Goal: Task Accomplishment & Management: Manage account settings

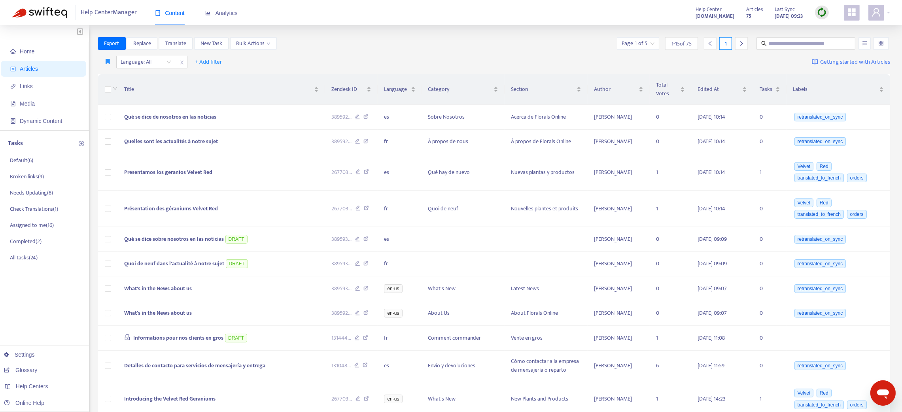
click at [891, 13] on div "Help Center Manager Content Analytics Help Center [DOMAIN_NAME] Articles 75 Las…" at bounding box center [451, 12] width 902 height 25
click at [888, 13] on div at bounding box center [879, 13] width 22 height 16
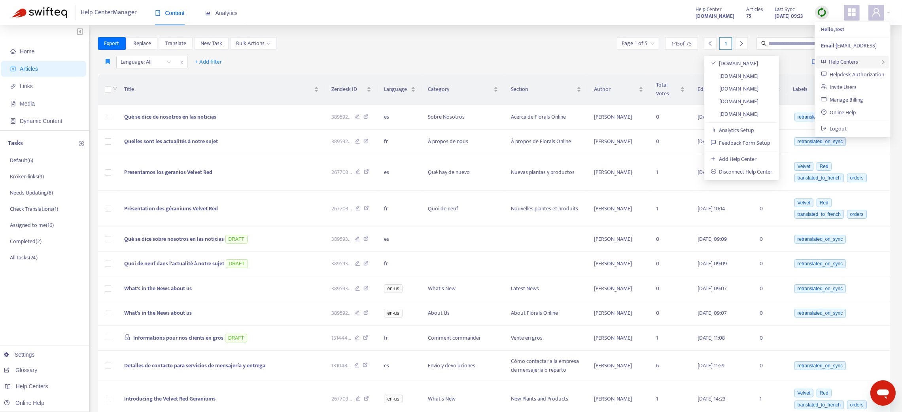
click at [831, 62] on span "Help Centers" at bounding box center [842, 61] width 29 height 9
click at [732, 89] on link "[DOMAIN_NAME]" at bounding box center [734, 88] width 48 height 9
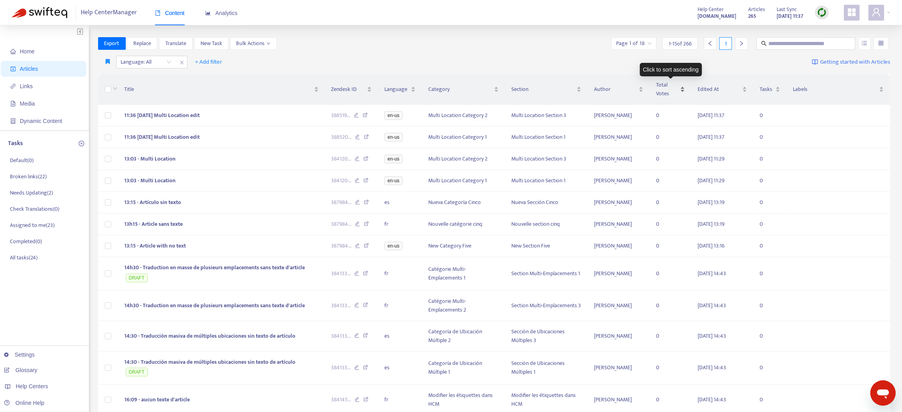
click at [680, 85] on div "Total Votes" at bounding box center [670, 89] width 29 height 17
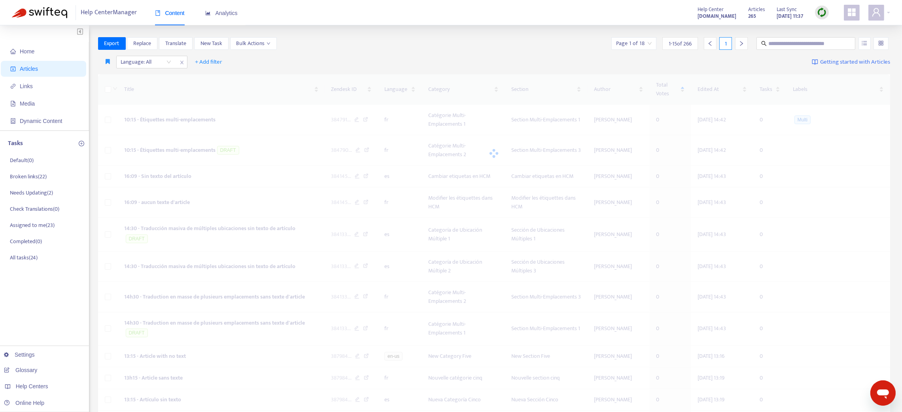
click at [681, 94] on div at bounding box center [494, 153] width 792 height 158
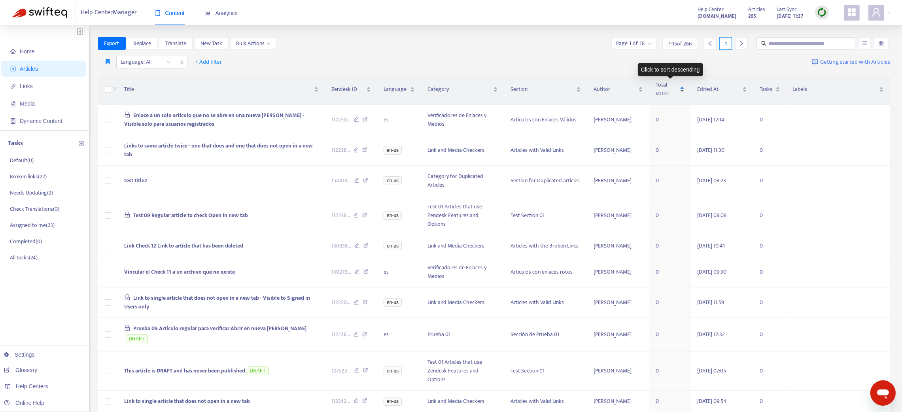
click at [680, 91] on div "Total Votes" at bounding box center [669, 89] width 29 height 17
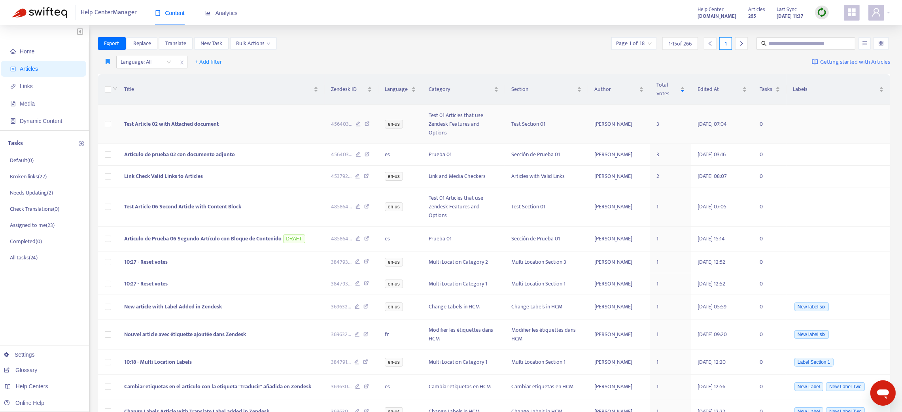
click at [367, 121] on icon at bounding box center [366, 124] width 5 height 7
click at [35, 358] on link "Settings" at bounding box center [19, 354] width 31 height 6
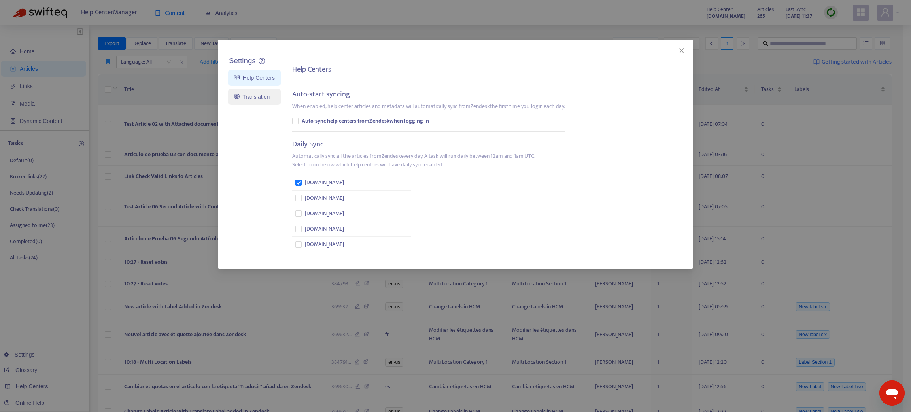
click at [259, 96] on link "Translation" at bounding box center [252, 97] width 36 height 6
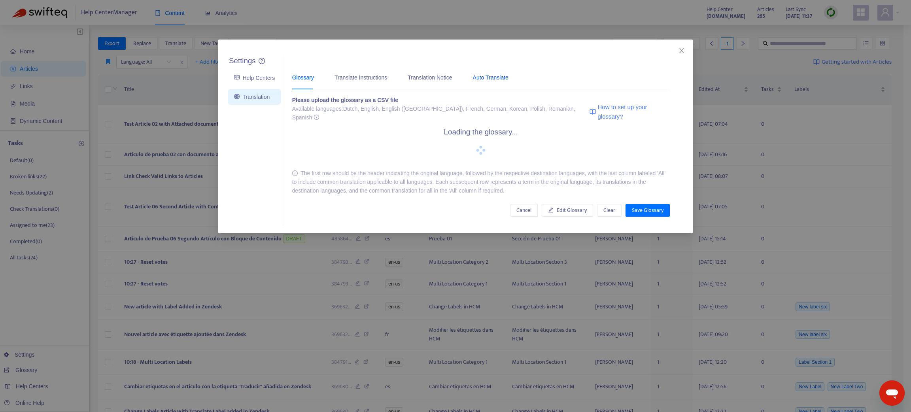
click at [480, 79] on div "Auto Translate" at bounding box center [491, 77] width 36 height 9
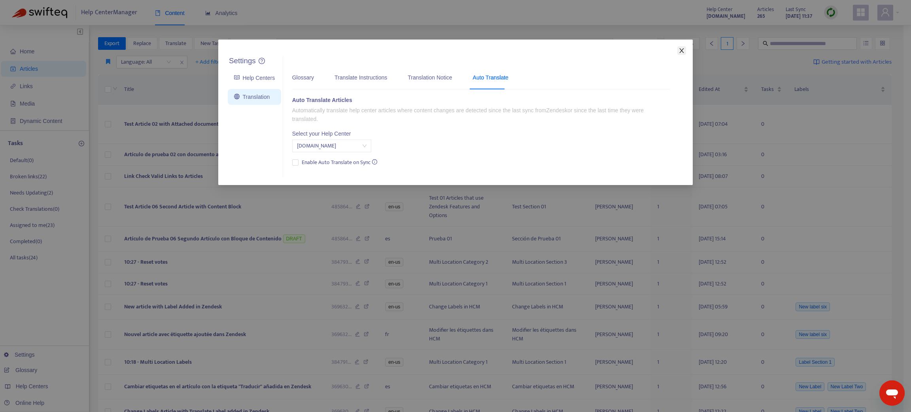
click at [679, 51] on icon "close" at bounding box center [681, 50] width 6 height 6
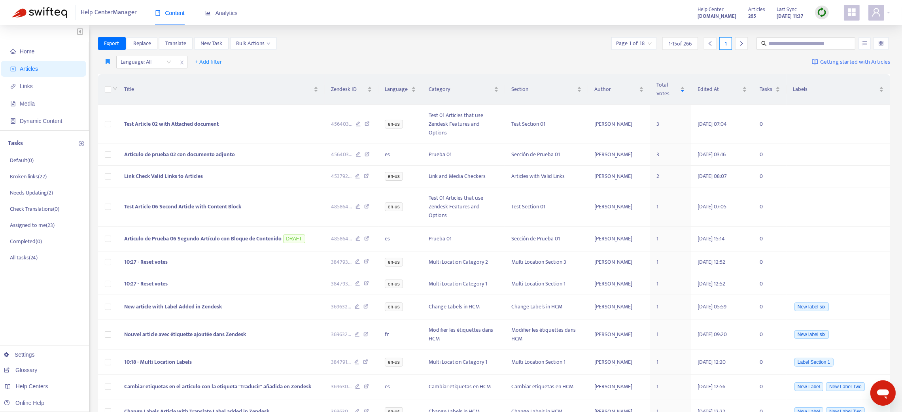
click at [818, 14] on img at bounding box center [822, 13] width 10 height 10
click at [831, 27] on link "Quick Sync" at bounding box center [838, 28] width 34 height 9
click at [26, 89] on span "Links" at bounding box center [26, 86] width 13 height 6
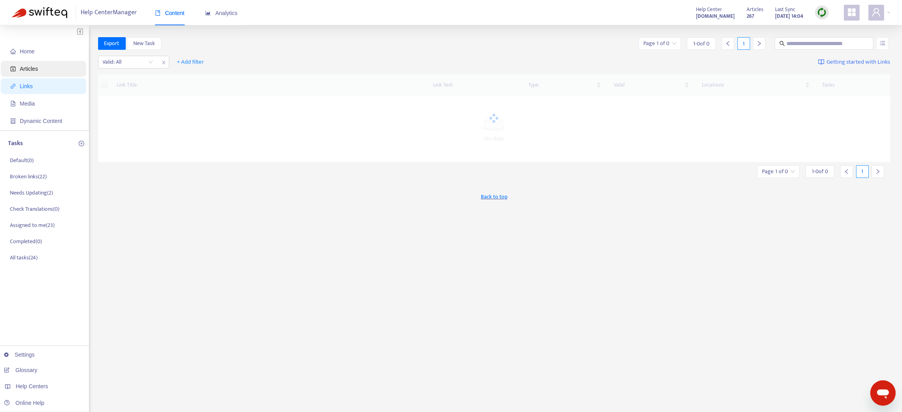
click at [22, 68] on span "Articles" at bounding box center [29, 69] width 18 height 6
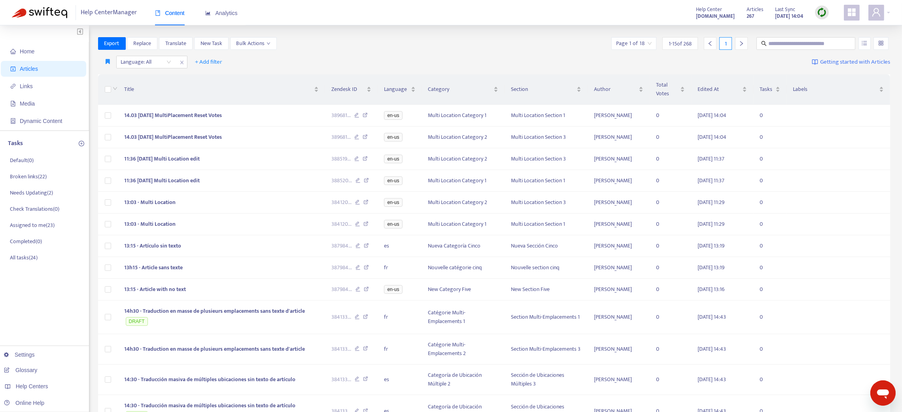
click at [824, 9] on img at bounding box center [822, 13] width 10 height 10
click at [829, 24] on link "Quick Sync" at bounding box center [838, 28] width 34 height 9
click at [823, 13] on img at bounding box center [822, 13] width 10 height 10
click at [831, 37] on link "Full Sync" at bounding box center [835, 41] width 28 height 9
click at [217, 6] on div "Analytics" at bounding box center [221, 13] width 32 height 24
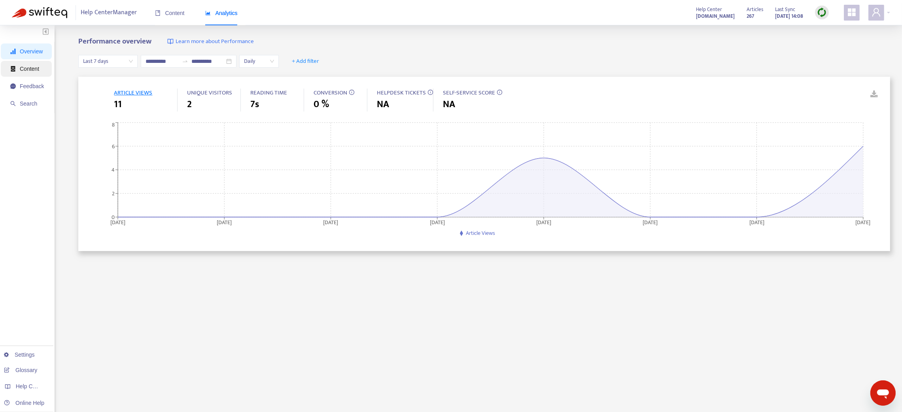
click at [32, 68] on span "Content" at bounding box center [29, 69] width 19 height 6
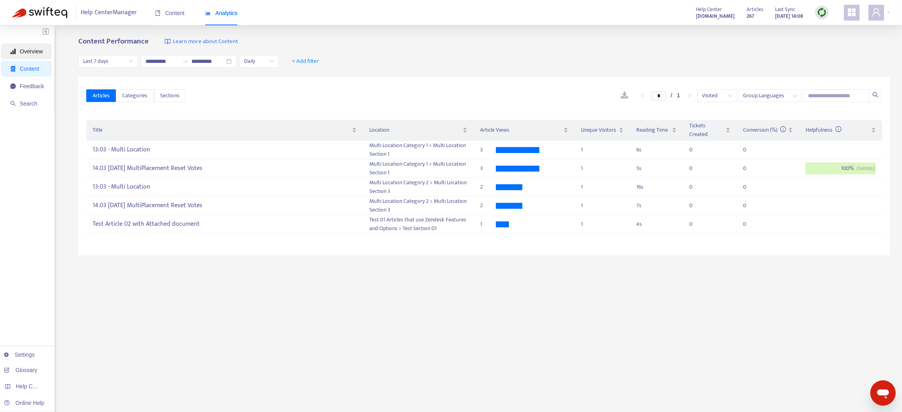
click at [30, 51] on span "Overview" at bounding box center [31, 51] width 23 height 6
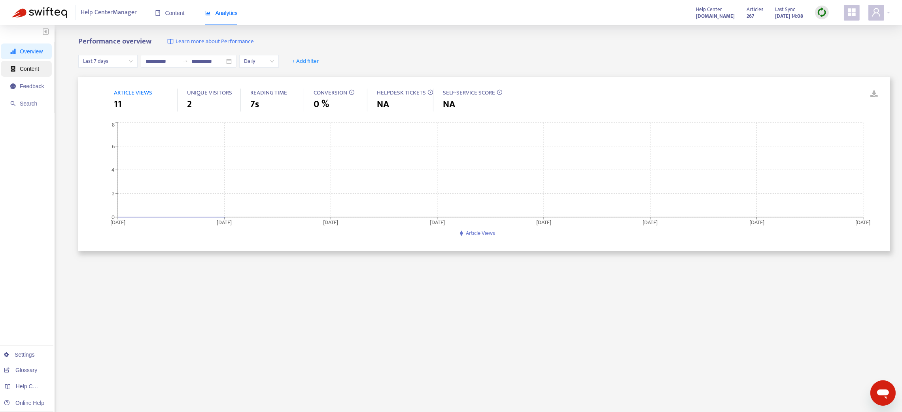
click at [31, 68] on span "Content" at bounding box center [29, 69] width 19 height 6
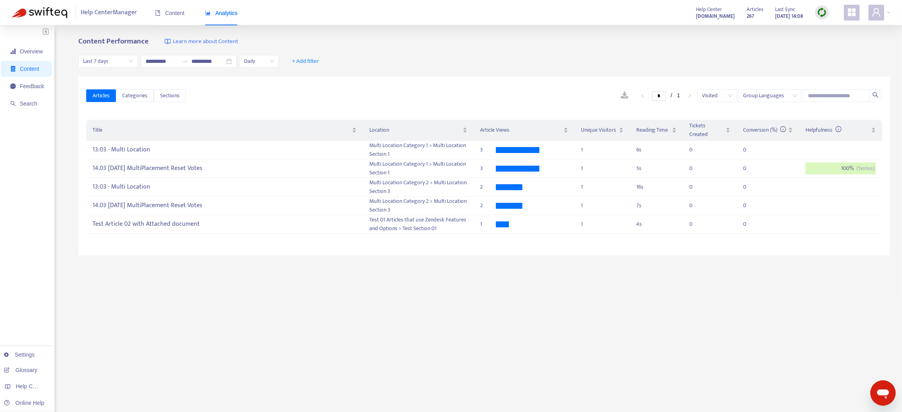
click at [21, 70] on span "Content" at bounding box center [29, 69] width 19 height 6
click at [170, 16] on span "Content" at bounding box center [170, 13] width 30 height 6
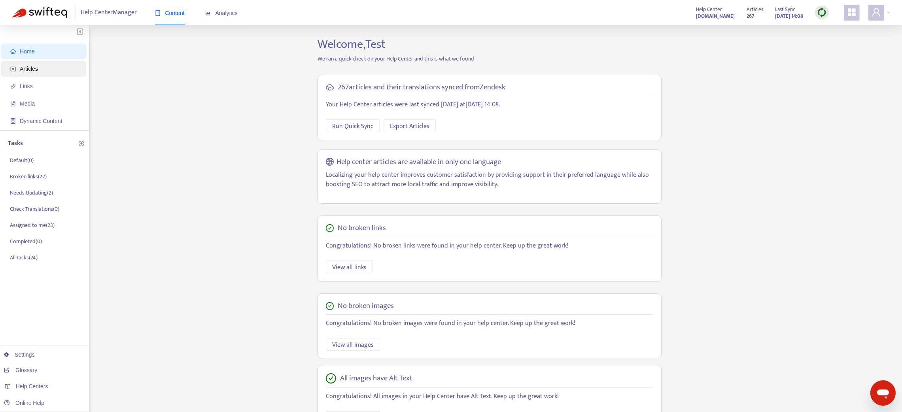
click at [25, 72] on span "Articles" at bounding box center [29, 69] width 18 height 6
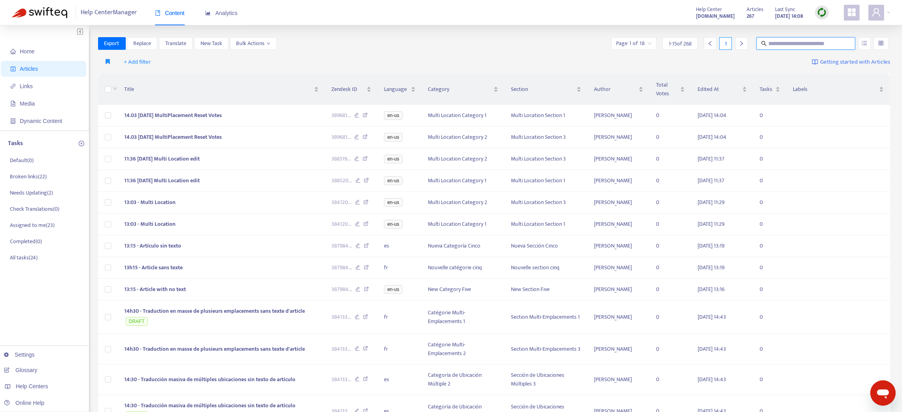
click at [817, 42] on input "text" at bounding box center [806, 43] width 76 height 9
type input "*****"
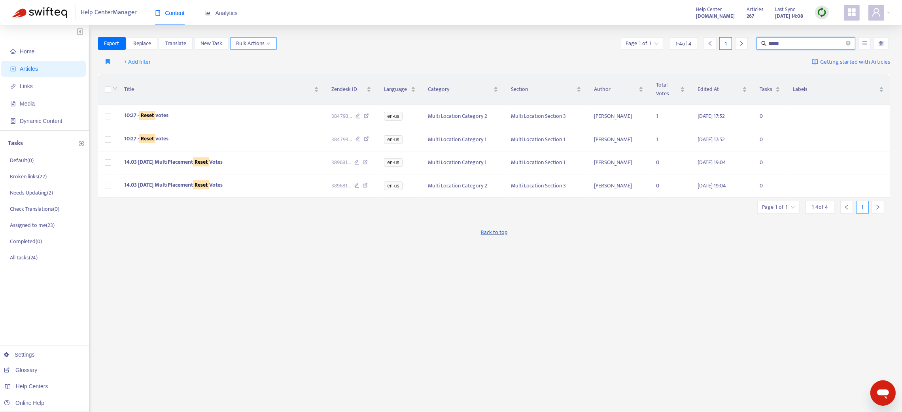
click at [268, 42] on icon "down" at bounding box center [268, 44] width 4 height 4
click at [179, 85] on div "Title" at bounding box center [221, 89] width 194 height 9
click at [21, 53] on span "Home" at bounding box center [27, 51] width 15 height 6
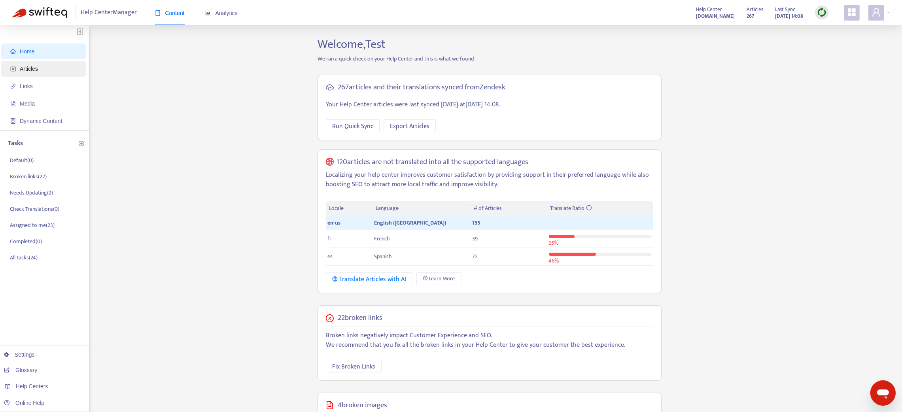
click at [27, 71] on span "Articles" at bounding box center [29, 69] width 18 height 6
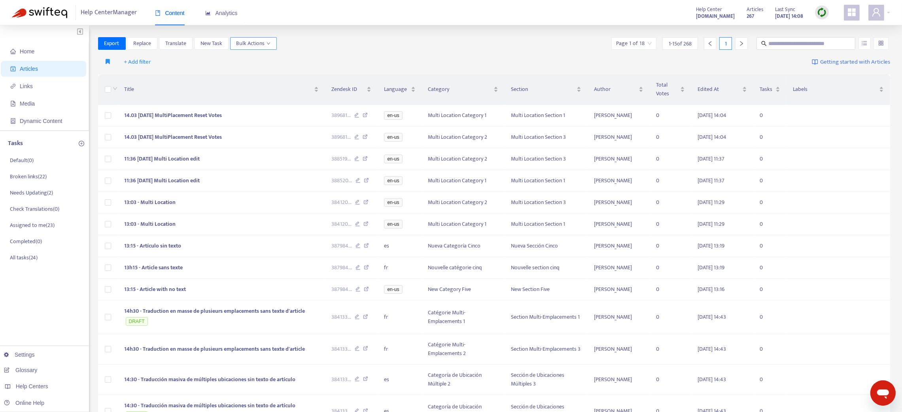
click at [269, 46] on span "Bulk Actions" at bounding box center [253, 43] width 34 height 9
click at [111, 139] on td at bounding box center [108, 137] width 20 height 22
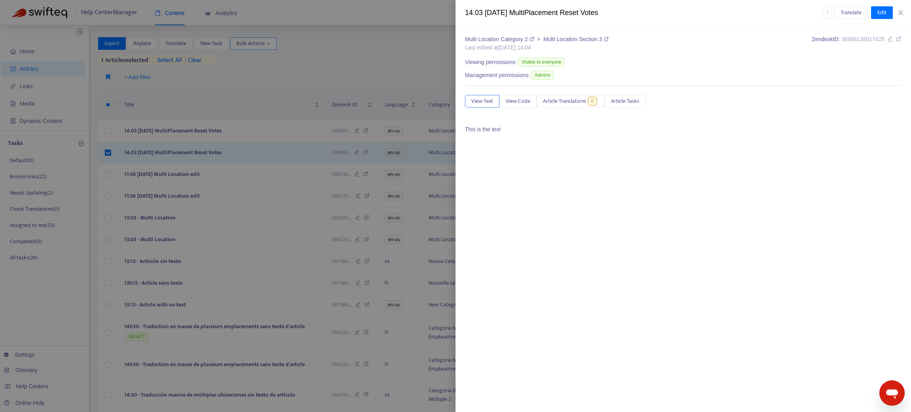
click at [266, 42] on div at bounding box center [455, 206] width 911 height 412
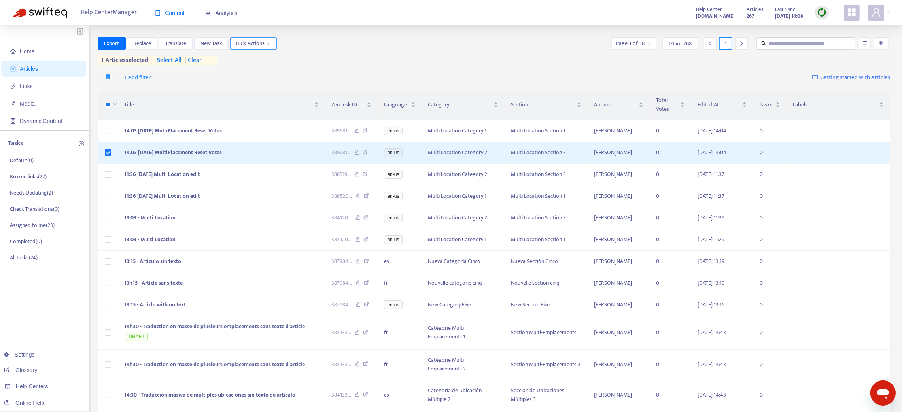
click at [269, 45] on icon "down" at bounding box center [268, 44] width 4 height 4
click at [823, 8] on img at bounding box center [822, 13] width 10 height 10
click at [843, 27] on link "Quick Sync" at bounding box center [838, 28] width 34 height 9
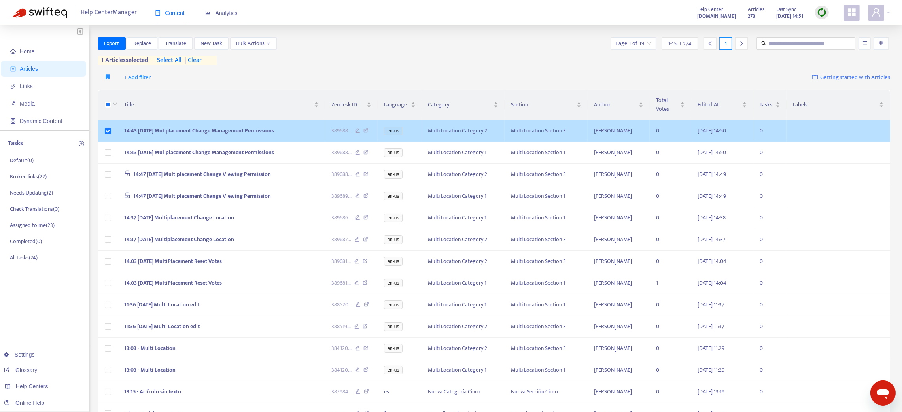
click at [182, 128] on span "14:43 [DATE] Muliplacement Change Management Permissions" at bounding box center [199, 130] width 150 height 9
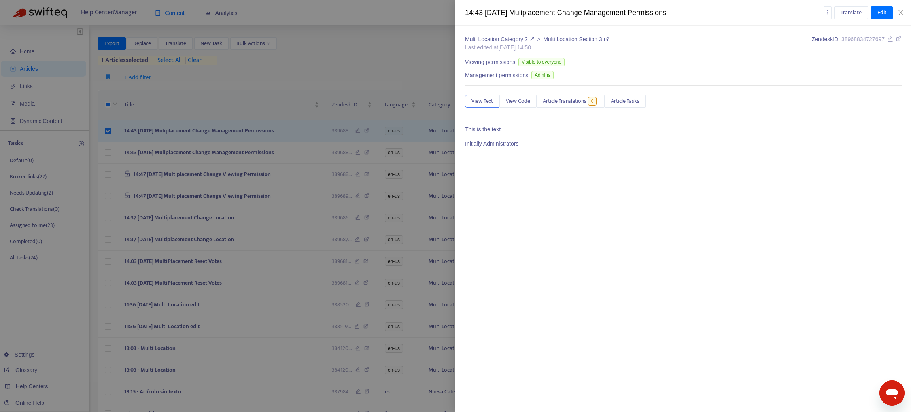
click at [270, 44] on div at bounding box center [455, 206] width 911 height 412
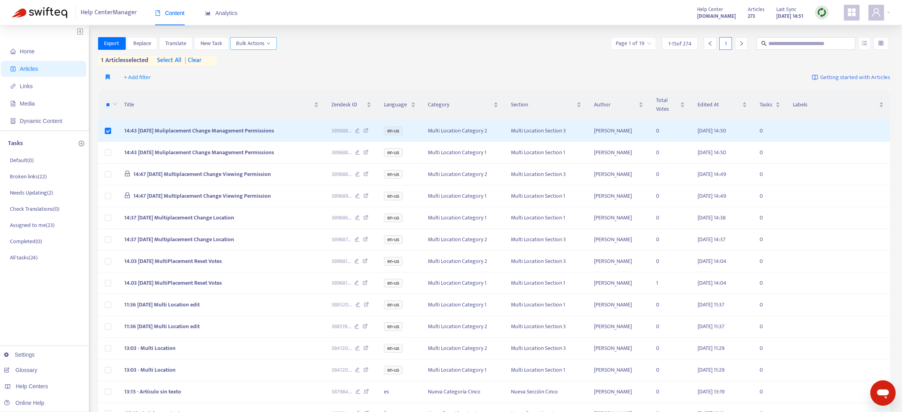
click at [270, 44] on icon "down" at bounding box center [267, 43] width 3 height 2
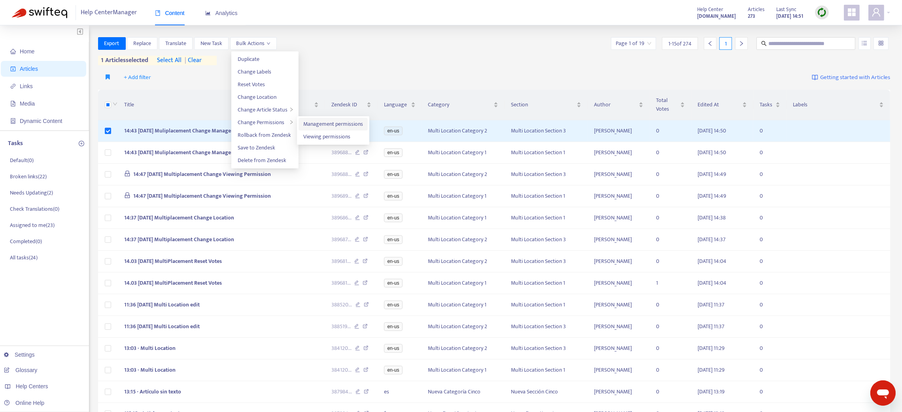
click at [304, 121] on span "Management permissions" at bounding box center [333, 123] width 60 height 9
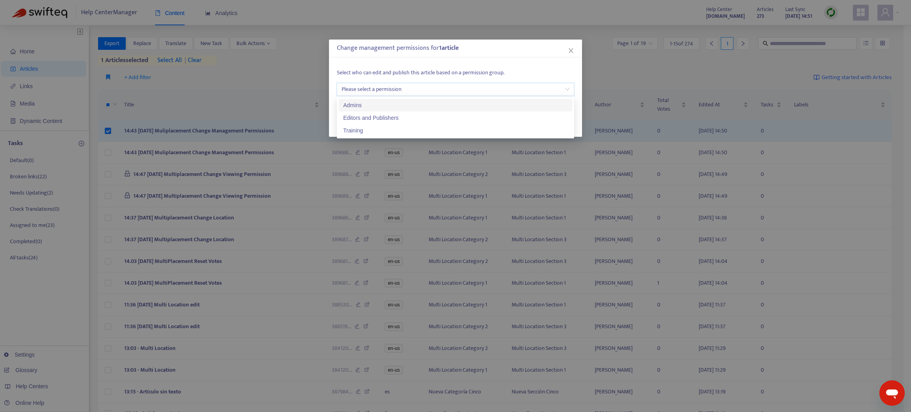
click at [393, 88] on input "search" at bounding box center [455, 89] width 228 height 12
click at [383, 116] on div "Editors and Publishers" at bounding box center [455, 117] width 225 height 9
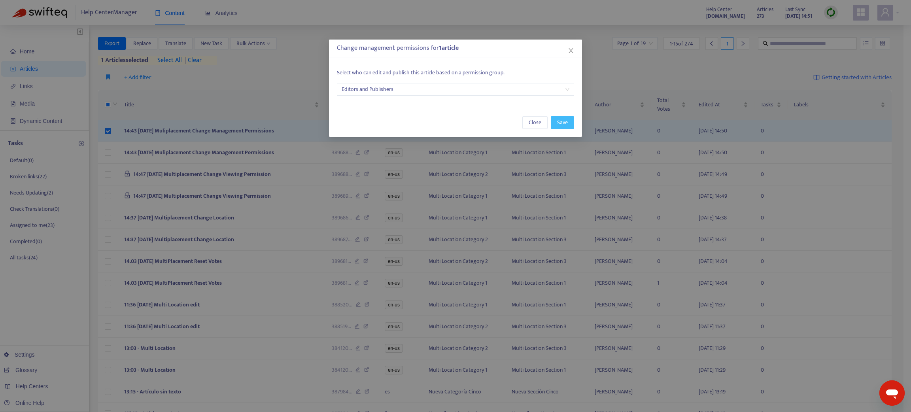
click at [559, 123] on span "Save" at bounding box center [562, 122] width 11 height 9
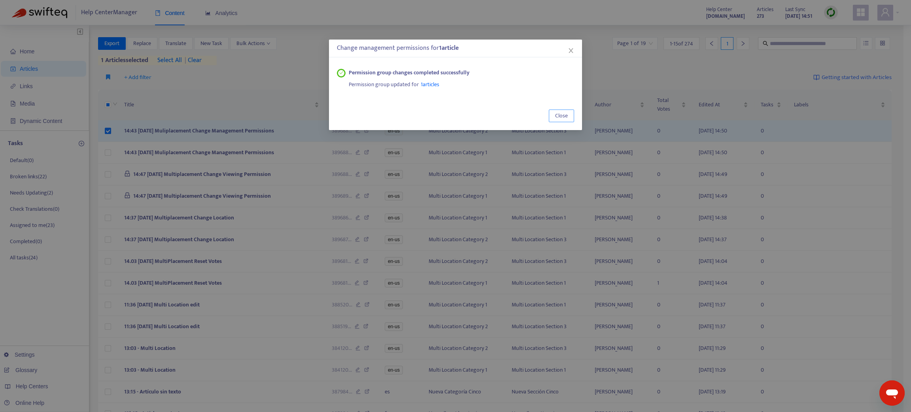
click at [558, 112] on span "Close" at bounding box center [561, 115] width 13 height 9
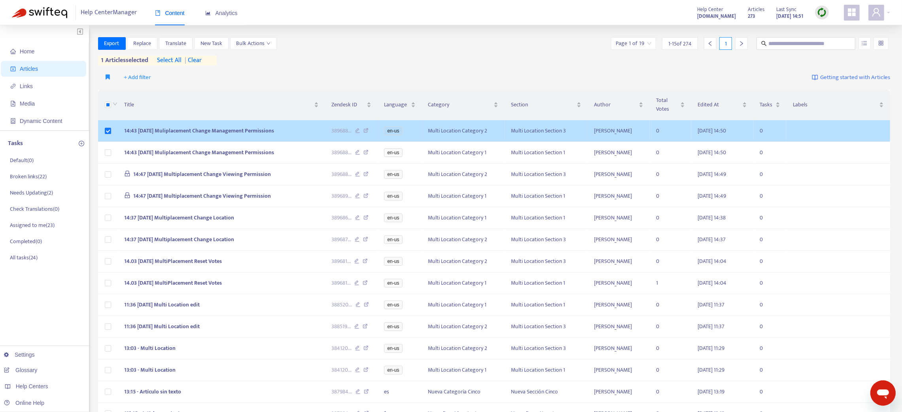
click at [300, 138] on td "14:43 [DATE] Muliplacement Change Management Permissions" at bounding box center [221, 131] width 207 height 22
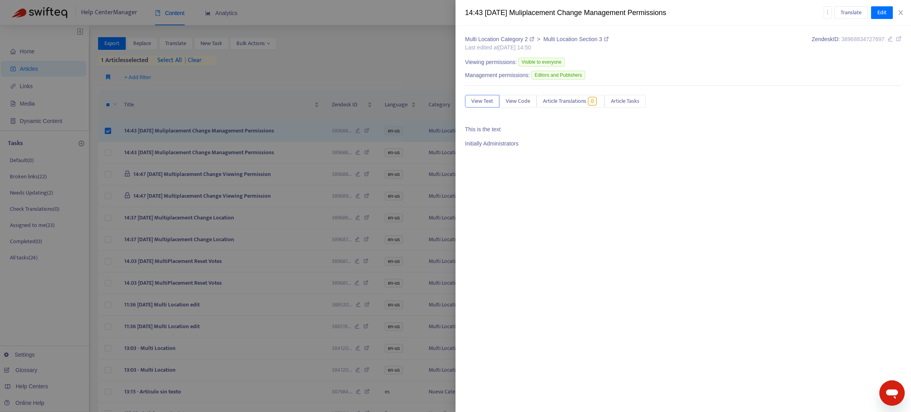
click at [291, 158] on div at bounding box center [455, 206] width 911 height 412
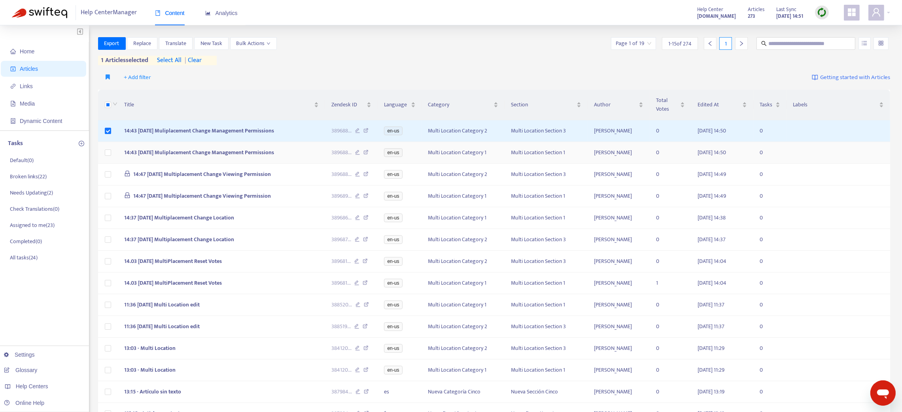
click at [291, 158] on td "14:43 [DATE] Muliplacement Change Management Permissions" at bounding box center [221, 153] width 207 height 22
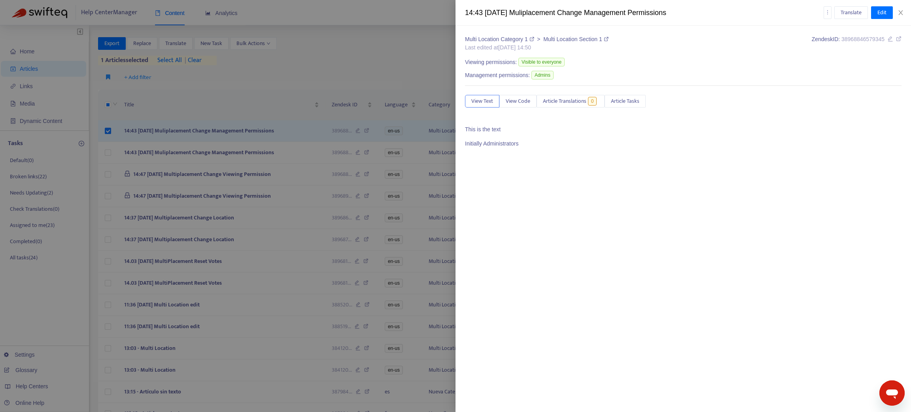
click at [305, 173] on div at bounding box center [455, 206] width 911 height 412
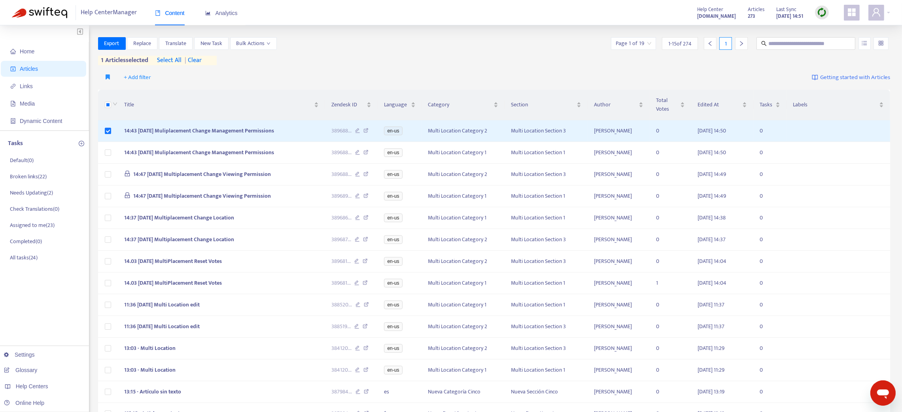
click at [305, 173] on td "14:47 [DATE] Multiplacement Change Viewing Permission" at bounding box center [221, 175] width 207 height 22
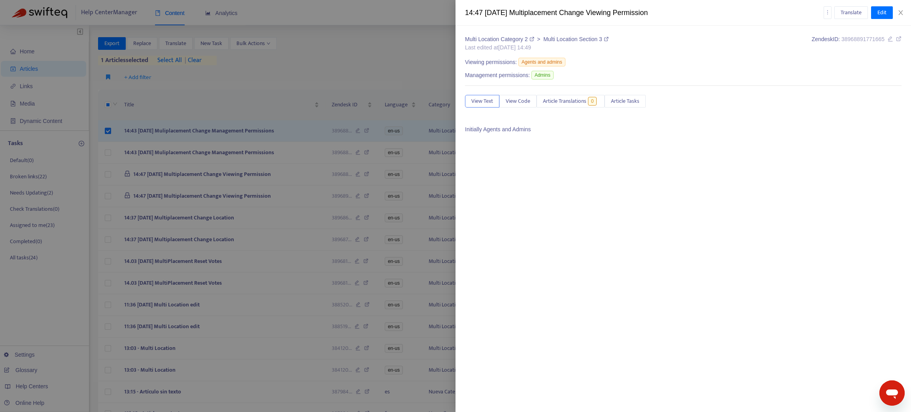
click at [109, 132] on div at bounding box center [455, 206] width 911 height 412
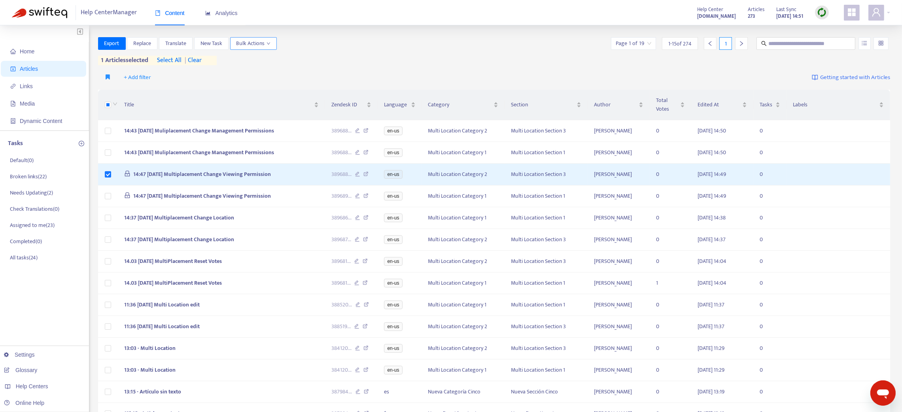
click at [270, 39] on span "Bulk Actions" at bounding box center [253, 43] width 34 height 9
click at [319, 138] on span "Viewing permissions" at bounding box center [326, 136] width 47 height 9
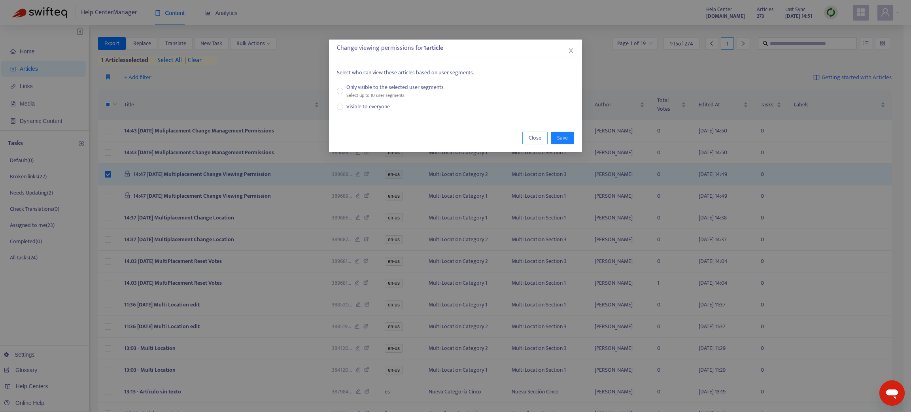
click at [533, 137] on span "Close" at bounding box center [534, 138] width 13 height 9
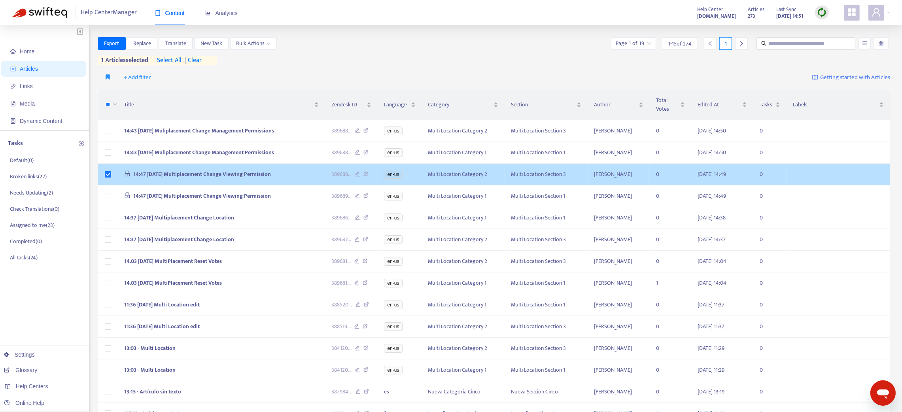
click at [270, 170] on td "14:47 [DATE] Multiplacement Change Viewing Permission" at bounding box center [221, 175] width 207 height 22
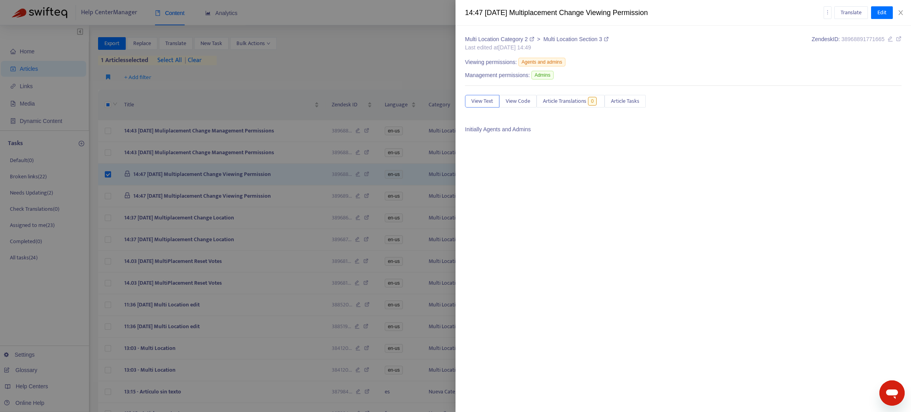
click at [268, 41] on div at bounding box center [455, 206] width 911 height 412
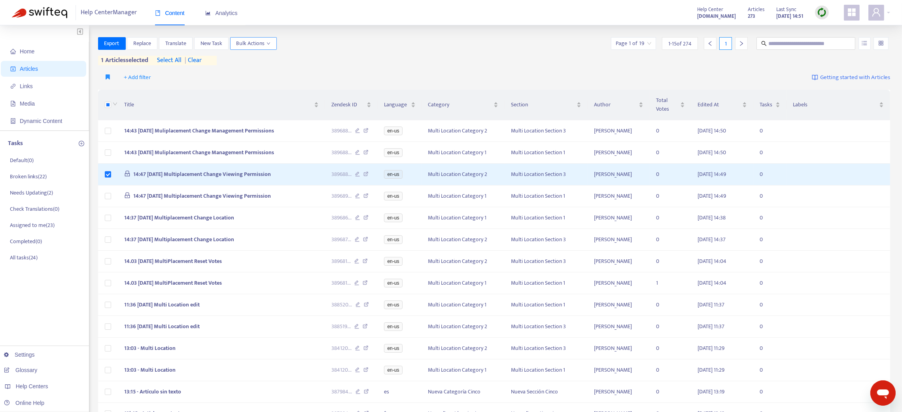
click at [268, 42] on icon "down" at bounding box center [268, 44] width 4 height 4
click at [305, 134] on span "Viewing permissions" at bounding box center [326, 136] width 47 height 9
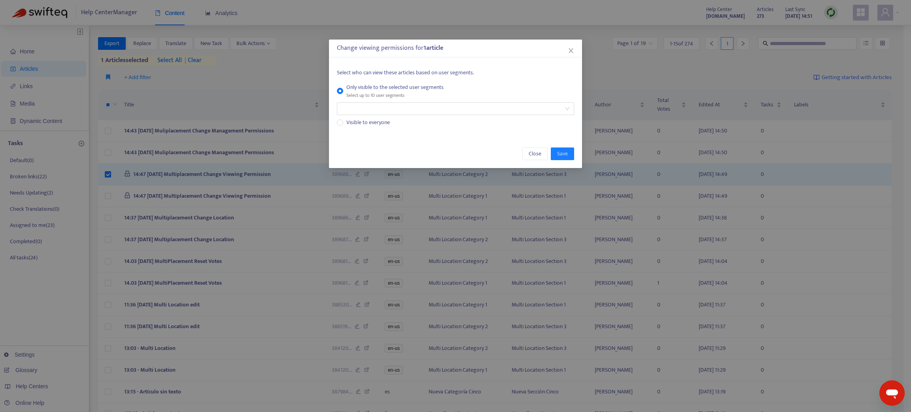
click at [347, 98] on div "Select up to 10 user segments" at bounding box center [394, 96] width 97 height 8
click at [347, 106] on div at bounding box center [451, 108] width 225 height 9
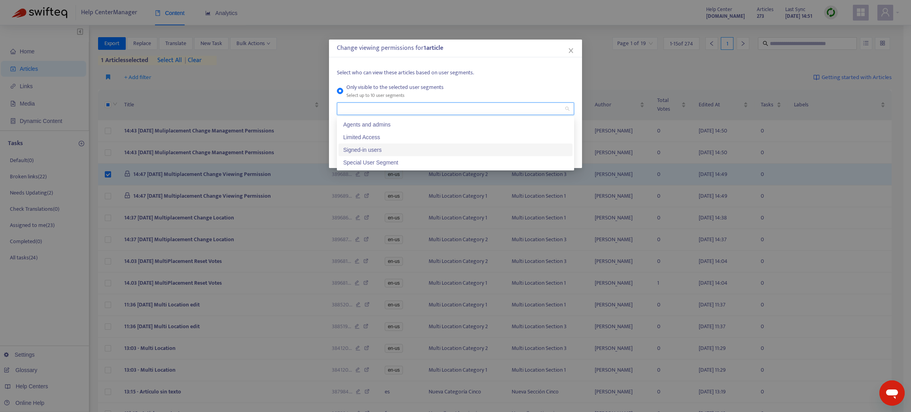
click at [359, 149] on div "Signed-in users" at bounding box center [455, 149] width 225 height 9
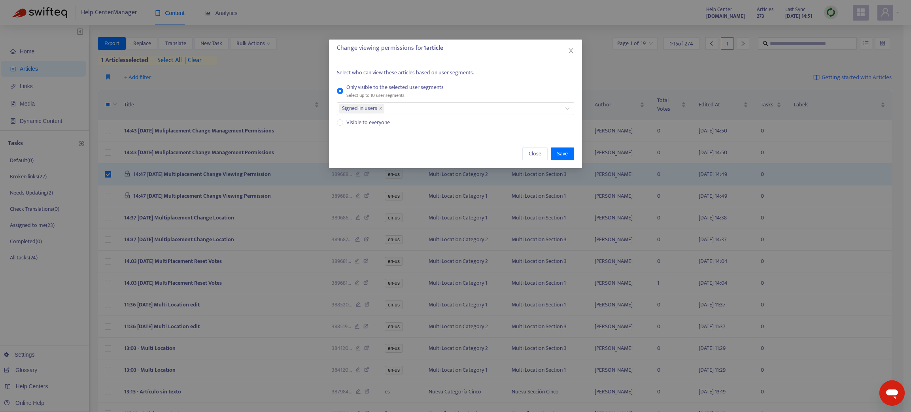
click at [463, 92] on label "Only visible to the selected user segments Select up to 10 user segments" at bounding box center [454, 91] width 234 height 16
drag, startPoint x: 560, startPoint y: 149, endPoint x: 563, endPoint y: 154, distance: 5.0
click at [563, 154] on span "Save" at bounding box center [562, 153] width 11 height 9
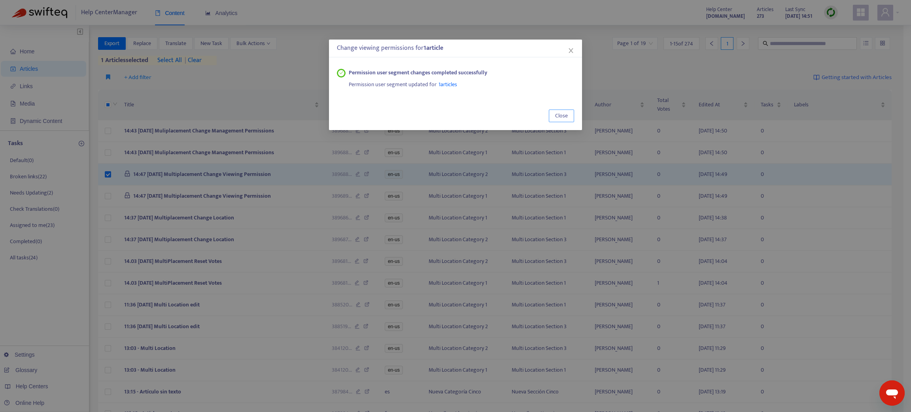
click at [560, 111] on span "Close" at bounding box center [561, 115] width 13 height 9
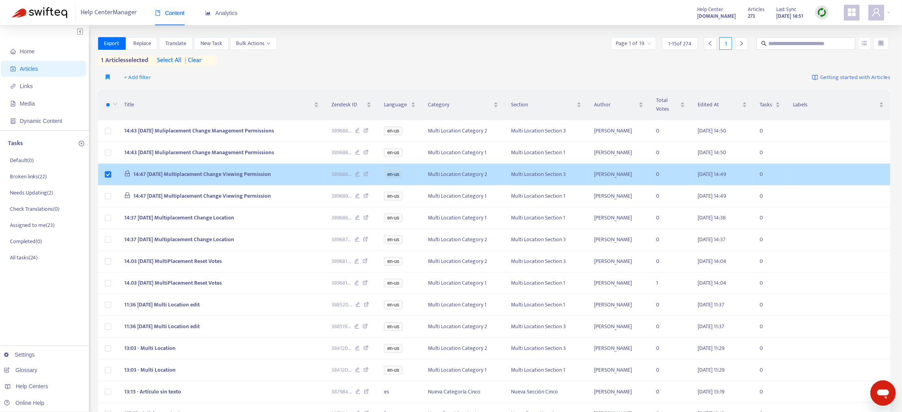
click at [282, 176] on td "14:47 [DATE] Multiplacement Change Viewing Permission" at bounding box center [221, 175] width 207 height 22
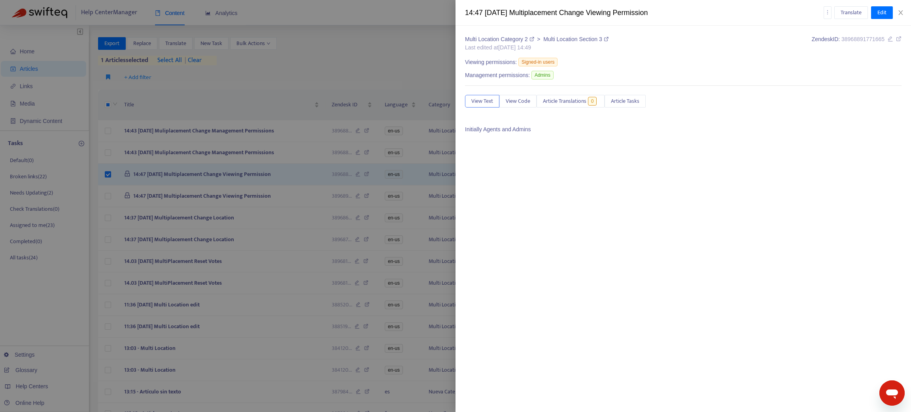
click at [266, 40] on div at bounding box center [455, 206] width 911 height 412
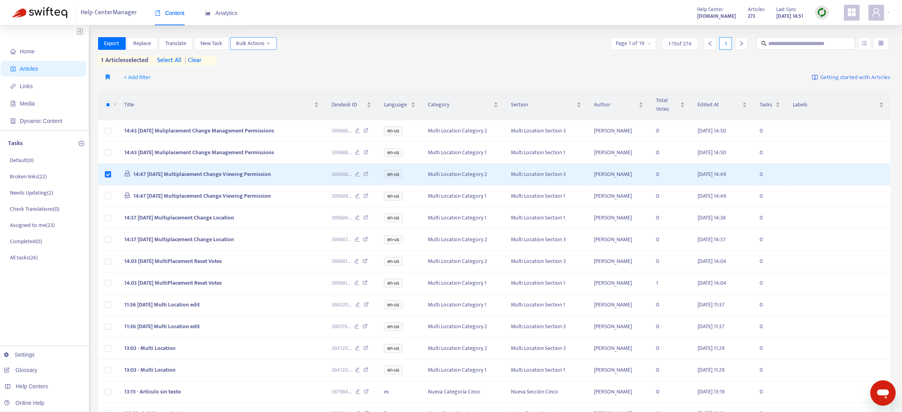
click at [269, 41] on span "Bulk Actions" at bounding box center [253, 43] width 34 height 9
click at [273, 121] on span "Change Permissions" at bounding box center [261, 122] width 47 height 9
click at [341, 138] on span "Viewing permissions" at bounding box center [326, 136] width 47 height 9
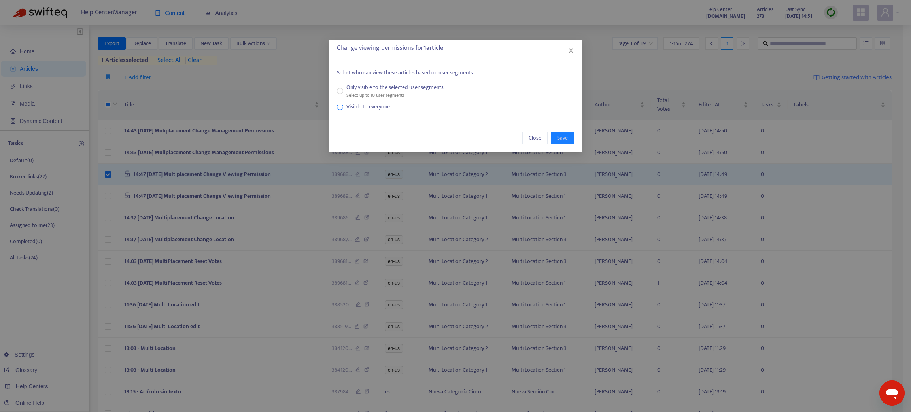
click at [386, 106] on span "Visible to everyone" at bounding box center [368, 106] width 50 height 9
click at [557, 137] on span "Save" at bounding box center [562, 138] width 11 height 9
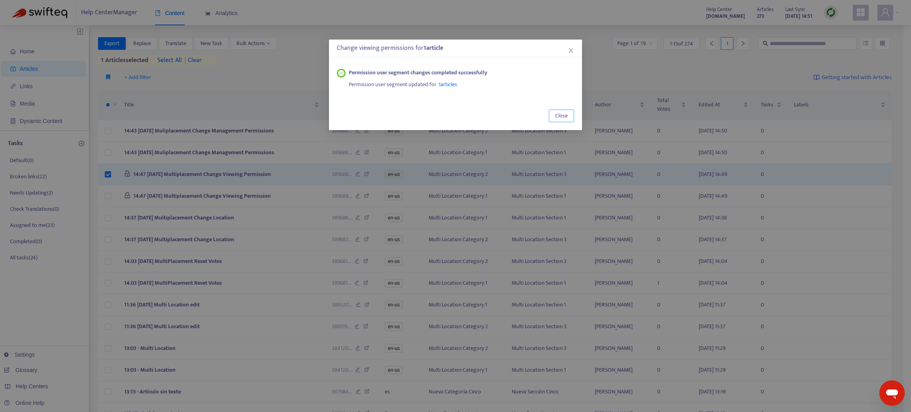
click at [560, 115] on span "Close" at bounding box center [561, 115] width 13 height 9
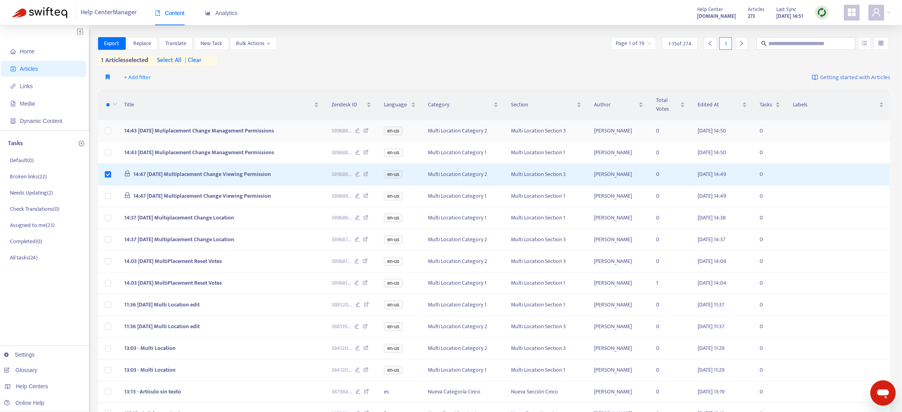
click at [298, 132] on td "14:43 [DATE] Muliplacement Change Management Permissions" at bounding box center [221, 131] width 207 height 22
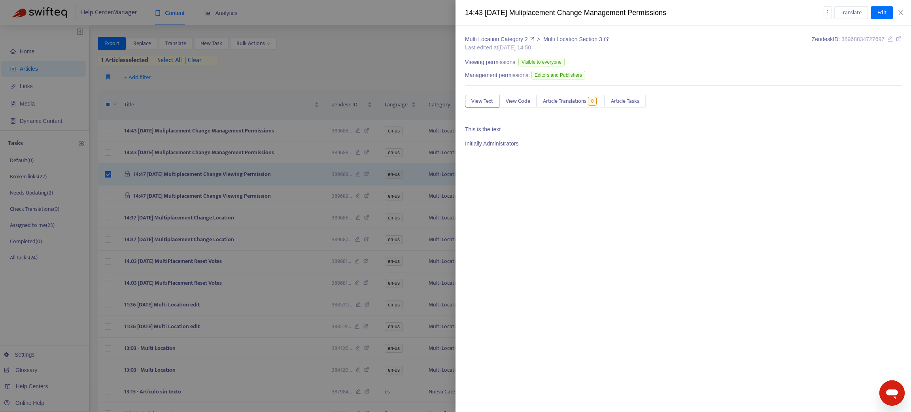
click at [108, 176] on div at bounding box center [455, 206] width 911 height 412
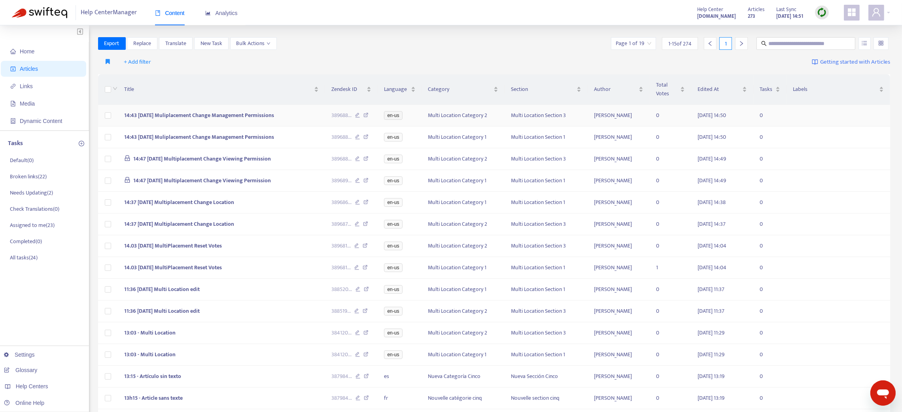
click at [307, 117] on td "14:43 [DATE] Muliplacement Change Management Permissions" at bounding box center [221, 116] width 207 height 22
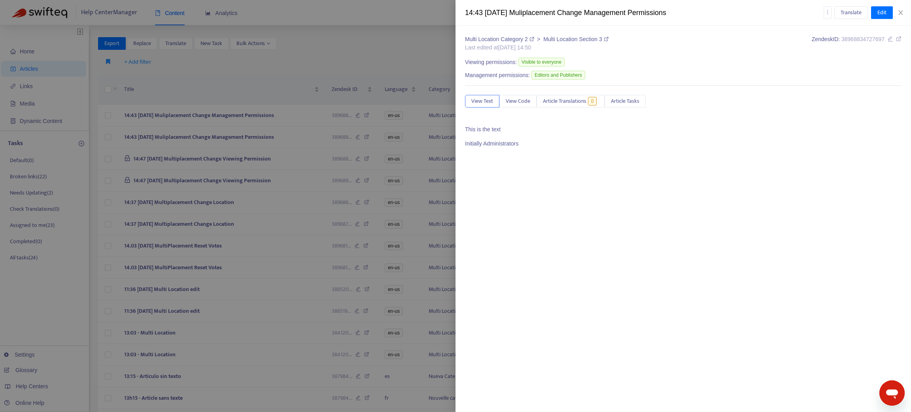
click at [316, 144] on div at bounding box center [455, 206] width 911 height 412
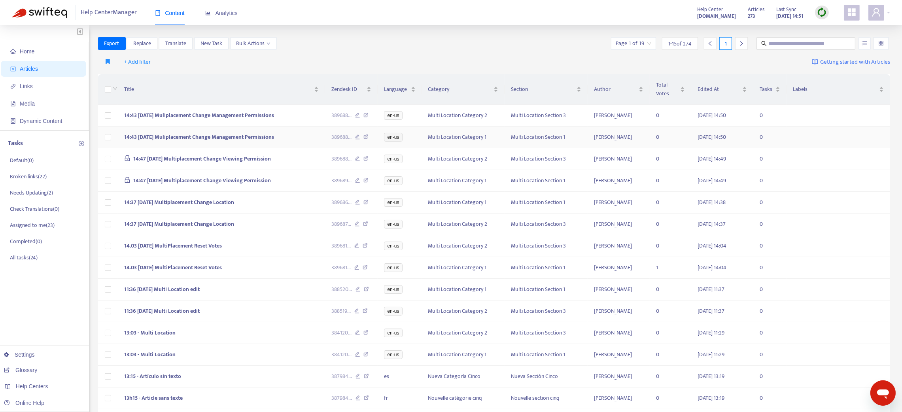
click at [312, 137] on td "14:43 [DATE] Muliplacement Change Management Permissions" at bounding box center [221, 137] width 207 height 22
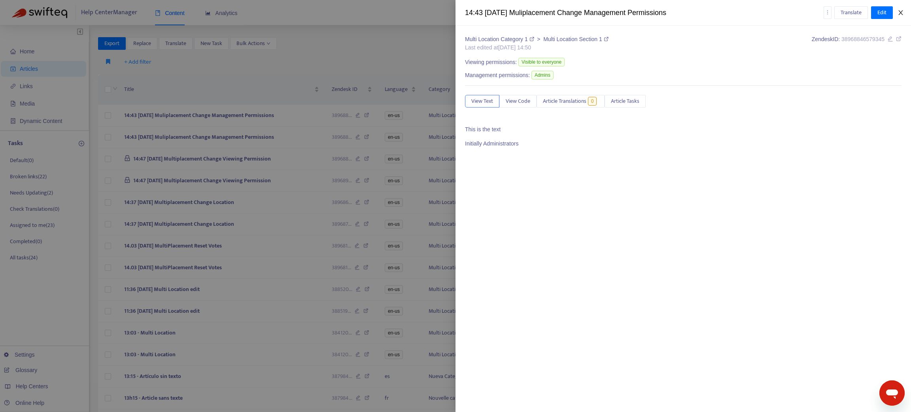
click at [899, 13] on icon "close" at bounding box center [900, 12] width 6 height 6
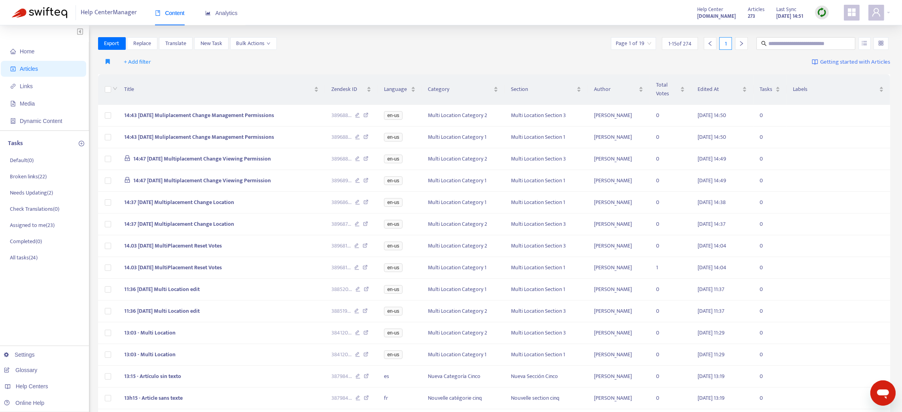
click at [818, 11] on img at bounding box center [822, 13] width 10 height 10
click at [828, 27] on link "Quick Sync" at bounding box center [838, 28] width 34 height 9
click at [823, 9] on img at bounding box center [822, 13] width 10 height 10
click at [290, 113] on td "14:43 [DATE] Muliplacement Change Management Permissions" at bounding box center [221, 116] width 207 height 22
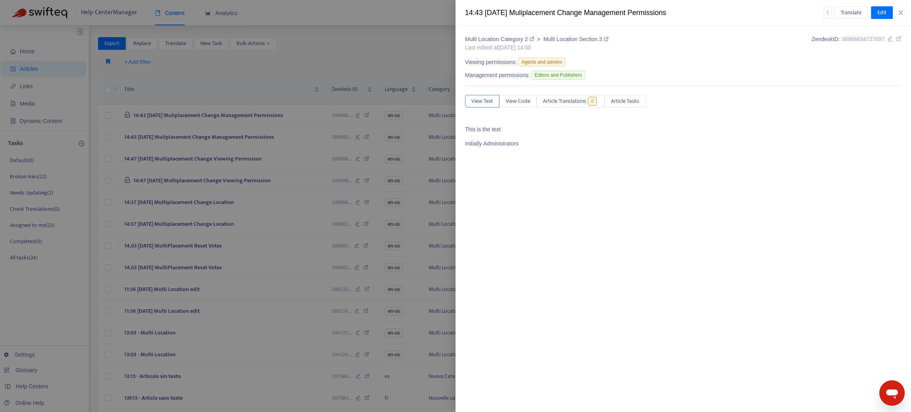
click at [297, 134] on div at bounding box center [455, 206] width 911 height 412
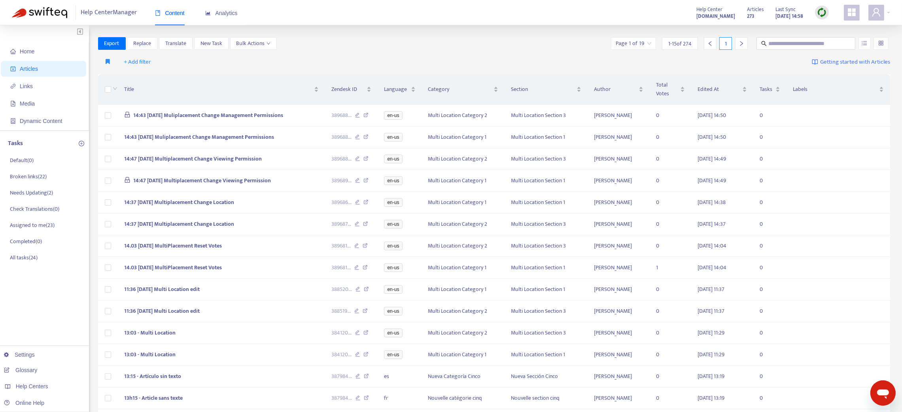
click at [297, 134] on td "14:43 [DATE] Muliplacement Change Management Permissions" at bounding box center [221, 137] width 207 height 22
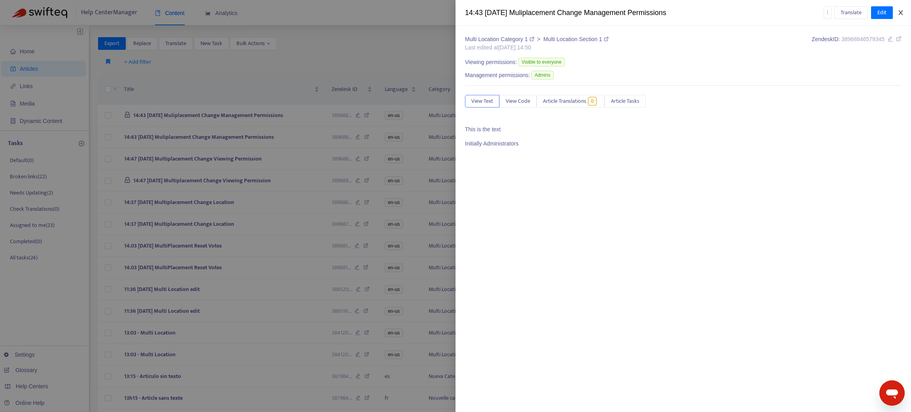
click at [900, 9] on button "Close" at bounding box center [900, 13] width 11 height 8
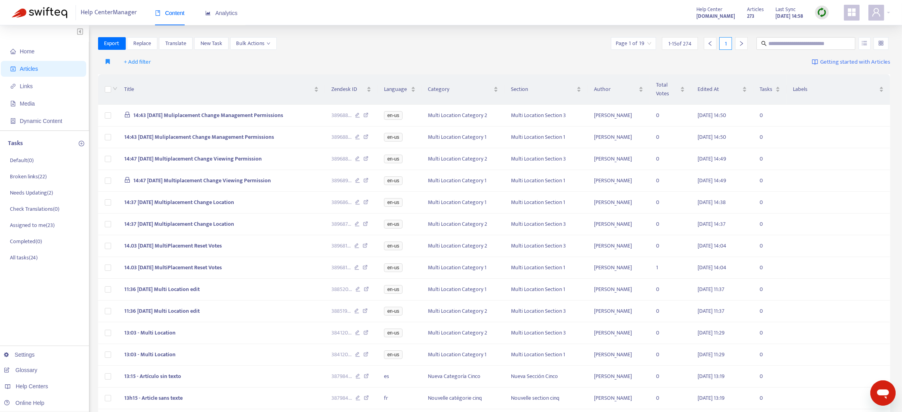
click at [819, 16] on img at bounding box center [822, 13] width 10 height 10
click at [838, 31] on link "Quick Sync" at bounding box center [838, 28] width 34 height 9
click at [269, 42] on icon "down" at bounding box center [268, 44] width 4 height 4
click at [408, 58] on div "+ Add filter Getting started with Articles" at bounding box center [494, 62] width 792 height 19
click at [317, 124] on td "14:43 [DATE] Muliplacement Change Management Permissions" at bounding box center [221, 116] width 207 height 22
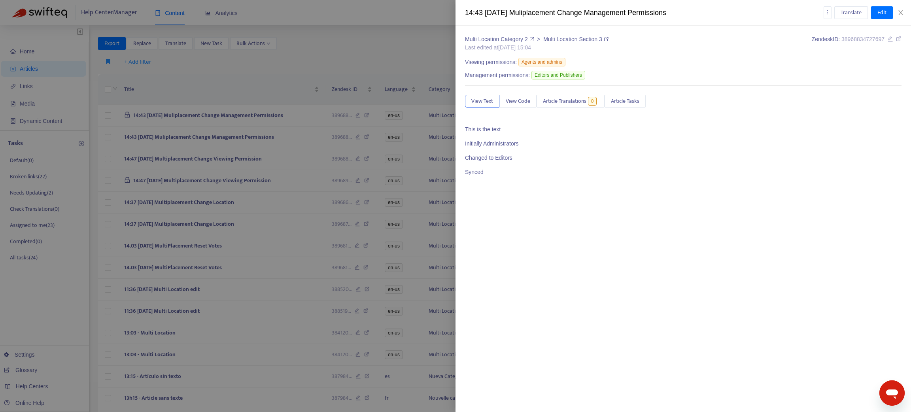
click at [315, 133] on div at bounding box center [455, 206] width 911 height 412
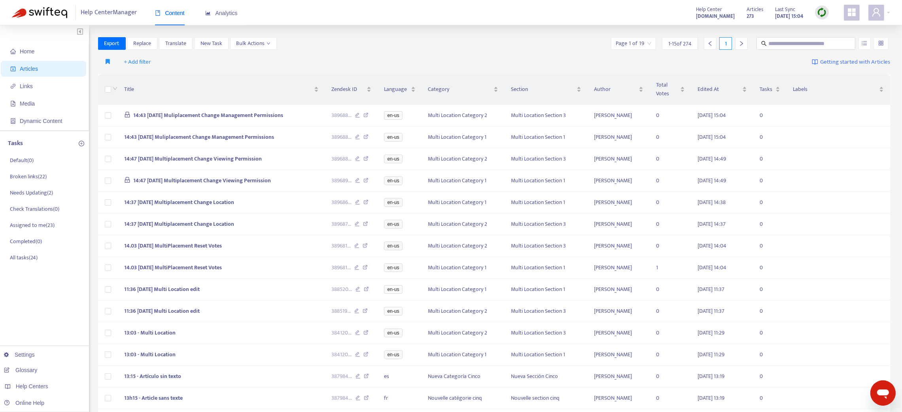
click at [315, 133] on td "14:43 [DATE] Muliplacement Change Management Permissions" at bounding box center [221, 137] width 207 height 22
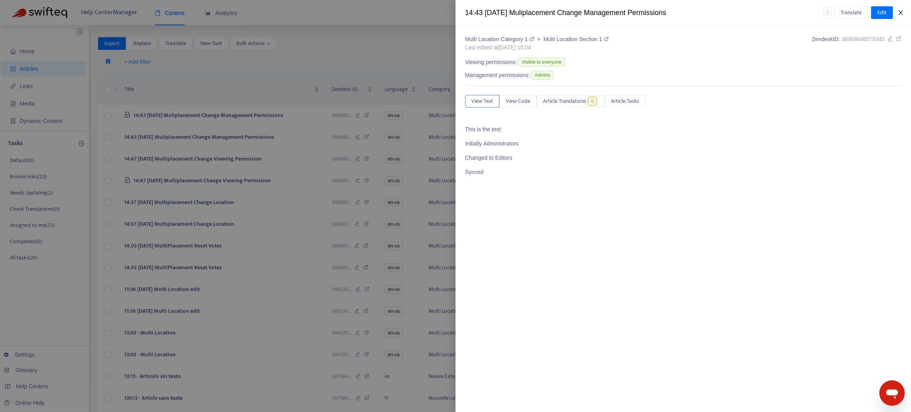
click at [901, 14] on icon "close" at bounding box center [900, 12] width 4 height 5
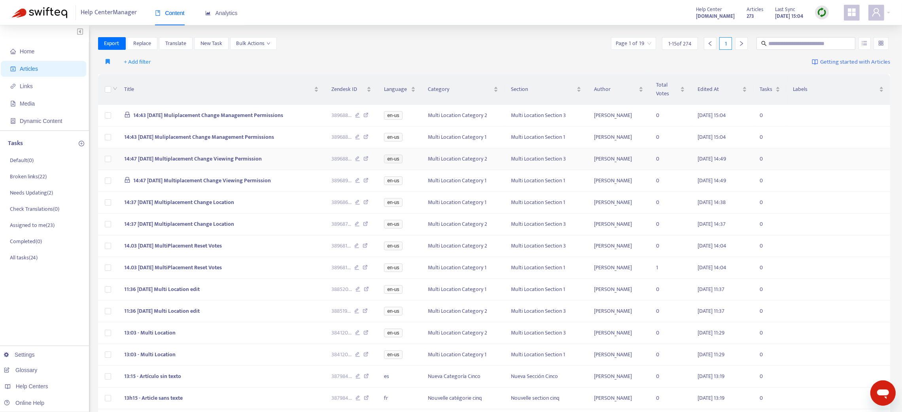
click at [274, 156] on td "14:47 [DATE] Multiplacement Change Viewing Permission" at bounding box center [221, 159] width 207 height 22
click at [248, 159] on span "14:47 [DATE] Multiplacement Change Viewing Permission" at bounding box center [193, 158] width 138 height 9
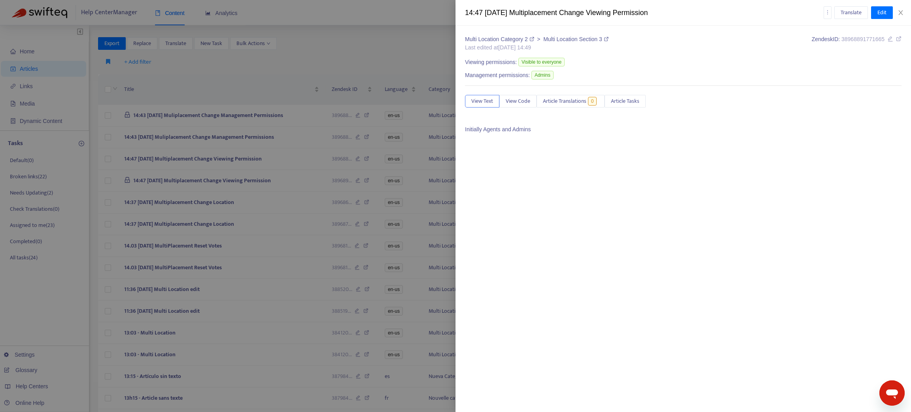
click at [251, 178] on div at bounding box center [455, 206] width 911 height 412
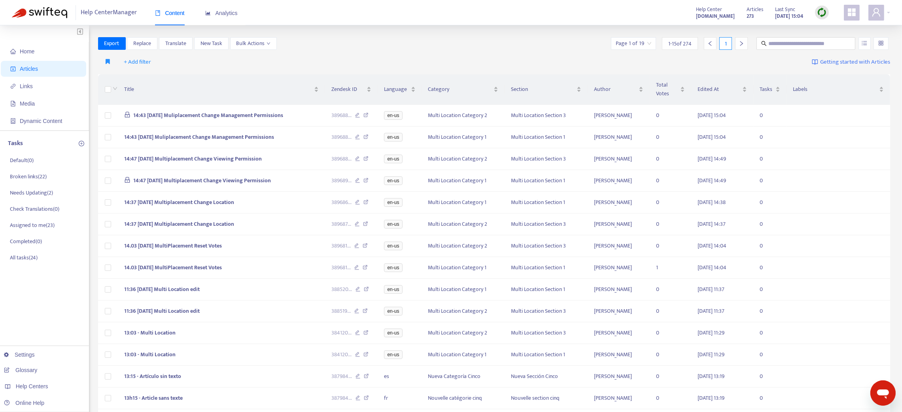
click at [251, 178] on span "14:47 [DATE] Multiplacement Change Viewing Permission" at bounding box center [202, 180] width 138 height 9
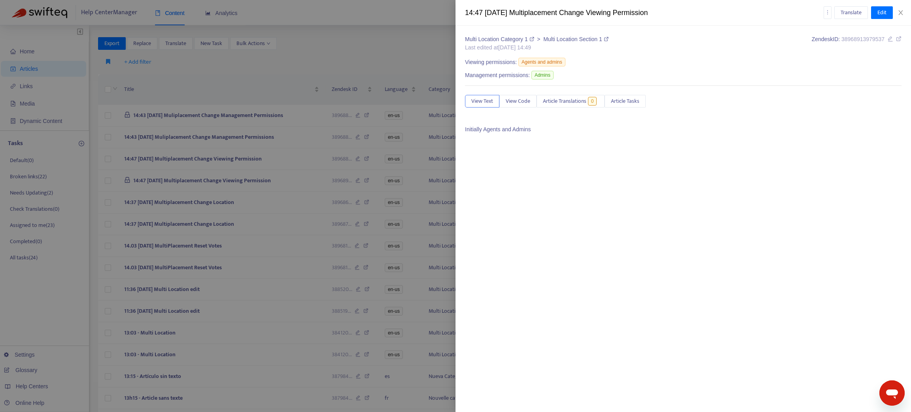
click at [248, 164] on div at bounding box center [455, 206] width 911 height 412
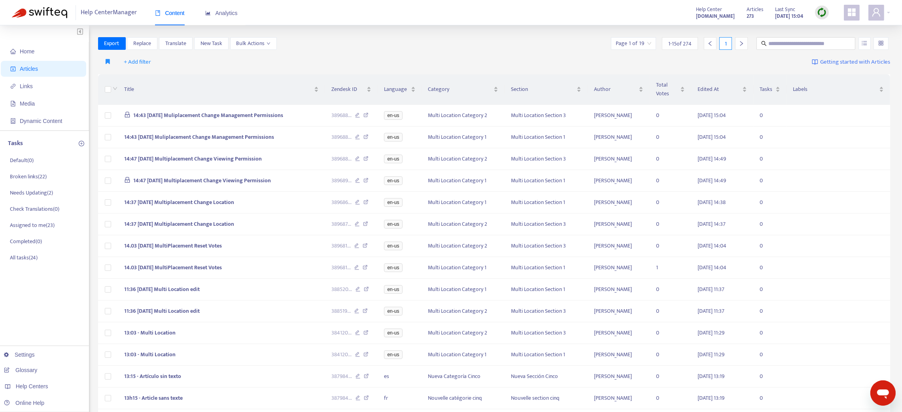
click at [248, 163] on span "14:47 [DATE] Multiplacement Change Viewing Permission" at bounding box center [193, 158] width 138 height 9
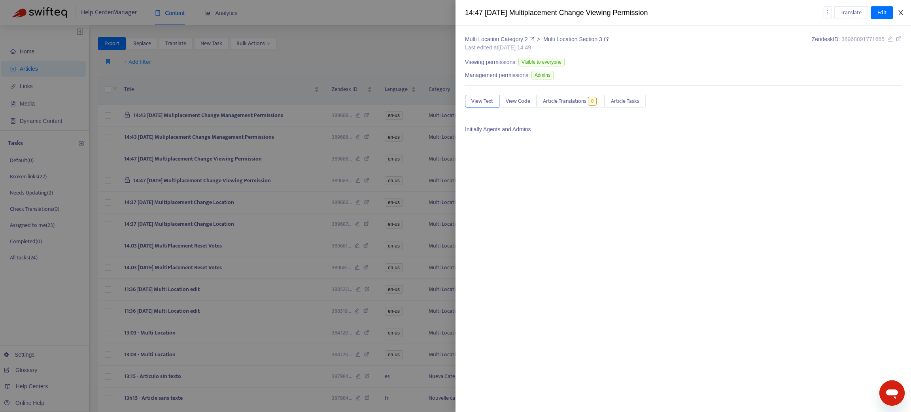
click at [901, 13] on icon "close" at bounding box center [900, 12] width 6 height 6
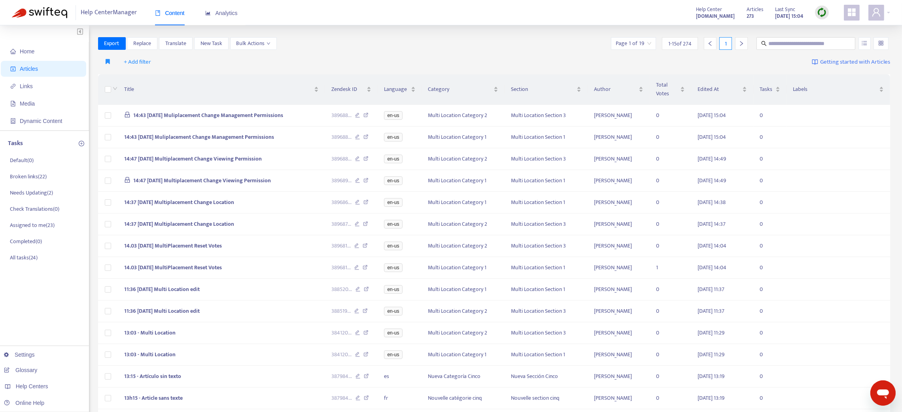
click at [826, 11] on img at bounding box center [822, 13] width 10 height 10
click at [827, 28] on link "Quick Sync" at bounding box center [838, 28] width 34 height 9
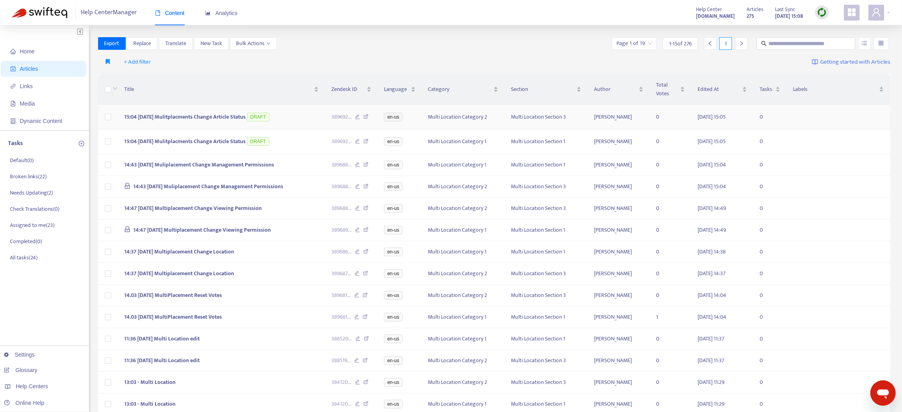
click at [204, 119] on span "15:04 [DATE] Mulitplacments Change Article Status" at bounding box center [184, 116] width 121 height 9
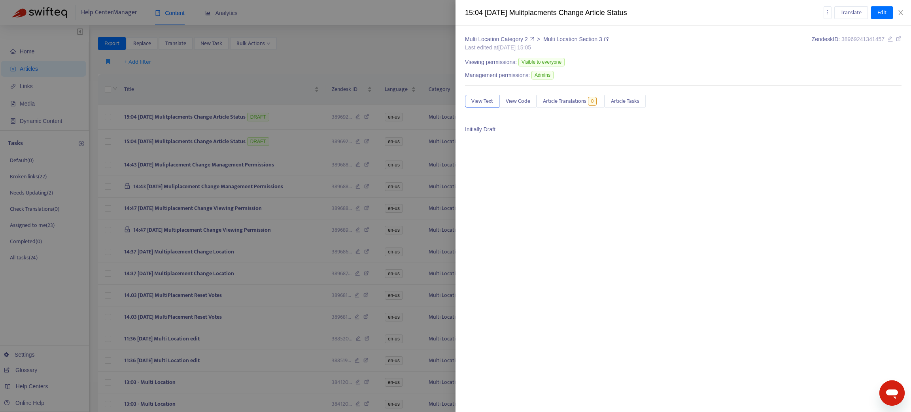
click at [107, 116] on div at bounding box center [455, 206] width 911 height 412
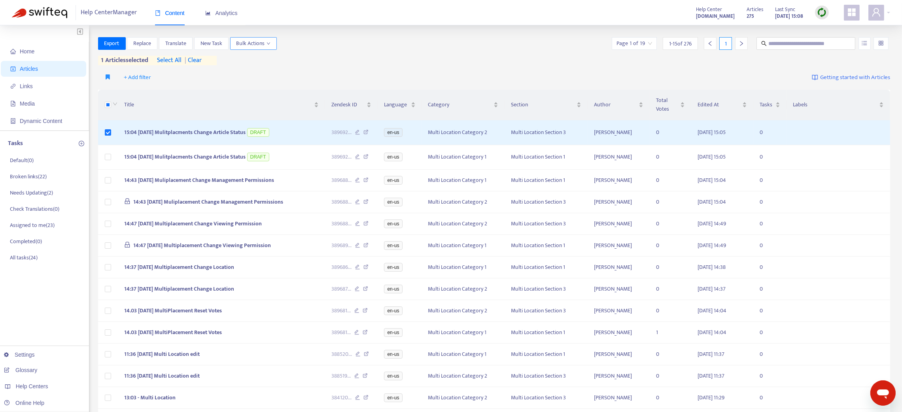
click at [274, 42] on button "Bulk Actions" at bounding box center [253, 43] width 47 height 13
click at [303, 110] on span "Published" at bounding box center [314, 111] width 23 height 9
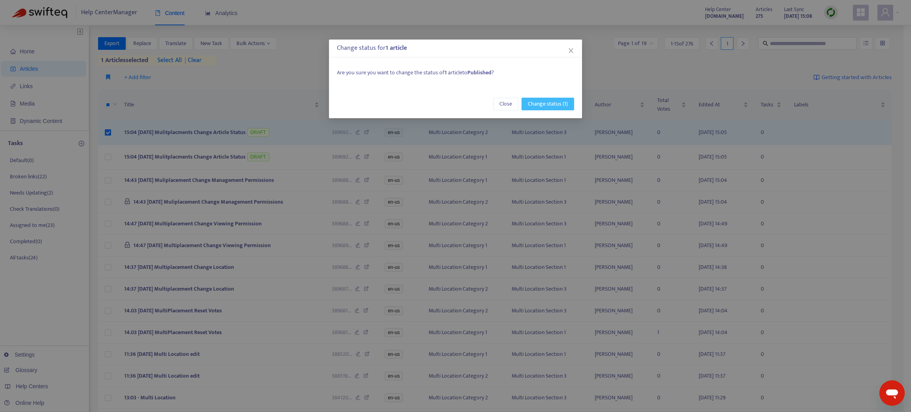
click at [536, 105] on span "Change status (1)" at bounding box center [548, 104] width 40 height 9
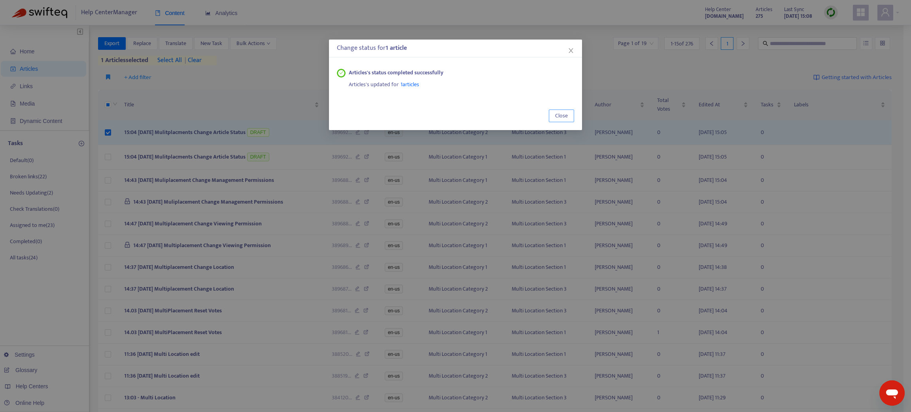
click at [558, 120] on span "Close" at bounding box center [561, 115] width 13 height 9
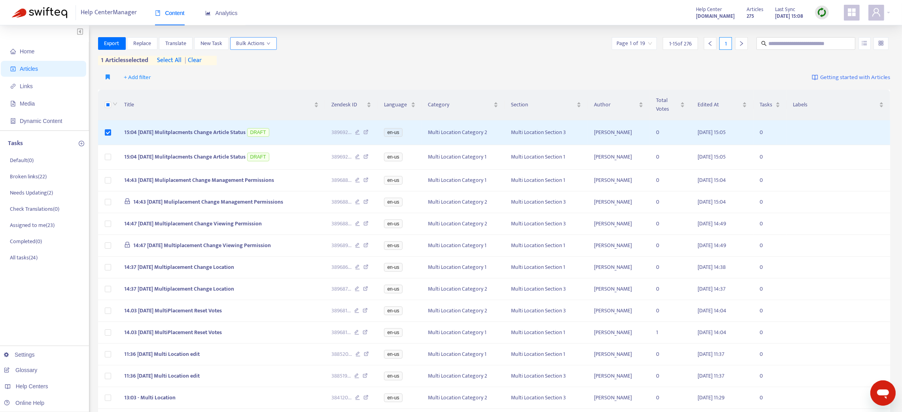
click at [270, 46] on span "Bulk Actions" at bounding box center [253, 43] width 34 height 9
click at [256, 106] on span "Change Article Status" at bounding box center [263, 109] width 50 height 9
click at [313, 111] on span "Published" at bounding box center [314, 111] width 23 height 9
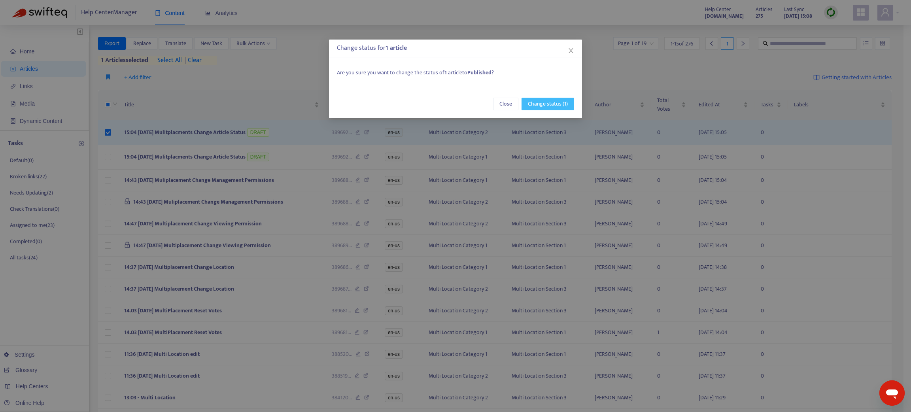
click at [541, 101] on span "Change status (1)" at bounding box center [548, 104] width 40 height 9
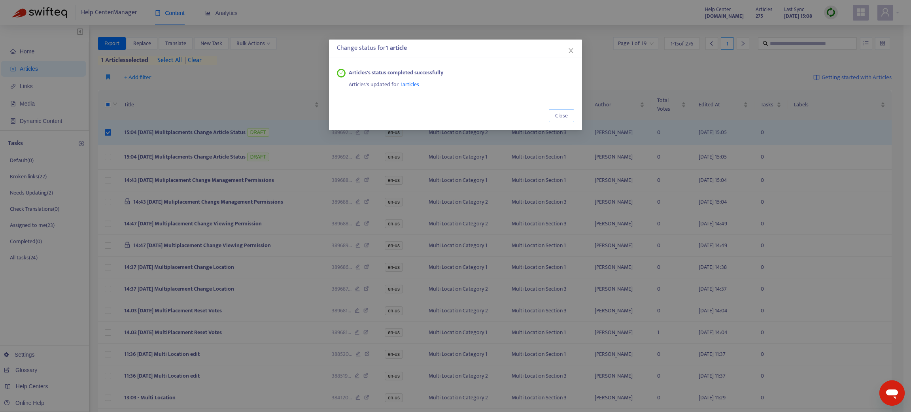
click at [562, 119] on span "Close" at bounding box center [561, 115] width 13 height 9
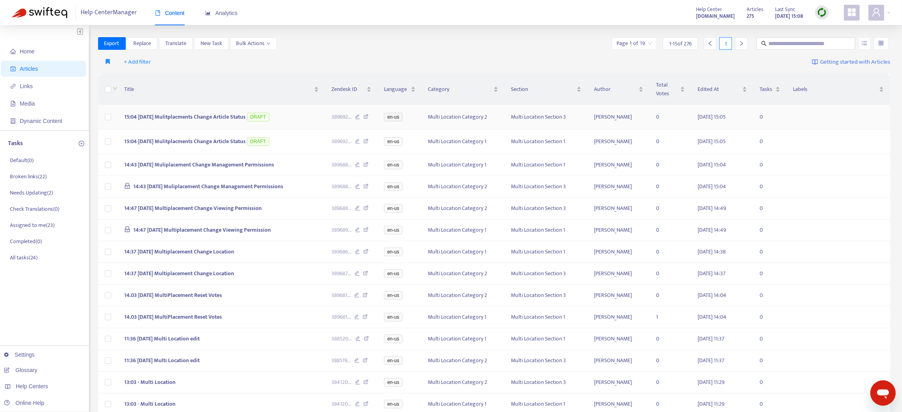
click at [305, 117] on td "15:04 [DATE] Mulitplacments Change Article Status DRAFT" at bounding box center [221, 117] width 207 height 25
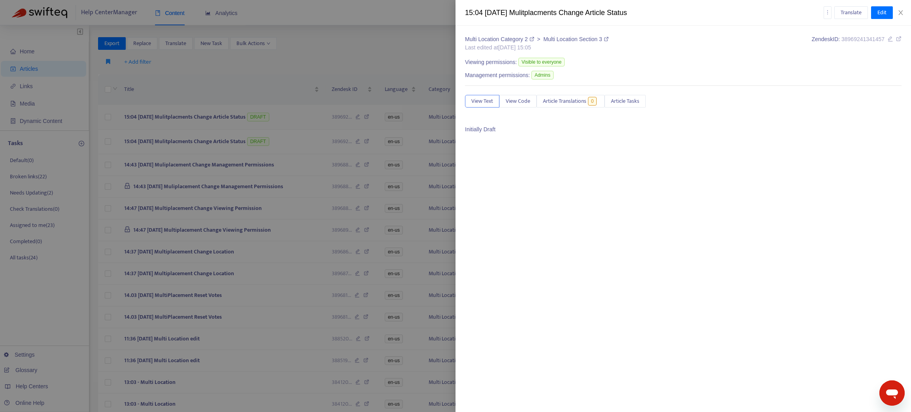
click at [290, 118] on div at bounding box center [455, 206] width 911 height 412
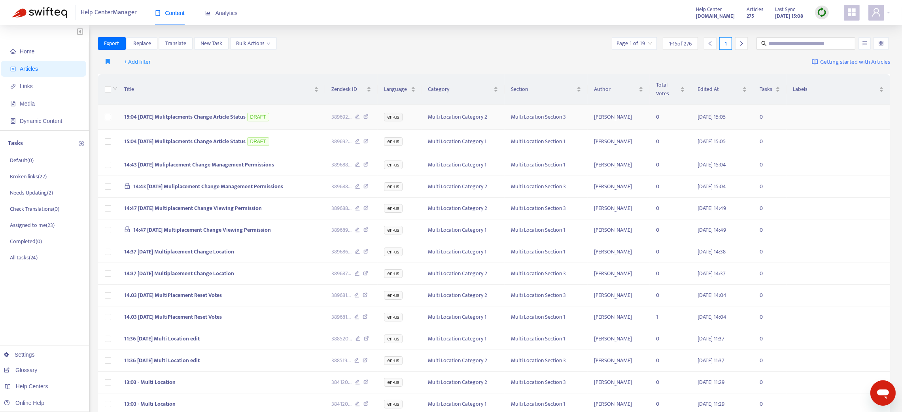
click at [290, 118] on td "15:04 [DATE] Mulitplacments Change Article Status DRAFT" at bounding box center [221, 117] width 207 height 25
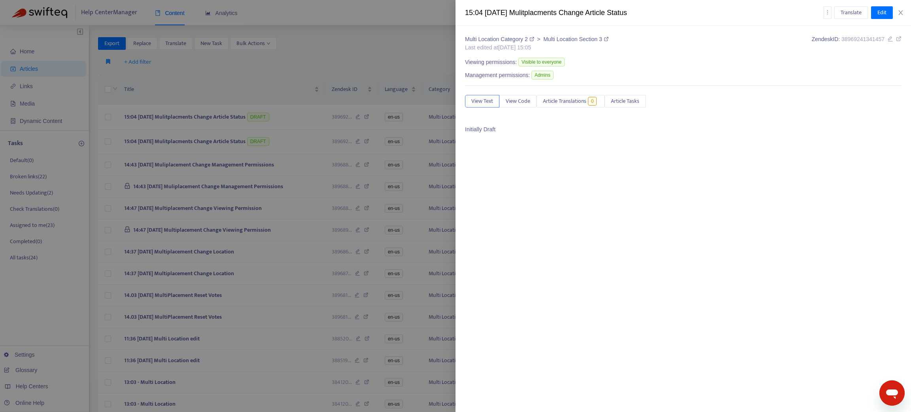
click at [900, 7] on div "Translate Edit" at bounding box center [862, 12] width 78 height 13
click at [898, 13] on icon "close" at bounding box center [900, 12] width 6 height 6
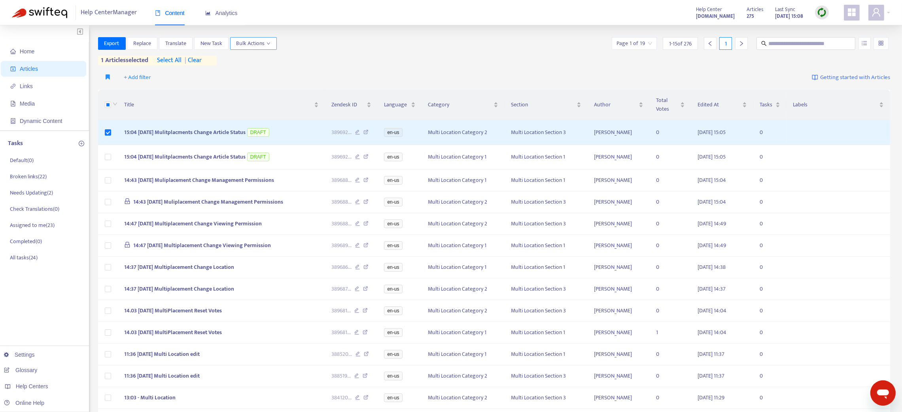
click at [270, 43] on icon "down" at bounding box center [268, 44] width 4 height 4
click at [348, 77] on div "+ Add filter Getting started with Articles" at bounding box center [494, 77] width 792 height 19
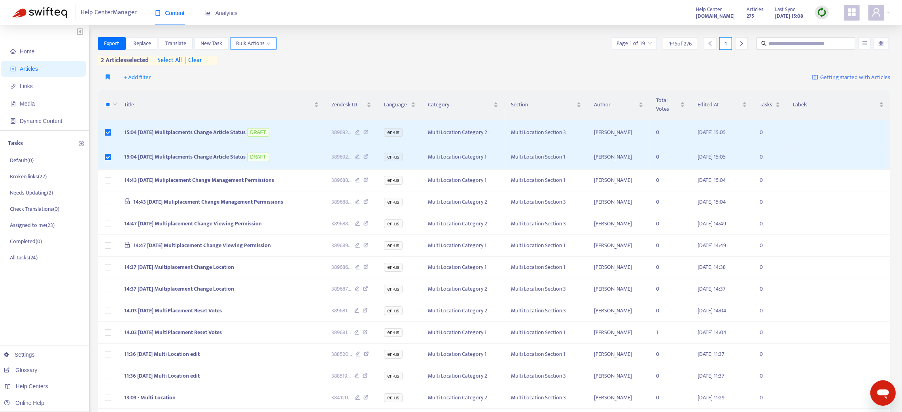
click at [269, 44] on icon "down" at bounding box center [267, 43] width 3 height 2
click at [323, 111] on span "Published" at bounding box center [314, 111] width 23 height 9
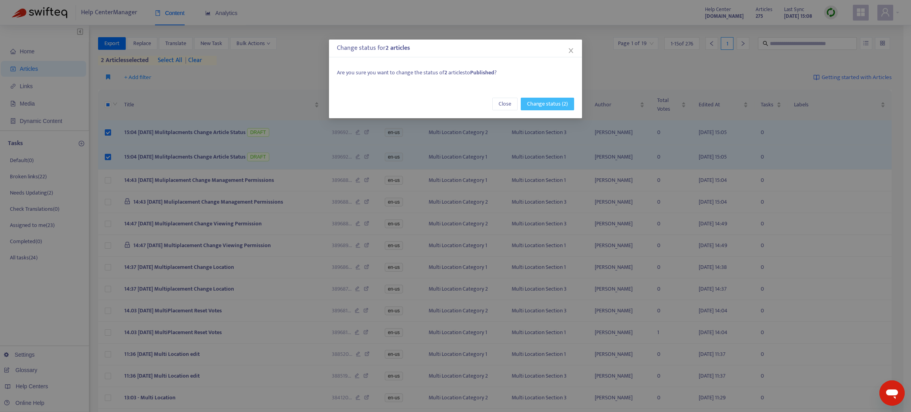
click at [555, 102] on span "Change status (2)" at bounding box center [547, 104] width 41 height 9
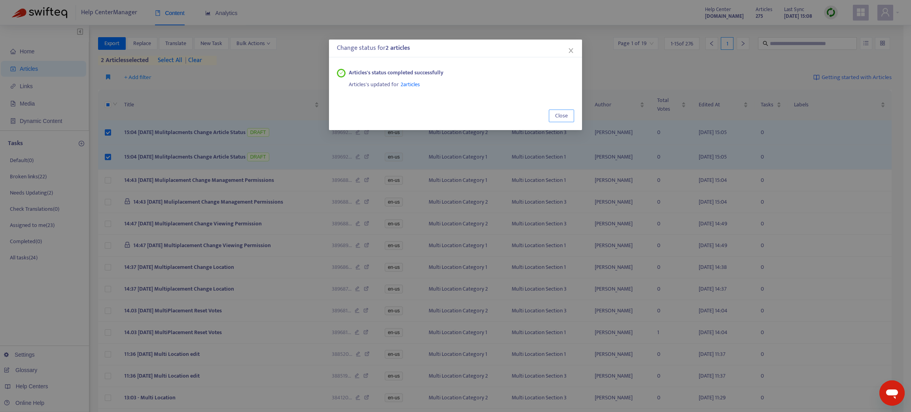
click at [568, 116] on button "Close" at bounding box center [561, 115] width 25 height 13
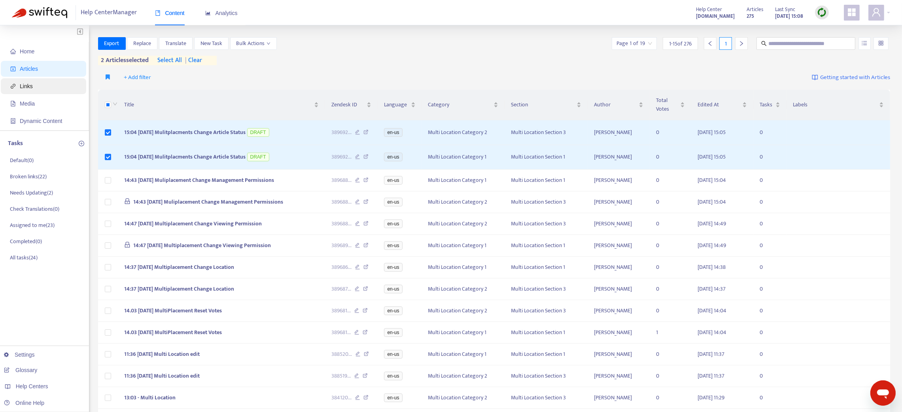
click at [25, 88] on span "Links" at bounding box center [26, 86] width 13 height 6
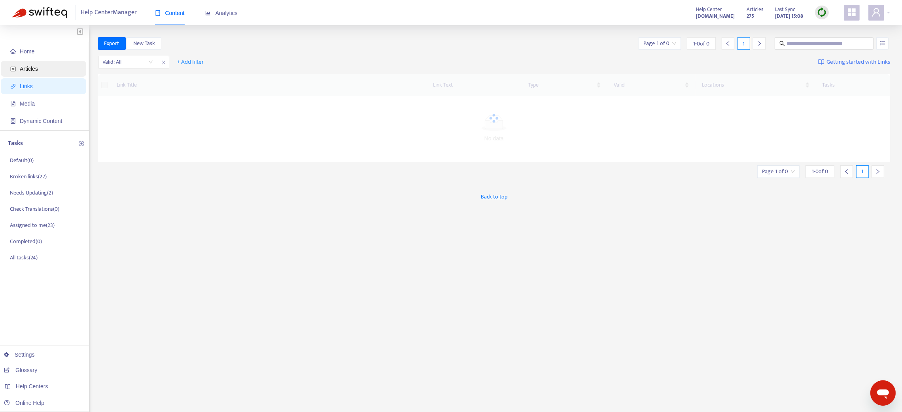
click at [25, 73] on span "Articles" at bounding box center [45, 69] width 70 height 16
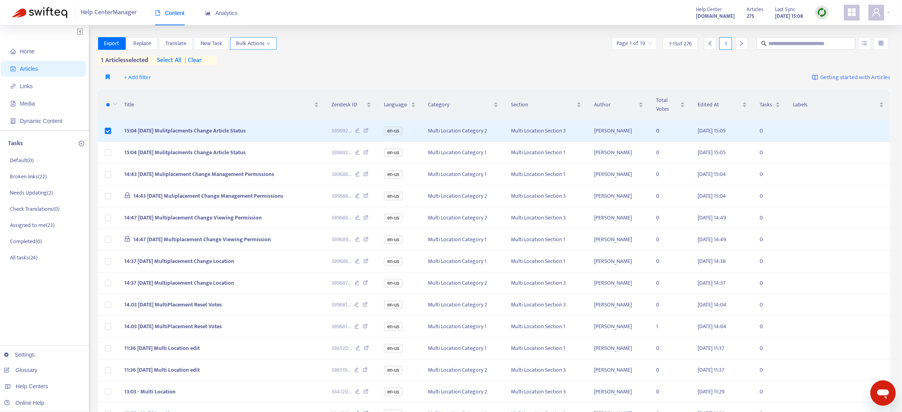
click at [269, 42] on icon "down" at bounding box center [268, 44] width 4 height 4
click at [275, 109] on span "Change Article Status" at bounding box center [263, 109] width 50 height 9
click at [309, 123] on span "Draft" at bounding box center [309, 123] width 12 height 9
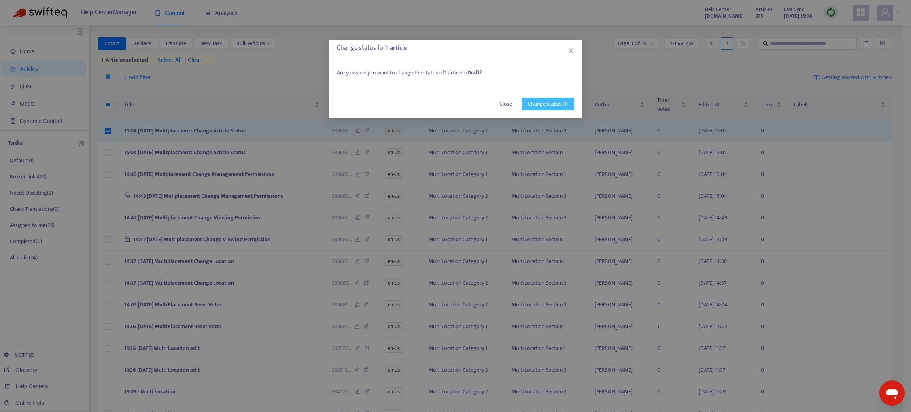
click at [549, 104] on span "Change status (1)" at bounding box center [548, 104] width 40 height 9
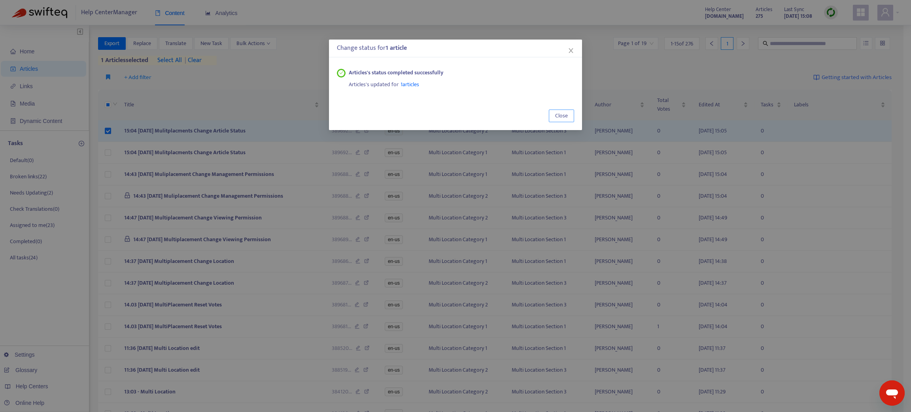
click at [559, 117] on span "Close" at bounding box center [561, 115] width 13 height 9
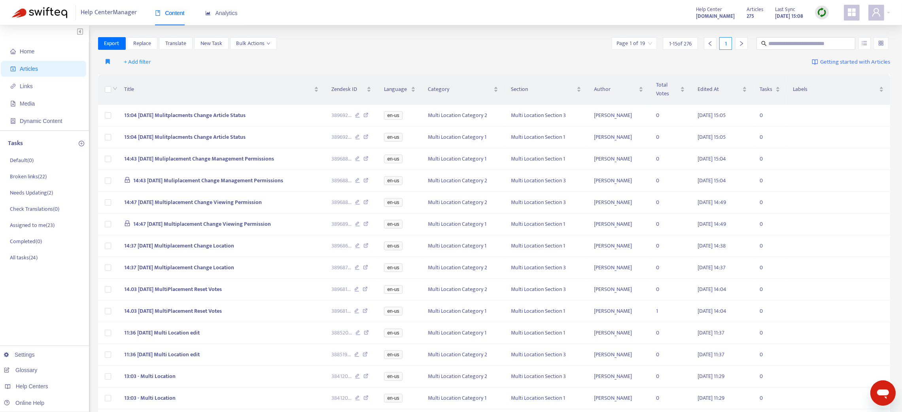
click at [26, 75] on span "Articles" at bounding box center [45, 69] width 70 height 16
click at [25, 83] on span "Links" at bounding box center [26, 86] width 13 height 6
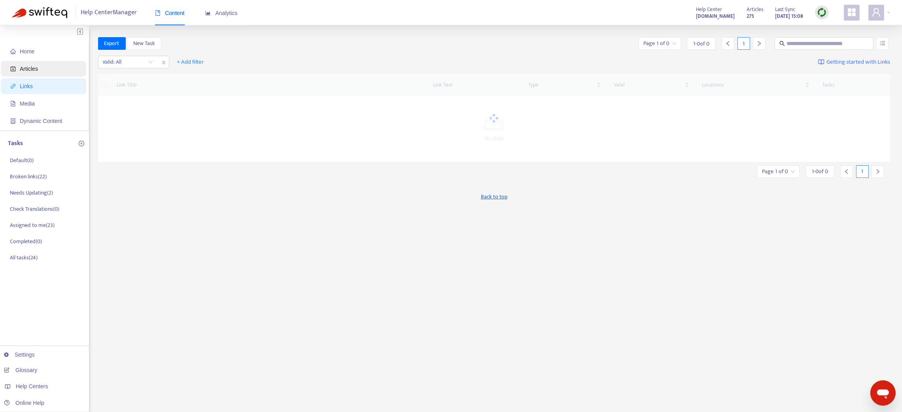
click at [25, 71] on span "Articles" at bounding box center [29, 69] width 18 height 6
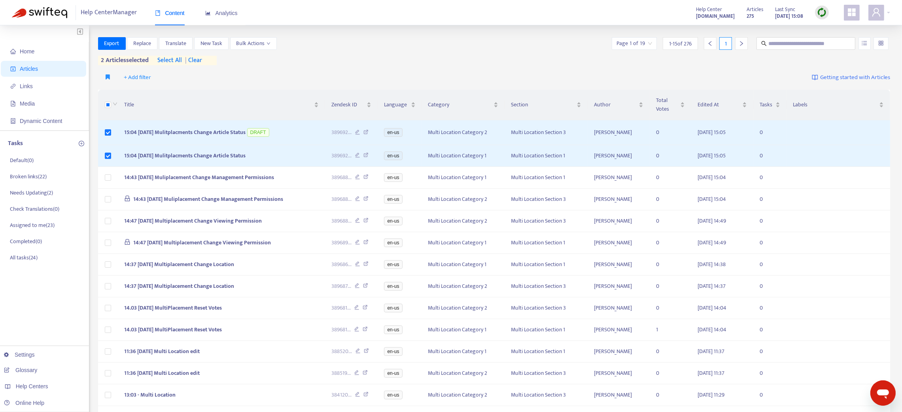
click at [820, 10] on img at bounding box center [822, 13] width 10 height 10
click at [848, 26] on link "Quick Sync" at bounding box center [838, 28] width 34 height 9
click at [30, 85] on span "Links" at bounding box center [26, 86] width 13 height 6
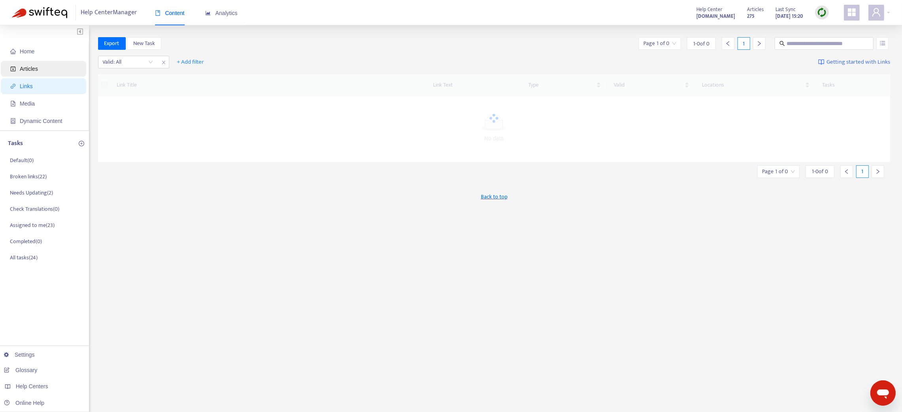
click at [29, 71] on span "Articles" at bounding box center [29, 69] width 18 height 6
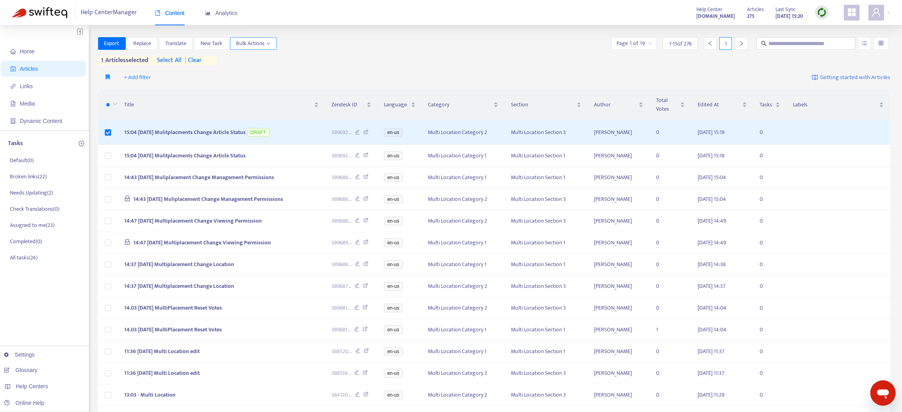
click at [267, 43] on icon "down" at bounding box center [268, 44] width 4 height 4
click at [307, 105] on li "Published" at bounding box center [314, 111] width 32 height 13
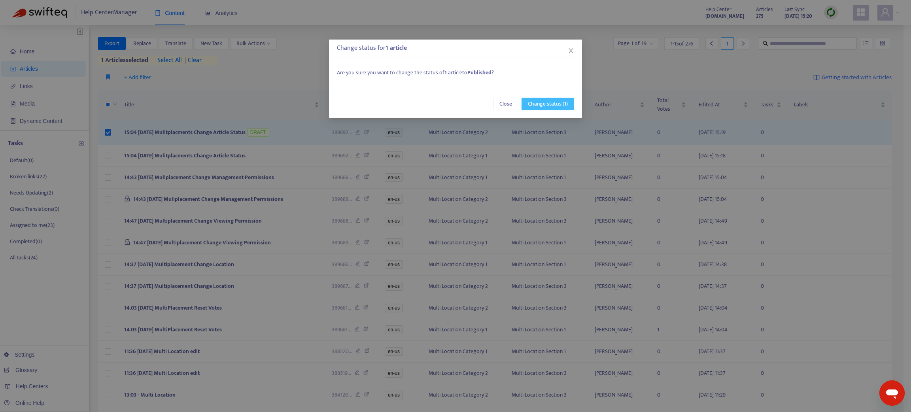
click at [558, 106] on span "Change status (1)" at bounding box center [548, 104] width 40 height 9
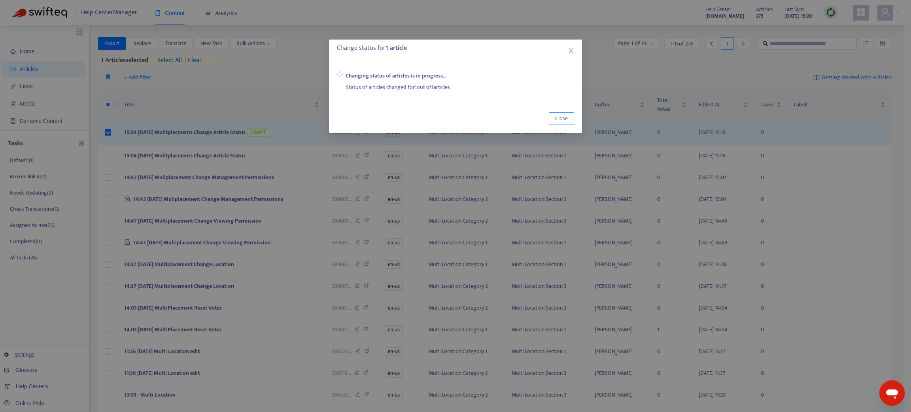
click at [564, 120] on button "Close" at bounding box center [561, 118] width 25 height 13
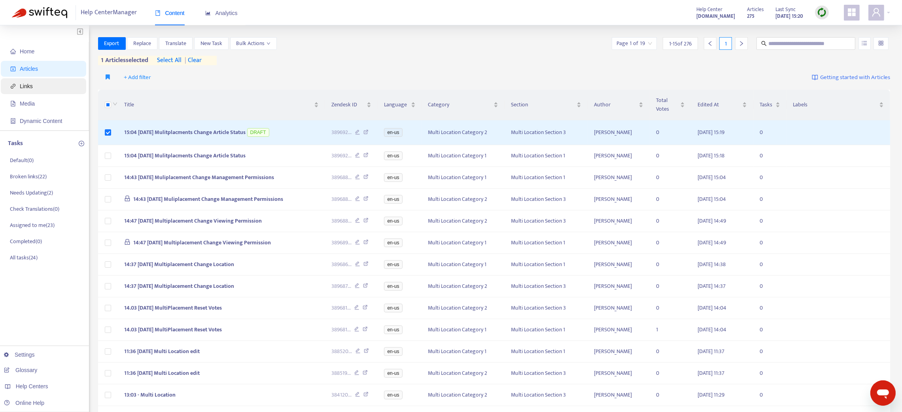
click at [48, 84] on span "Links" at bounding box center [45, 86] width 70 height 16
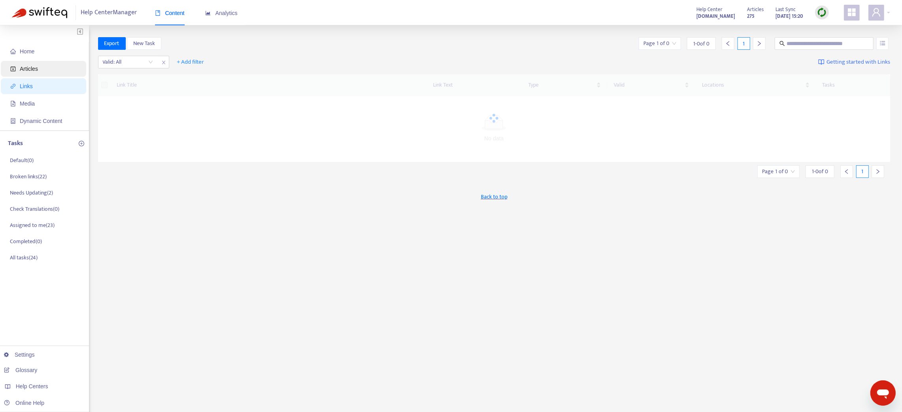
click at [47, 71] on span "Articles" at bounding box center [45, 69] width 70 height 16
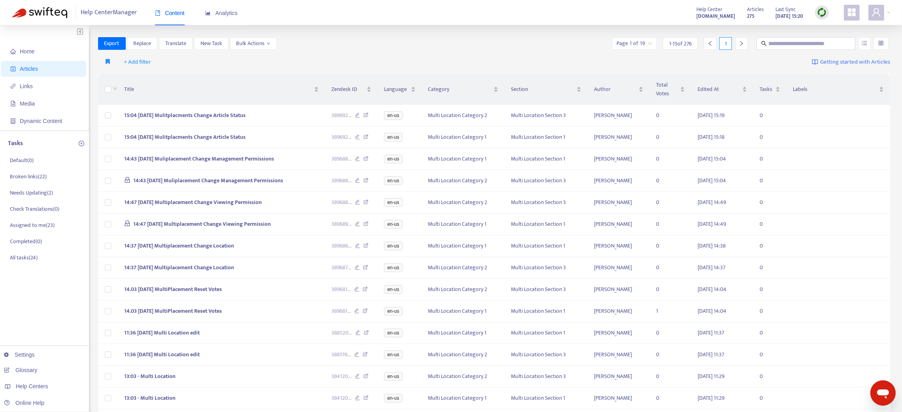
click at [824, 11] on img at bounding box center [822, 13] width 10 height 10
click at [833, 29] on link "Quick Sync" at bounding box center [838, 28] width 34 height 9
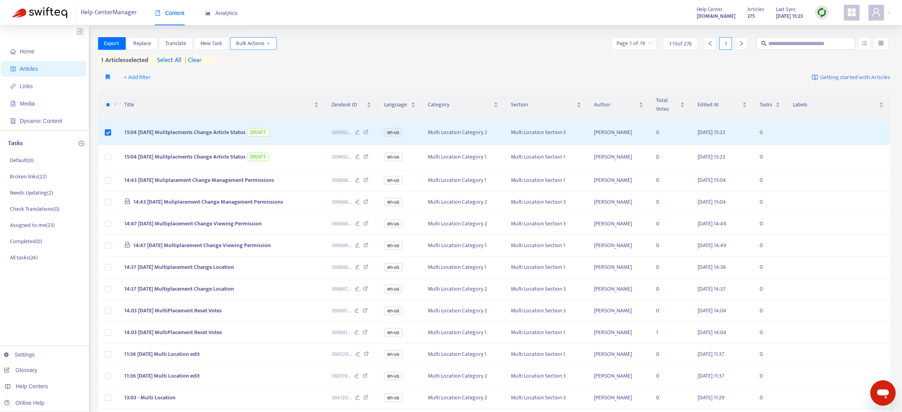
click at [272, 43] on button "Bulk Actions" at bounding box center [253, 43] width 47 height 13
click at [264, 107] on span "Change Article Status" at bounding box center [263, 109] width 50 height 9
click at [308, 109] on span "Published" at bounding box center [314, 111] width 23 height 9
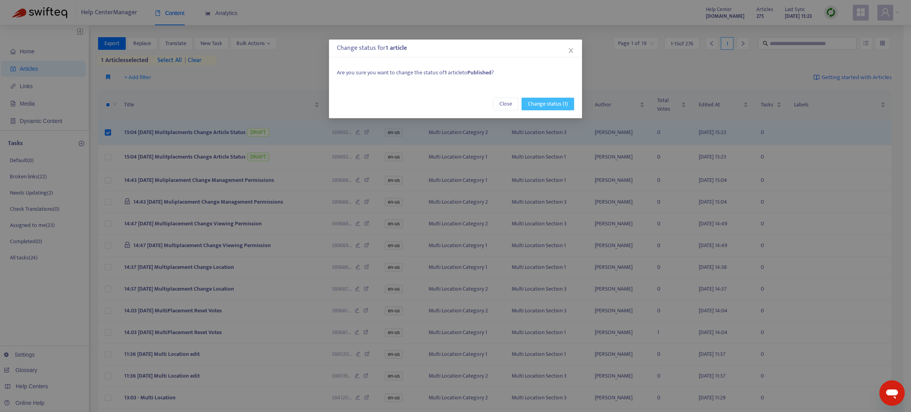
click at [534, 101] on span "Change status (1)" at bounding box center [548, 104] width 40 height 9
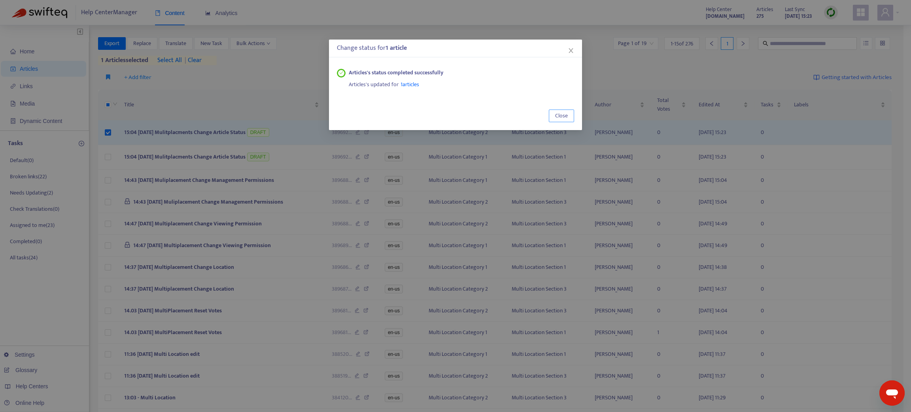
click at [560, 118] on span "Close" at bounding box center [561, 115] width 13 height 9
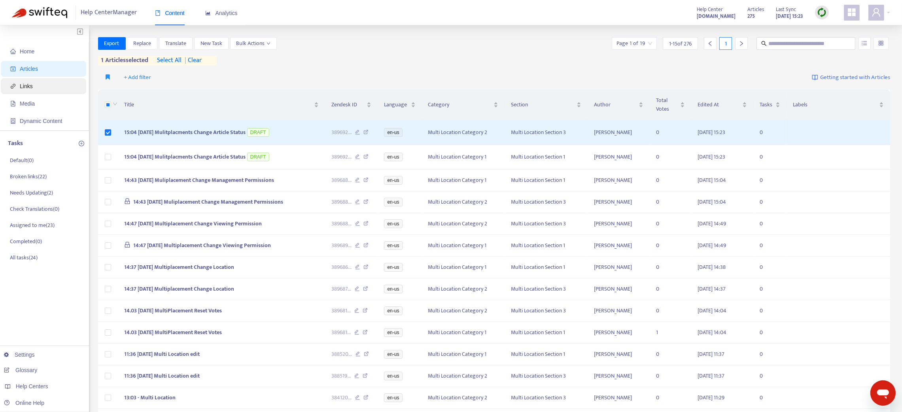
click at [9, 87] on li "Links" at bounding box center [43, 86] width 85 height 16
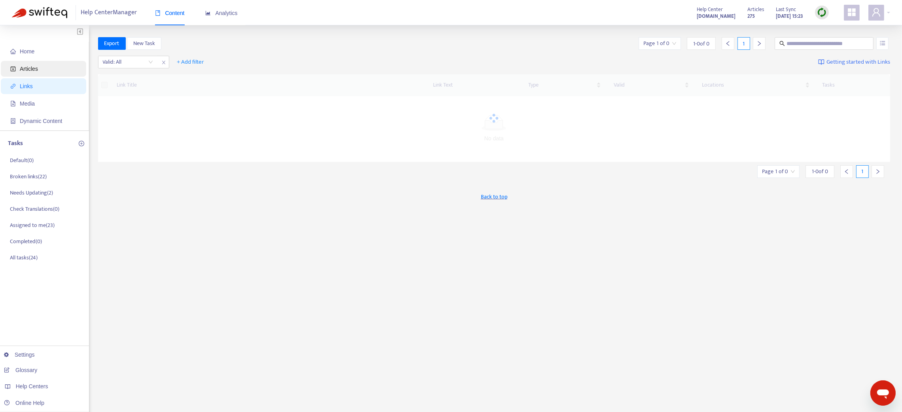
click at [19, 62] on span "Articles" at bounding box center [45, 69] width 70 height 16
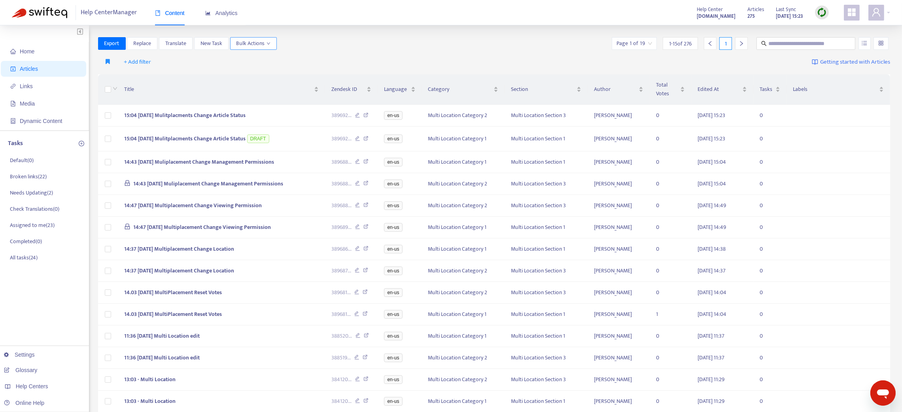
click at [269, 46] on span "Bulk Actions" at bounding box center [253, 43] width 34 height 9
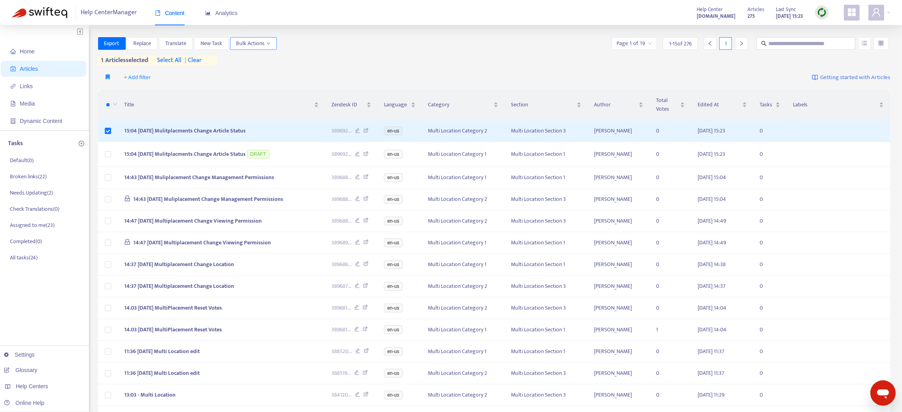
click at [265, 46] on span "Bulk Actions" at bounding box center [253, 43] width 34 height 9
click at [228, 11] on span "Analytics" at bounding box center [221, 13] width 32 height 6
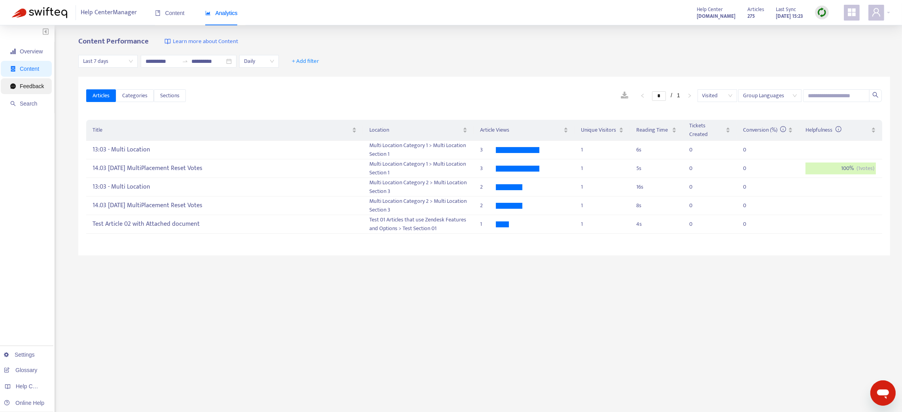
click at [29, 85] on span "Feedback" at bounding box center [32, 86] width 24 height 6
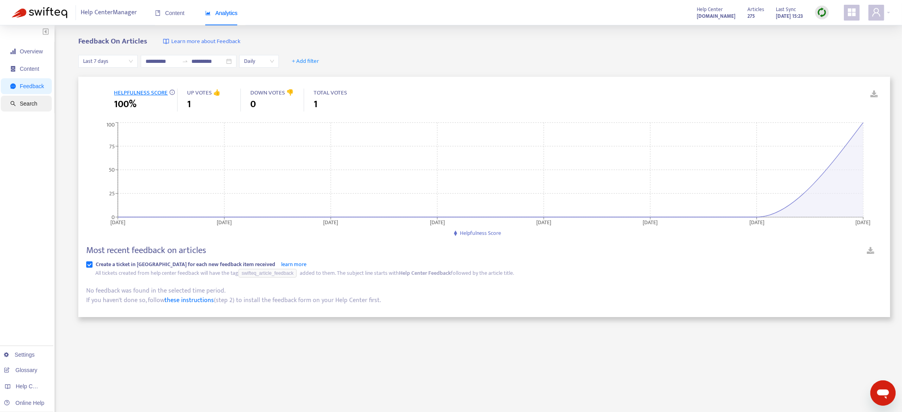
click at [23, 106] on span "Search" at bounding box center [28, 103] width 17 height 6
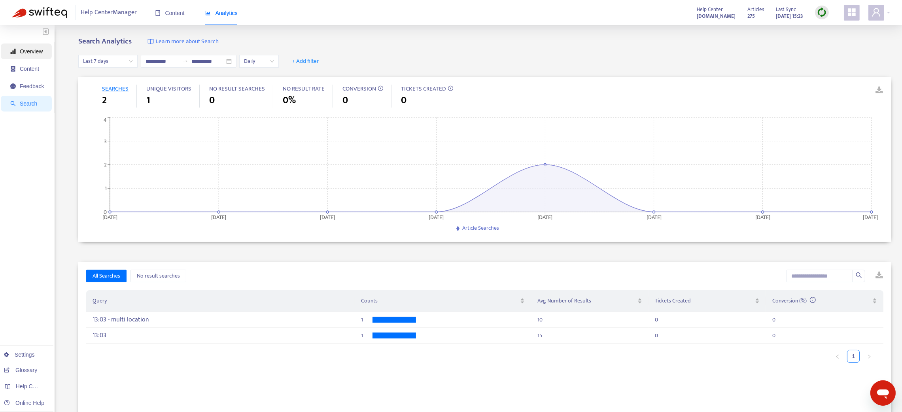
click at [33, 53] on span "Overview" at bounding box center [31, 51] width 23 height 6
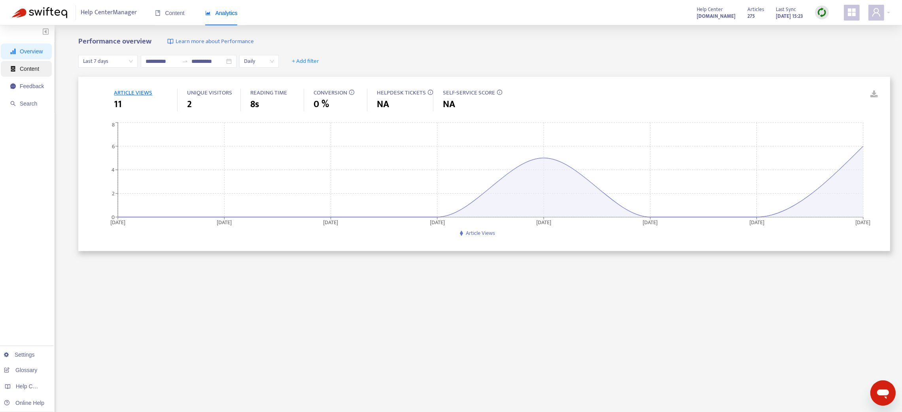
click at [32, 66] on span "Content" at bounding box center [29, 69] width 19 height 6
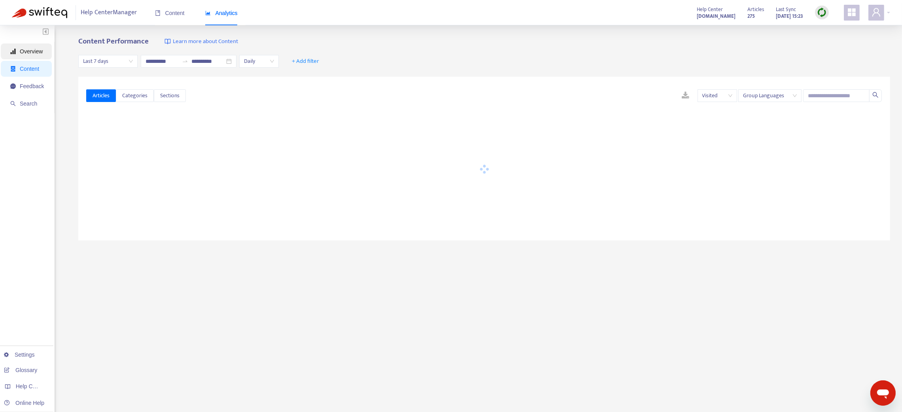
click at [26, 51] on span "Overview" at bounding box center [31, 51] width 23 height 6
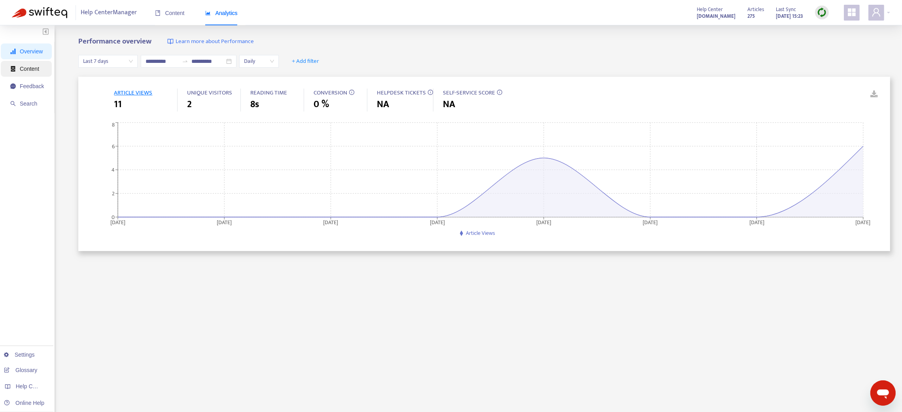
click at [26, 64] on span "Content" at bounding box center [27, 69] width 34 height 16
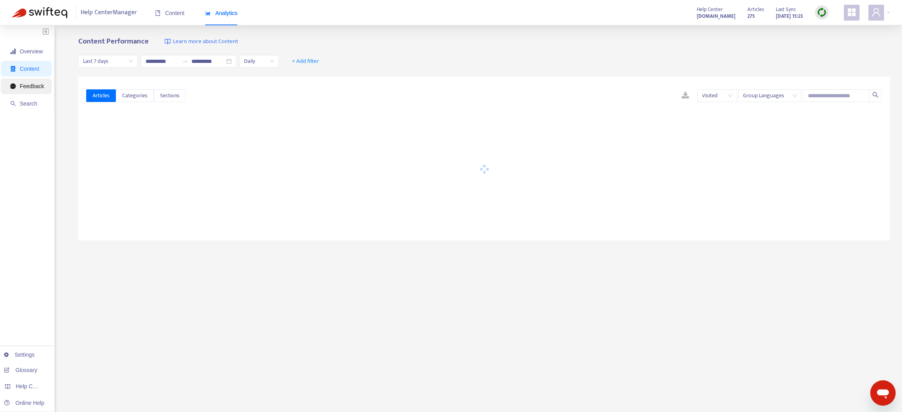
click at [29, 84] on span "Feedback" at bounding box center [32, 86] width 24 height 6
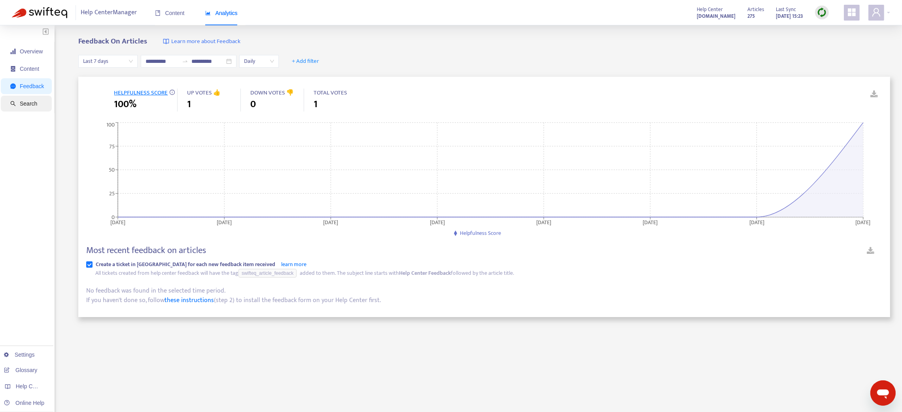
click at [33, 104] on span "Search" at bounding box center [28, 103] width 17 height 6
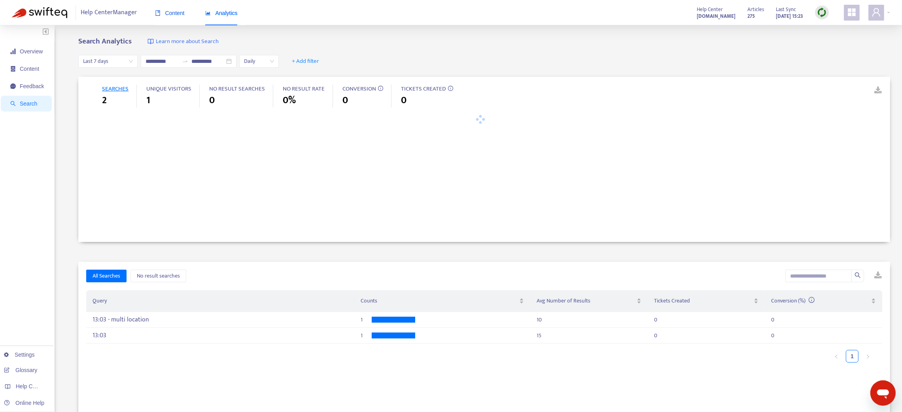
click at [170, 12] on span "Content" at bounding box center [170, 13] width 30 height 6
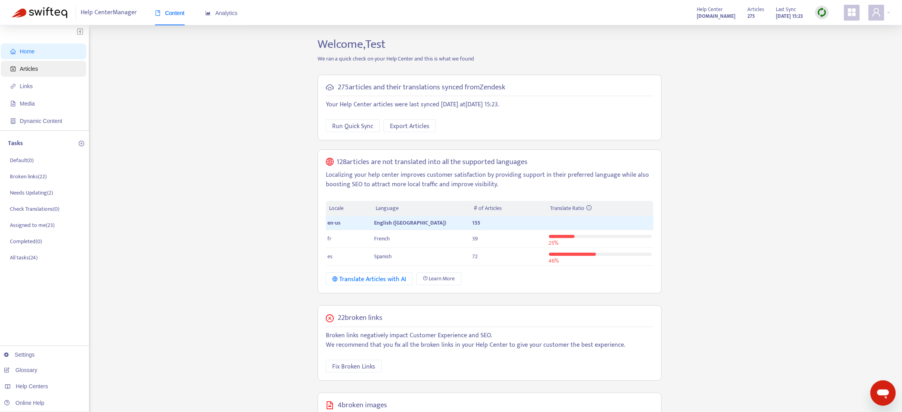
click at [16, 67] on span "Articles" at bounding box center [45, 69] width 70 height 16
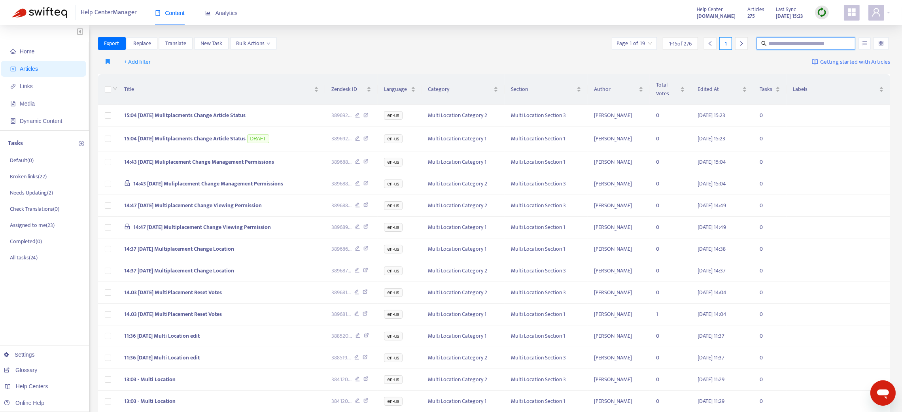
click at [794, 39] on input "text" at bounding box center [806, 43] width 76 height 9
type input "*****"
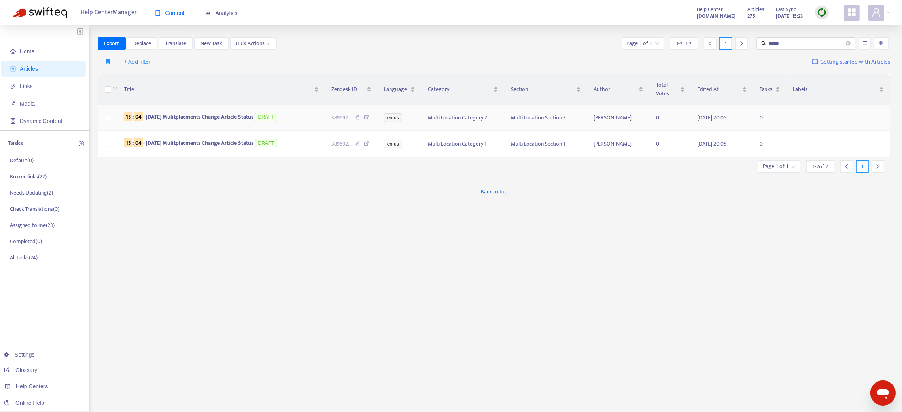
click at [207, 113] on span "15 : 04 [DATE] Mulitplacments Change Article Status" at bounding box center [188, 116] width 129 height 9
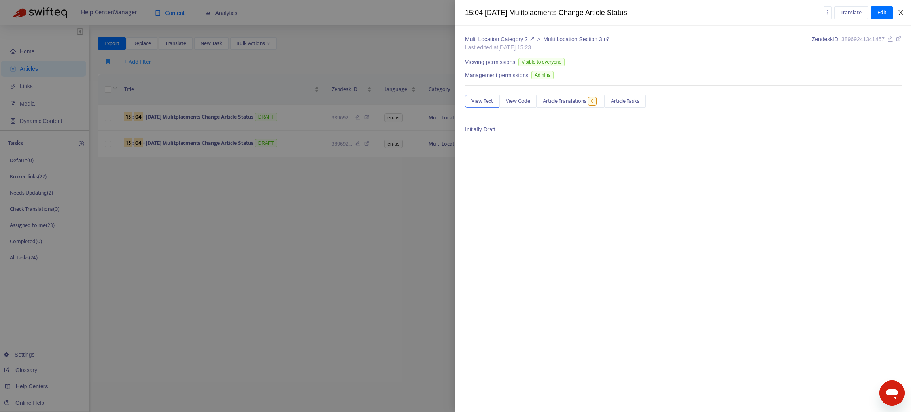
click at [901, 13] on button "Close" at bounding box center [900, 13] width 11 height 8
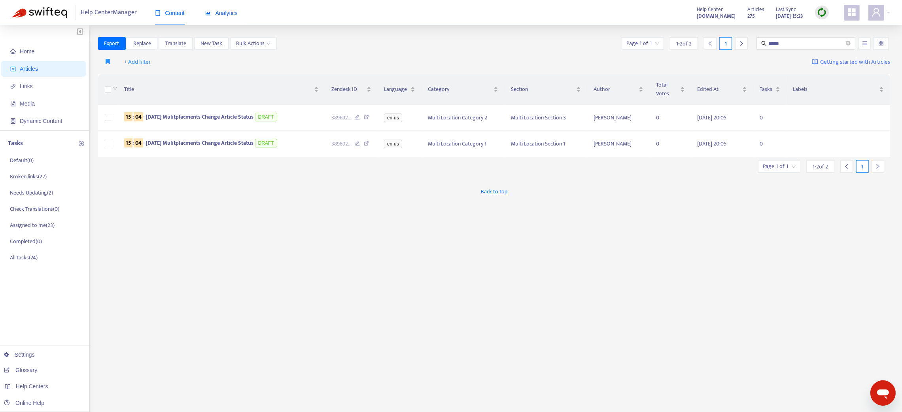
click at [227, 14] on span "Analytics" at bounding box center [221, 13] width 32 height 6
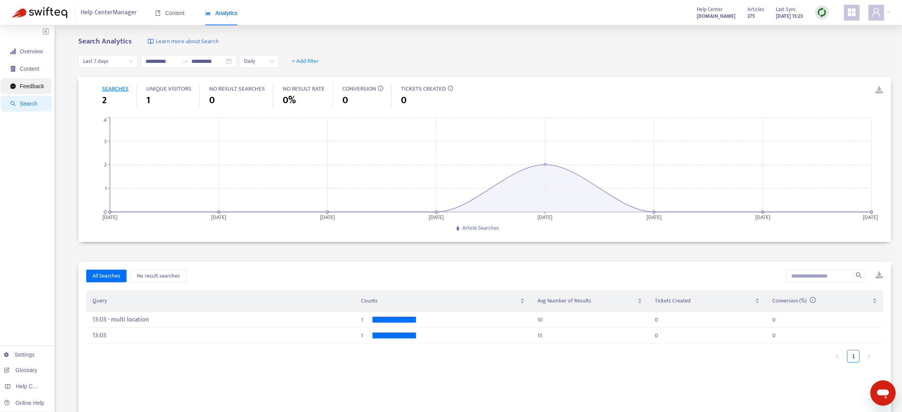
click at [37, 85] on span "Feedback" at bounding box center [32, 86] width 24 height 6
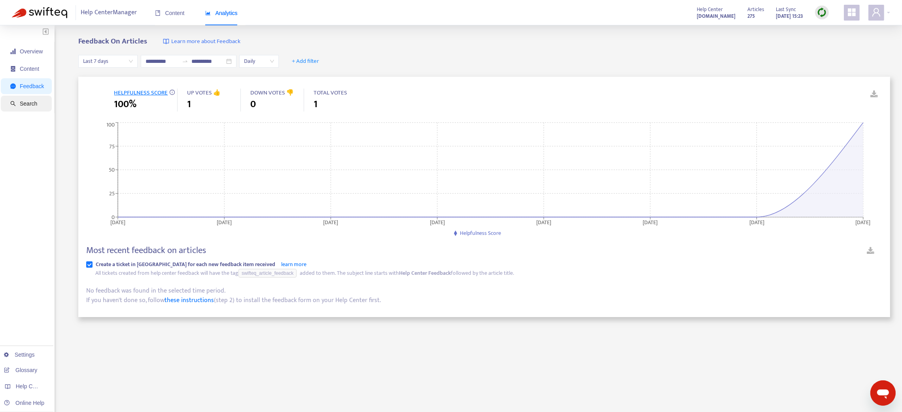
click at [25, 100] on span "Search" at bounding box center [28, 103] width 17 height 6
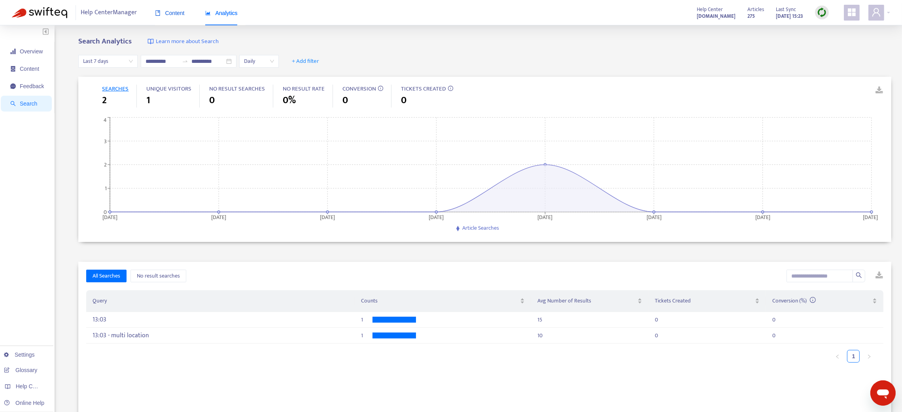
click at [179, 10] on span "Content" at bounding box center [170, 13] width 30 height 6
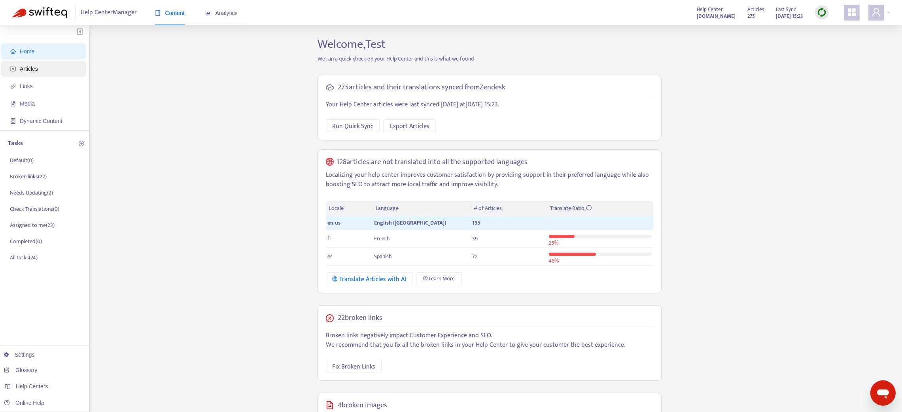
click at [32, 69] on span "Articles" at bounding box center [29, 69] width 18 height 6
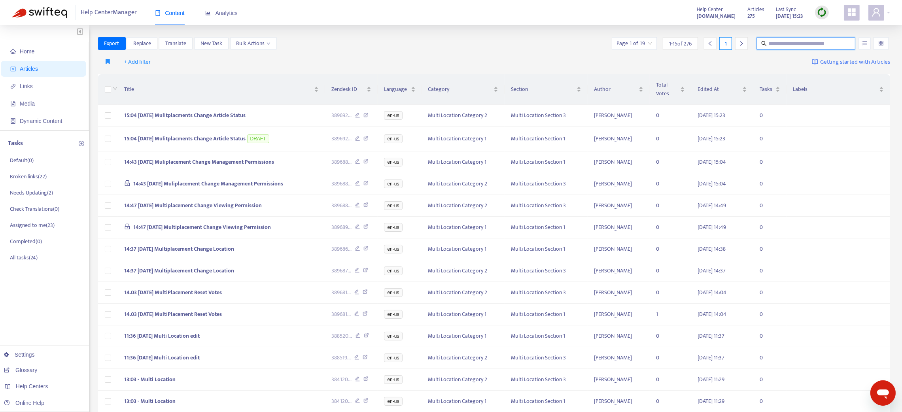
click at [780, 42] on input "text" at bounding box center [806, 43] width 76 height 9
type input "*****"
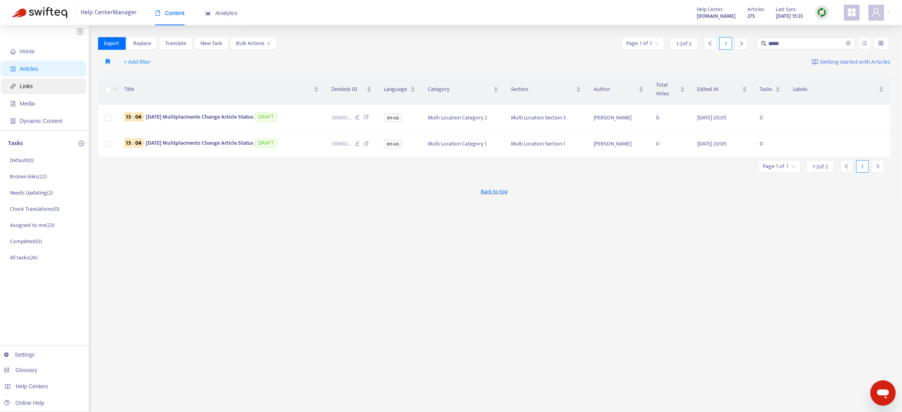
drag, startPoint x: 18, startPoint y: 87, endPoint x: 61, endPoint y: 85, distance: 42.7
click at [19, 89] on span "Links" at bounding box center [45, 86] width 70 height 16
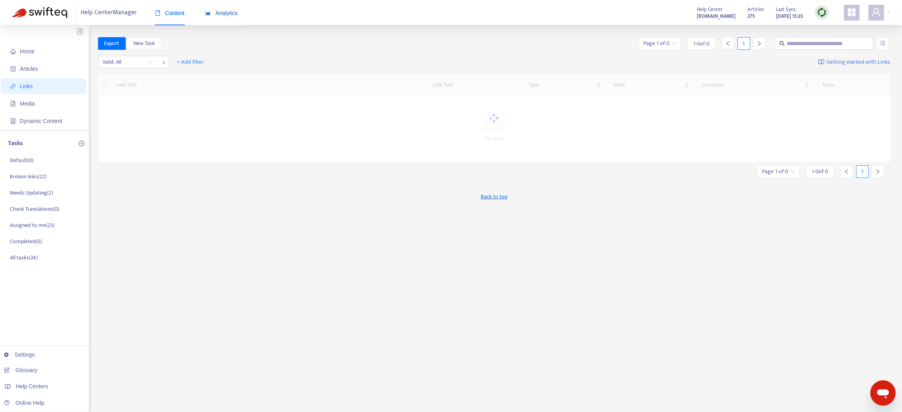
click at [226, 11] on span "Analytics" at bounding box center [221, 13] width 32 height 6
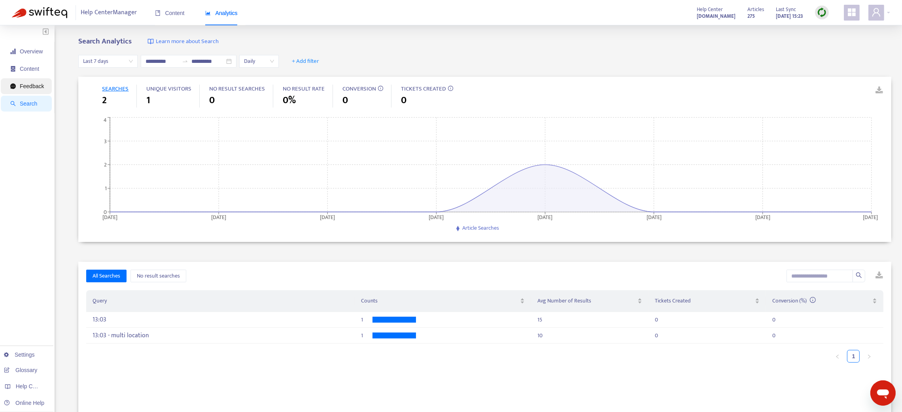
click at [32, 85] on span "Feedback" at bounding box center [32, 86] width 24 height 6
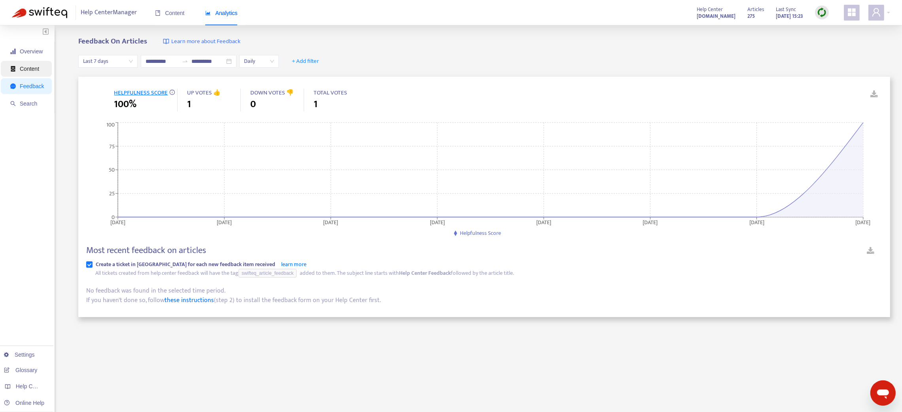
click at [27, 68] on span "Content" at bounding box center [29, 69] width 19 height 6
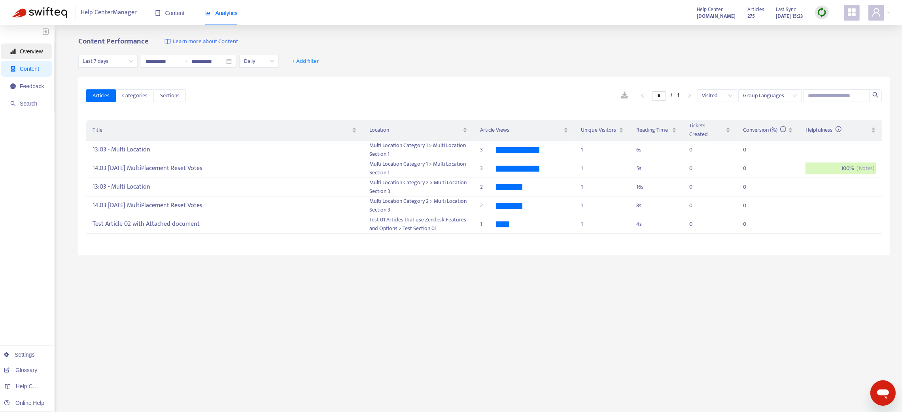
click at [23, 50] on span "Overview" at bounding box center [31, 51] width 23 height 6
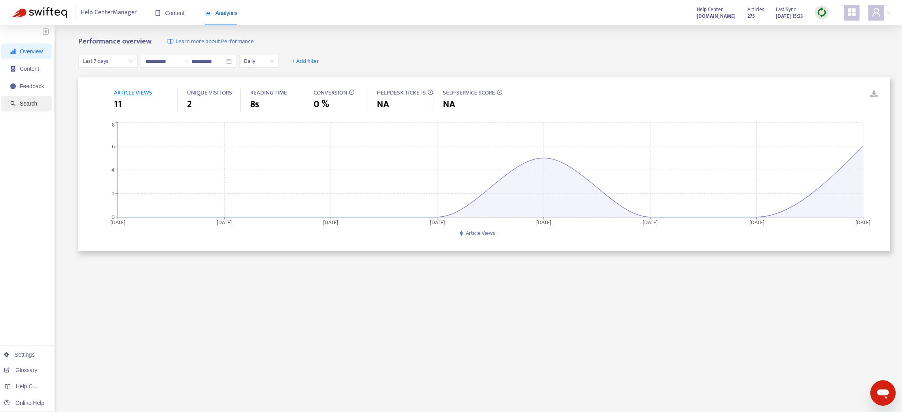
click at [32, 104] on span "Search" at bounding box center [28, 103] width 17 height 6
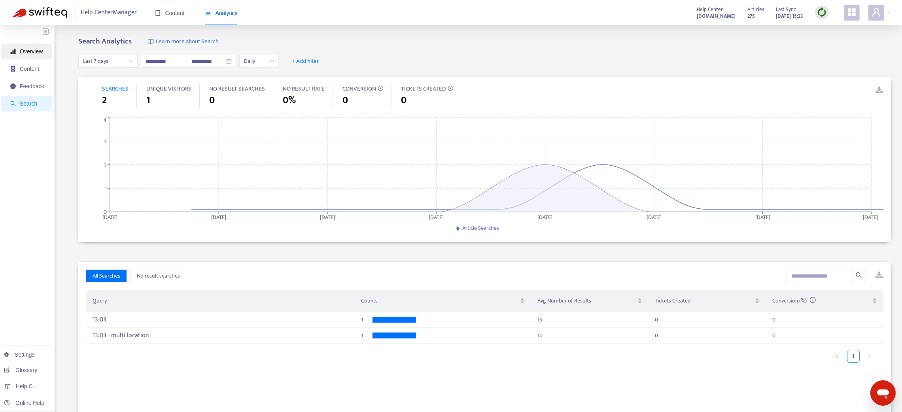
click at [18, 54] on span "Overview" at bounding box center [27, 51] width 34 height 16
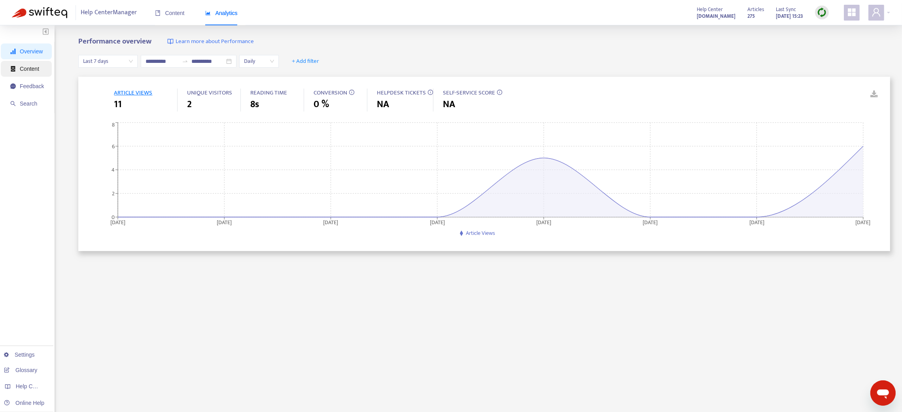
click at [32, 67] on span "Content" at bounding box center [29, 69] width 19 height 6
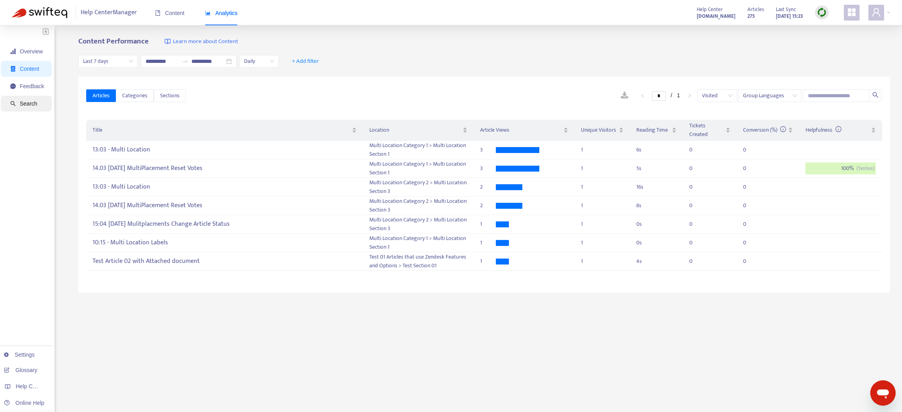
click at [32, 105] on span "Search" at bounding box center [28, 103] width 17 height 6
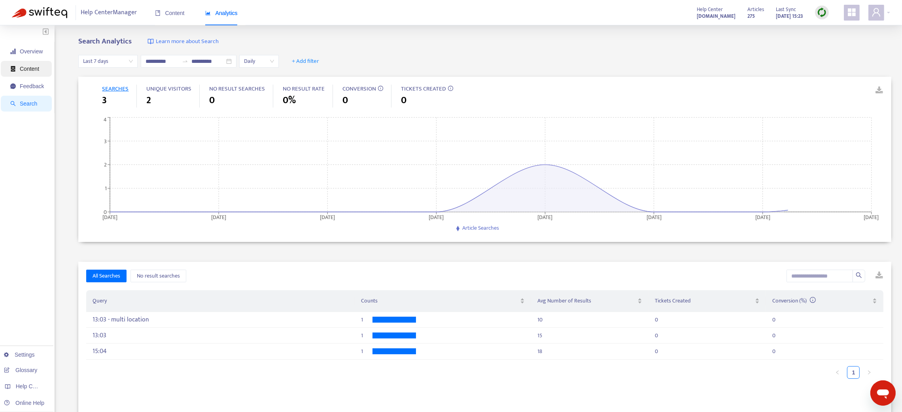
click at [39, 63] on span "Content" at bounding box center [27, 69] width 34 height 16
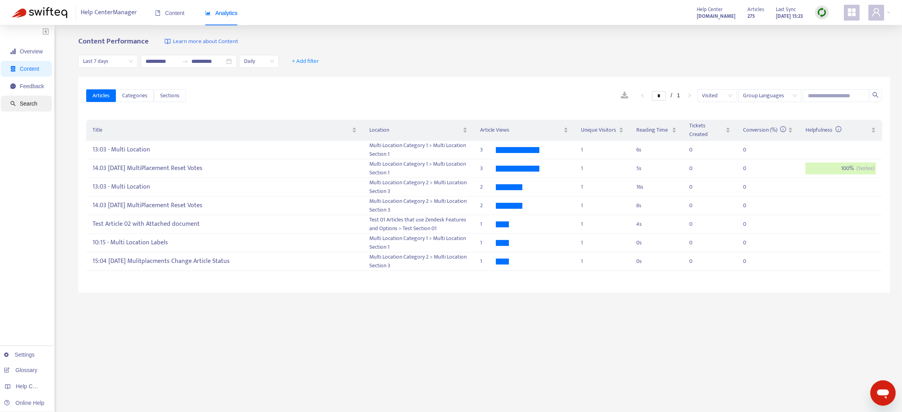
click at [27, 99] on span "Search" at bounding box center [27, 104] width 34 height 16
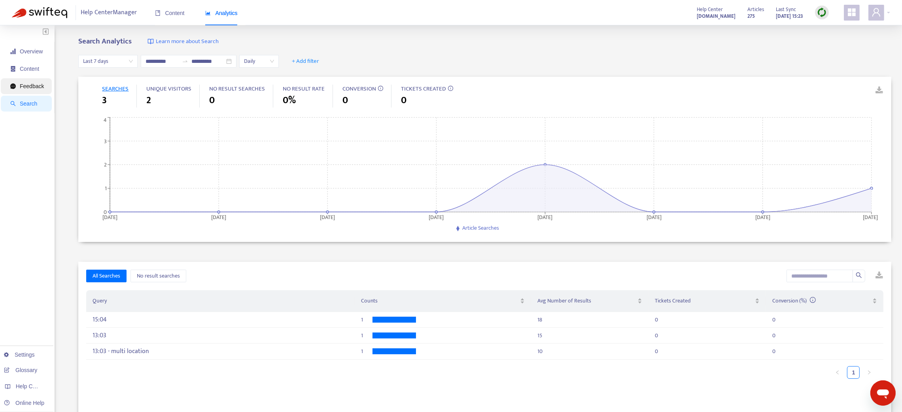
click at [28, 84] on span "Feedback" at bounding box center [32, 86] width 24 height 6
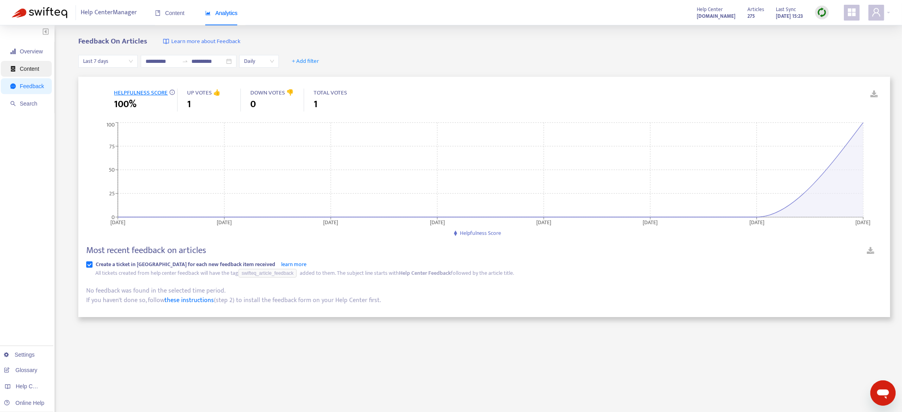
click at [30, 66] on span "Content" at bounding box center [29, 69] width 19 height 6
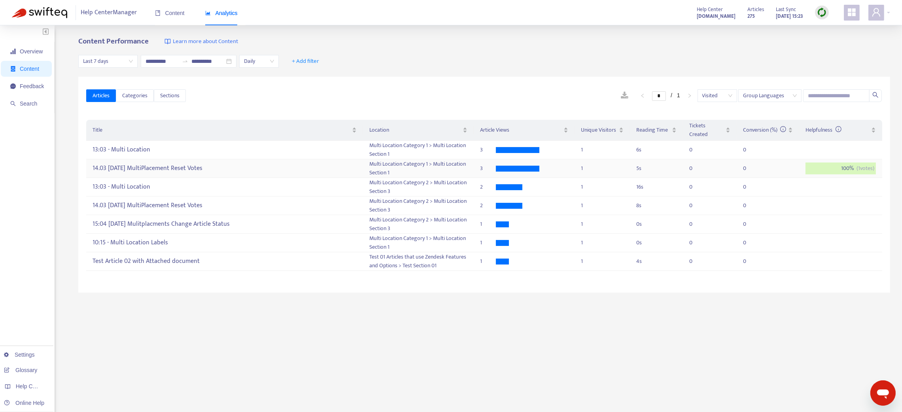
click at [185, 167] on div "14.03 [DATE] MultiPlacement Reset Votes" at bounding box center [224, 168] width 264 height 13
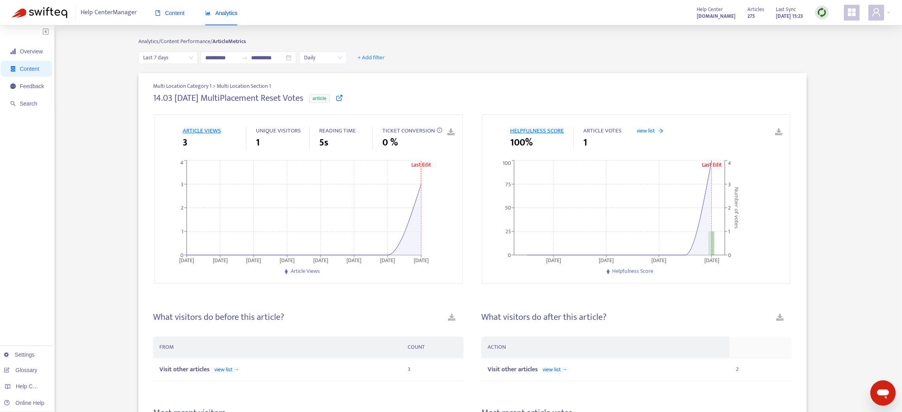
click at [177, 14] on span "Content" at bounding box center [170, 13] width 30 height 6
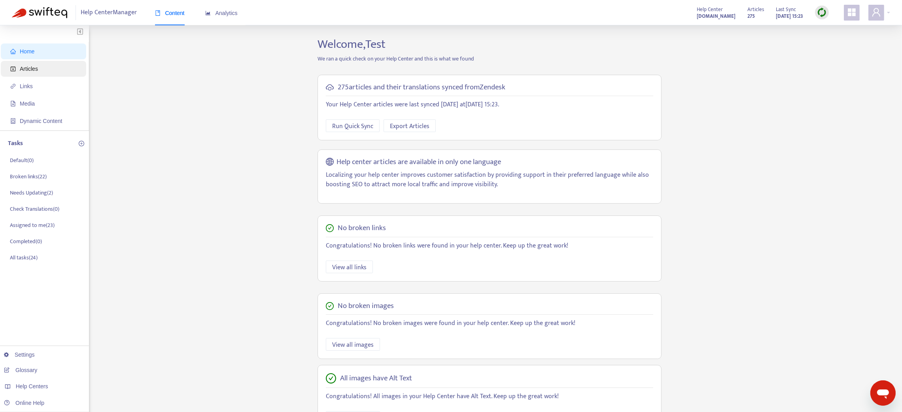
click at [23, 71] on span "Articles" at bounding box center [29, 69] width 18 height 6
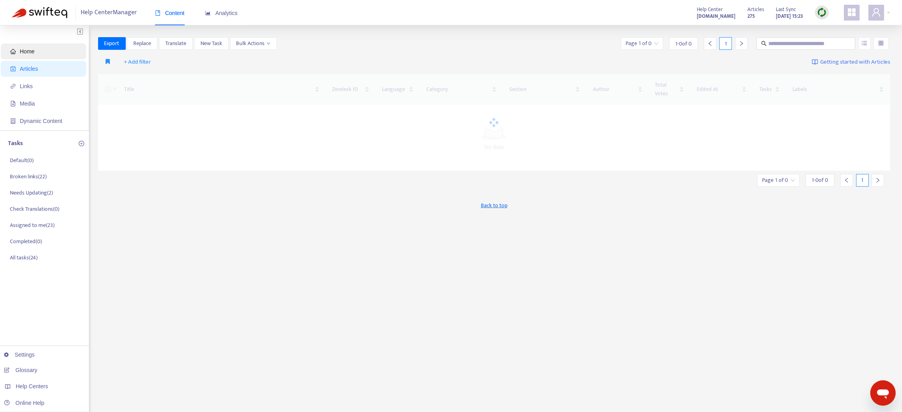
click at [34, 54] on span "Home" at bounding box center [45, 51] width 70 height 16
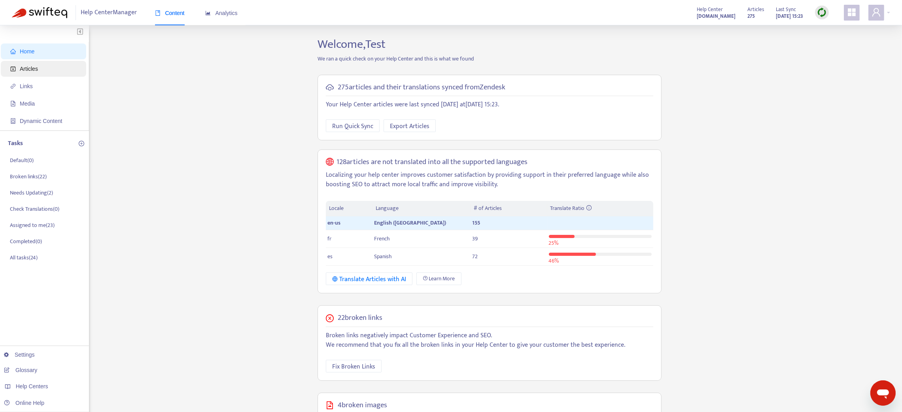
click at [32, 68] on span "Articles" at bounding box center [29, 69] width 18 height 6
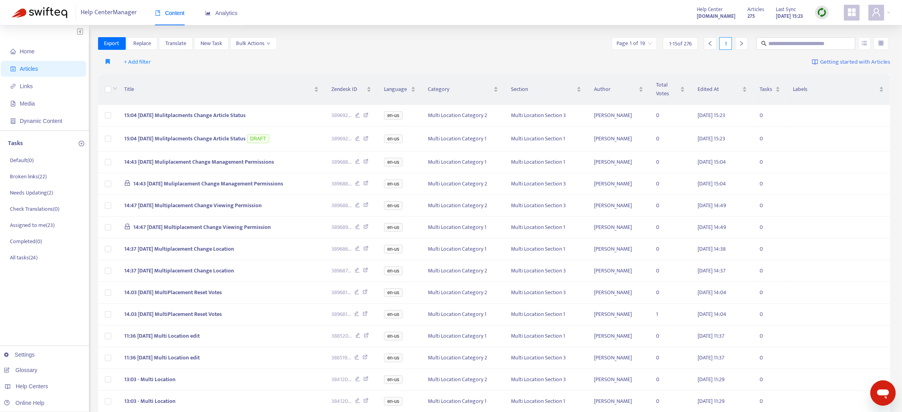
click at [820, 9] on img at bounding box center [822, 13] width 10 height 10
click at [835, 28] on link "Quick Sync" at bounding box center [838, 28] width 34 height 9
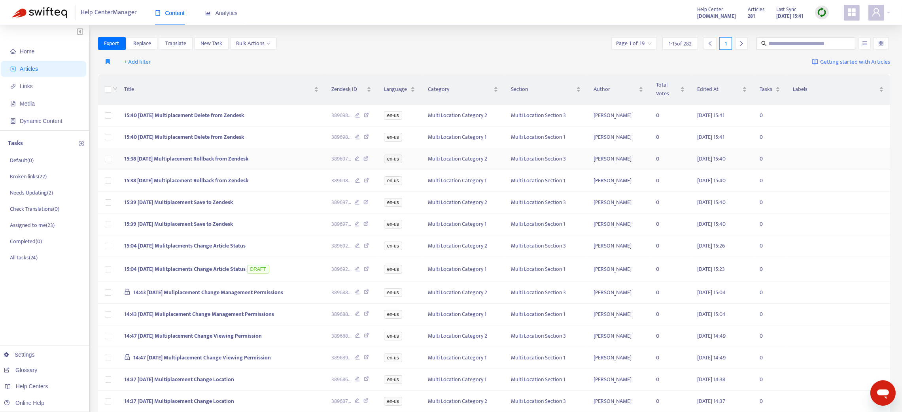
click at [302, 160] on td "15:38 [DATE] Multiplacement Rollback from Zendesk" at bounding box center [221, 159] width 207 height 22
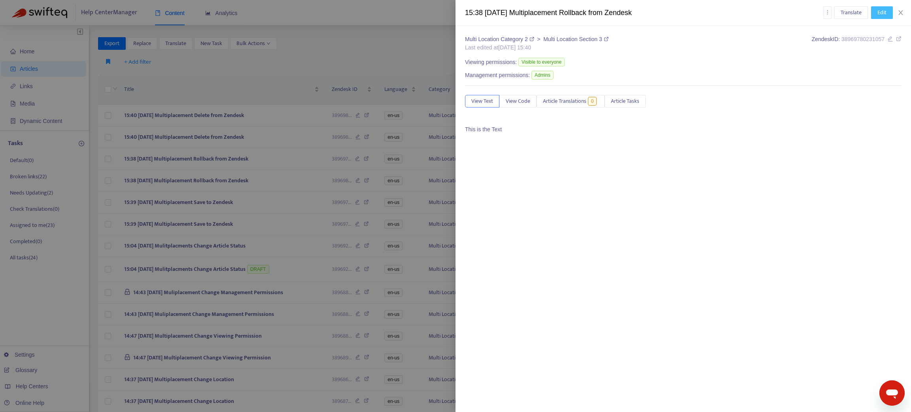
click at [881, 13] on span "Edit" at bounding box center [881, 12] width 9 height 9
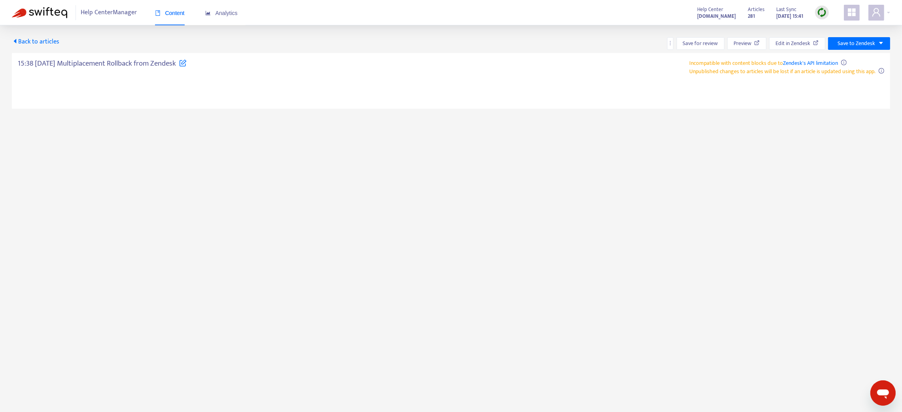
type textarea "**********"
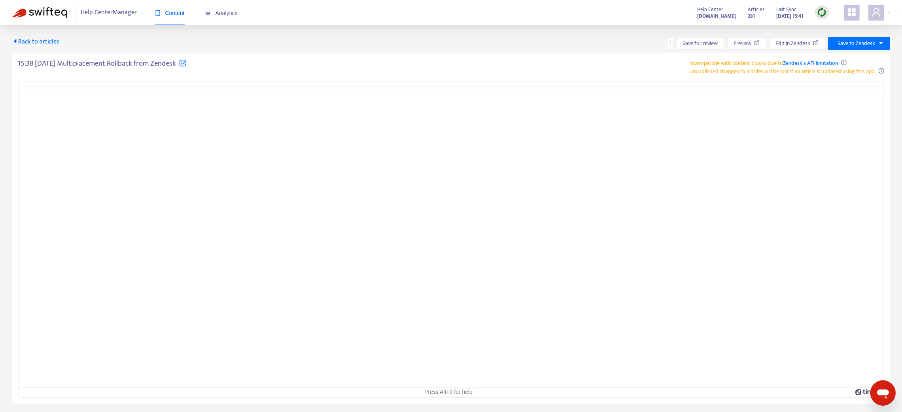
drag, startPoint x: 856, startPoint y: 1, endPoint x: 494, endPoint y: 135, distance: 385.7
click at [494, 135] on div "**********" at bounding box center [451, 239] width 866 height 316
click at [78, 126] on p "**********" at bounding box center [451, 127] width 853 height 8
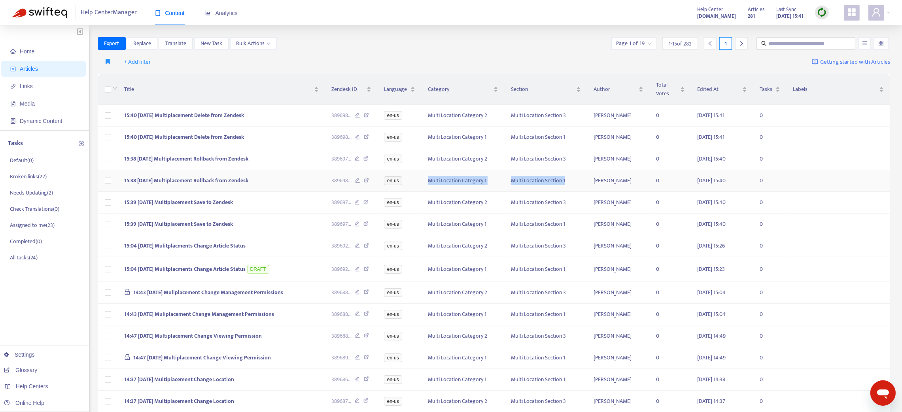
drag, startPoint x: 569, startPoint y: 182, endPoint x: 420, endPoint y: 189, distance: 148.8
click at [423, 188] on tr "15:38 [DATE] Multiplacement Rollback from Zendesk 389698 ... en-us Multi Locati…" at bounding box center [494, 181] width 792 height 22
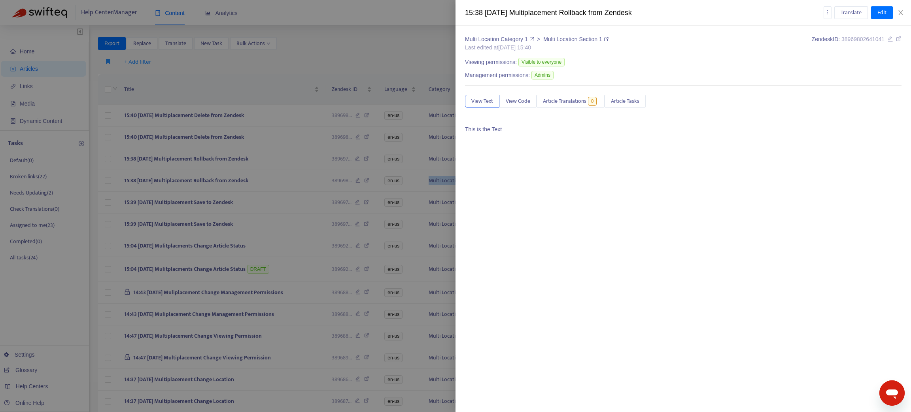
copy tr "Multi Location Category 1 Multi Location Section 1"
drag, startPoint x: 619, startPoint y: 40, endPoint x: 457, endPoint y: 42, distance: 162.1
click at [457, 42] on div "Multi Location Category 1 > Multi Location Section 1 Last edited at [DATE] 15:4…" at bounding box center [682, 219] width 455 height 386
copy div "Multi Location Category 1 > Multi Location Section 1"
click at [243, 179] on div at bounding box center [455, 206] width 911 height 412
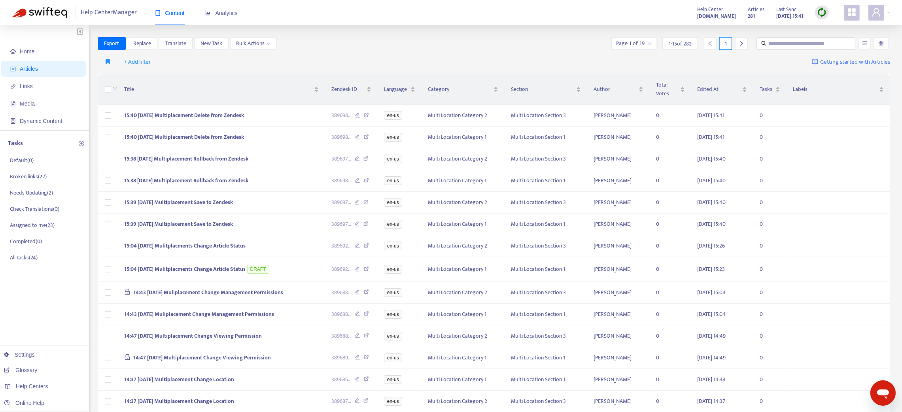
click at [243, 179] on span "15:38 [DATE] Multiplacement Rollback from Zendesk" at bounding box center [186, 180] width 124 height 9
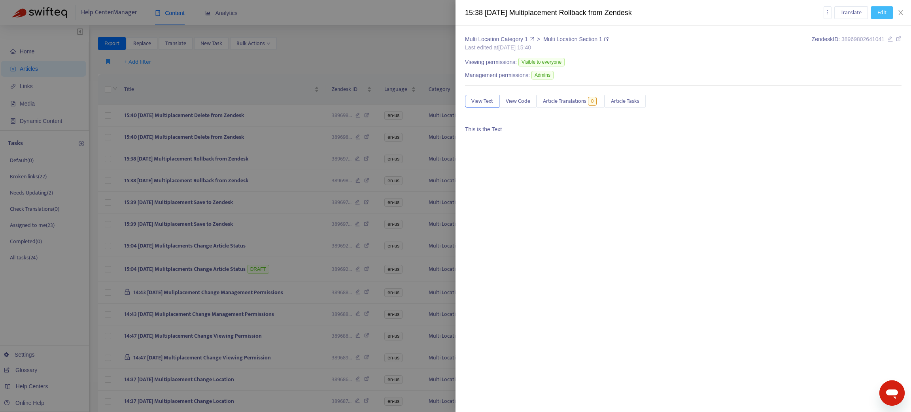
click at [881, 11] on span "Edit" at bounding box center [881, 12] width 9 height 9
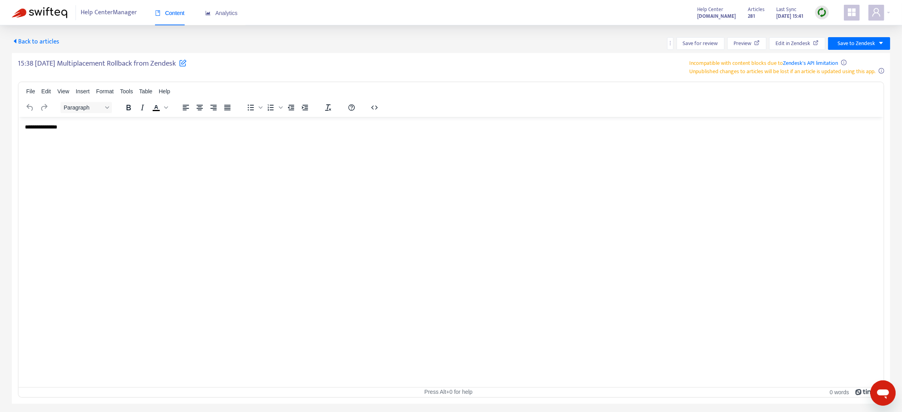
drag, startPoint x: 119, startPoint y: 129, endPoint x: 113, endPoint y: 125, distance: 7.3
click at [117, 128] on p "**********" at bounding box center [451, 127] width 853 height 8
click at [85, 127] on p "**********" at bounding box center [451, 127] width 853 height 8
drag, startPoint x: 162, startPoint y: 139, endPoint x: 20, endPoint y: 260, distance: 186.7
click at [19, 140] on html "**********" at bounding box center [451, 134] width 864 height 34
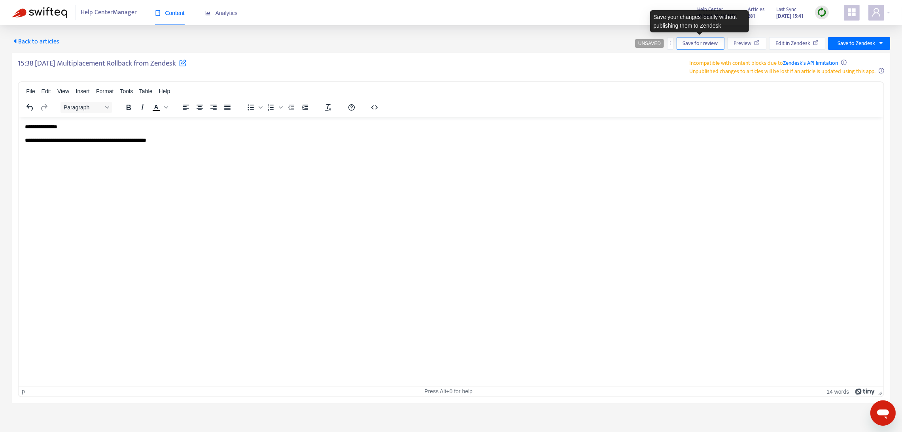
click at [694, 41] on span "Save for review" at bounding box center [700, 43] width 35 height 9
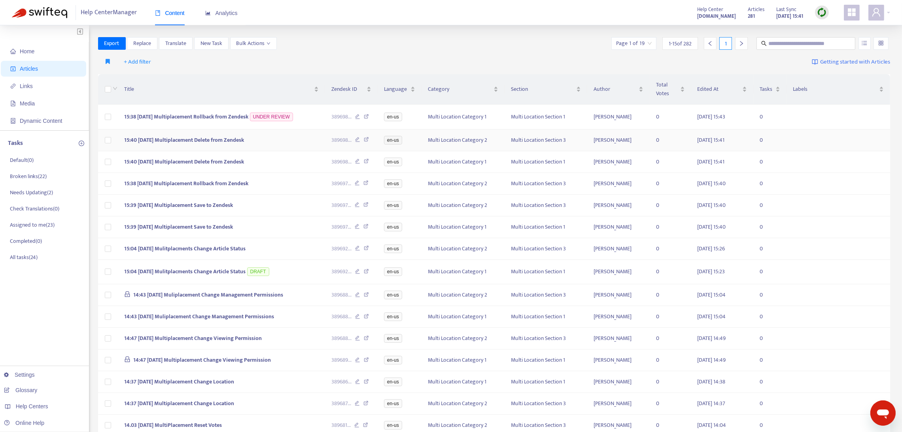
click at [301, 139] on td "15:40 [DATE] Multiplacement Delete from Zendesk" at bounding box center [221, 141] width 207 height 22
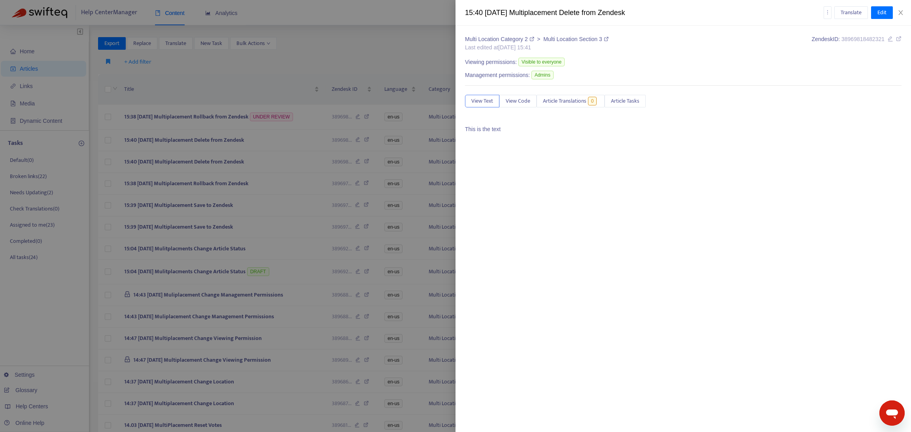
click at [307, 119] on div at bounding box center [455, 216] width 911 height 432
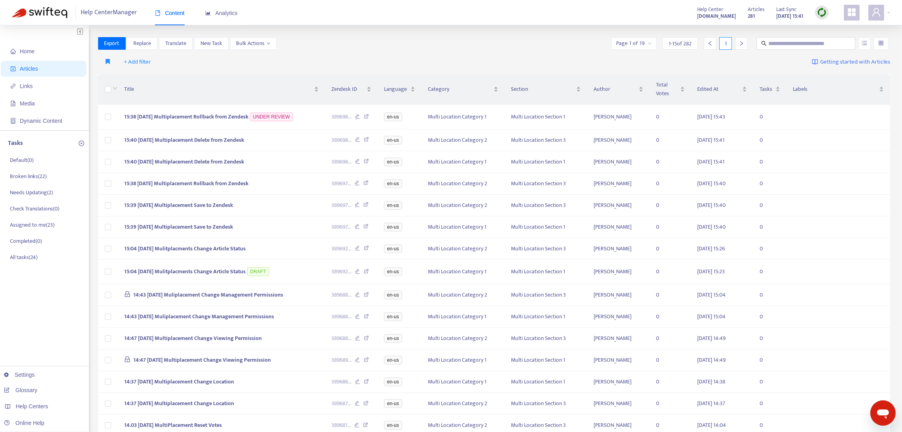
click at [307, 119] on td "15:38 [DATE] Multiplacement Rollback from Zendesk UNDER REVIEW" at bounding box center [221, 117] width 207 height 25
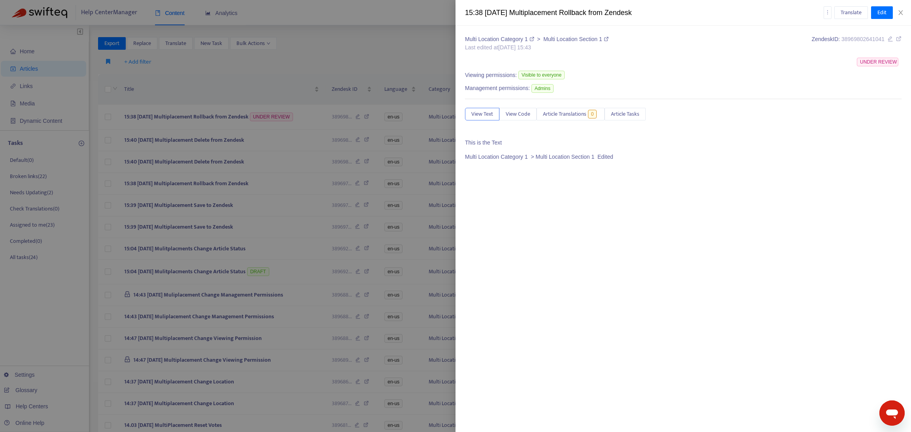
click at [108, 117] on div at bounding box center [455, 216] width 911 height 432
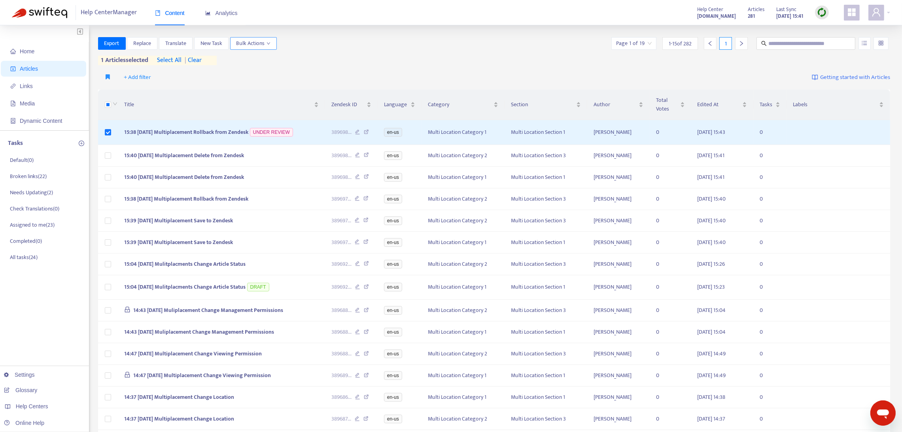
click at [266, 45] on span "Bulk Actions" at bounding box center [253, 43] width 34 height 9
click at [258, 131] on span "Rollback from Zendesk" at bounding box center [264, 134] width 53 height 9
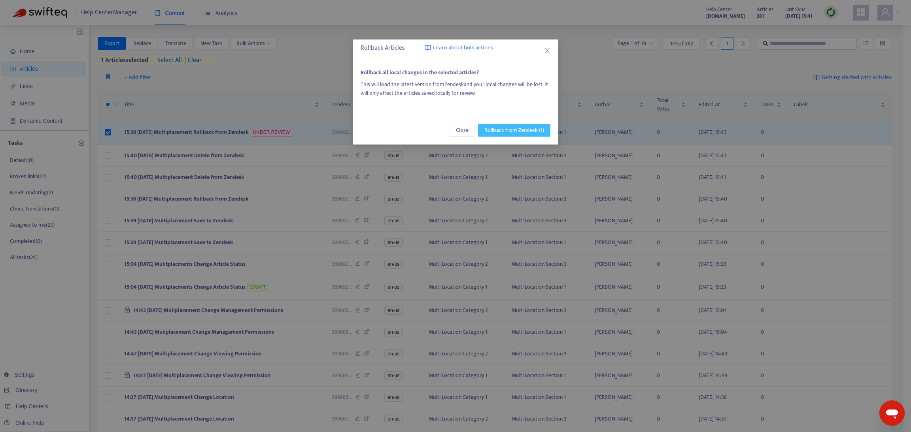
click at [506, 132] on span "Rollback from Zendesk (1)" at bounding box center [514, 130] width 60 height 9
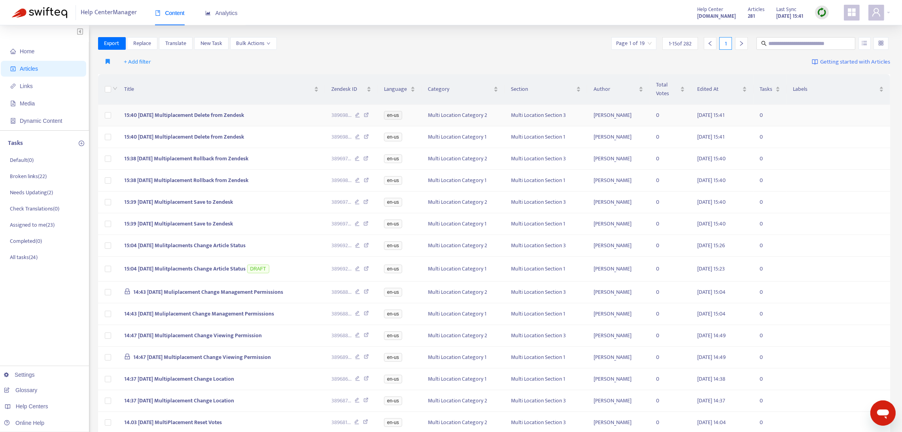
click at [288, 119] on td "15:40 [DATE] Multiplacement Delete from Zendesk" at bounding box center [221, 116] width 207 height 22
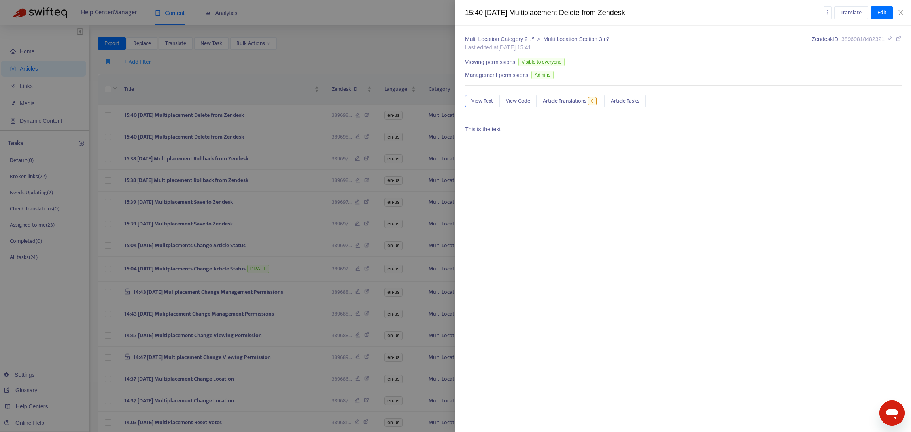
click at [285, 137] on div at bounding box center [455, 216] width 911 height 432
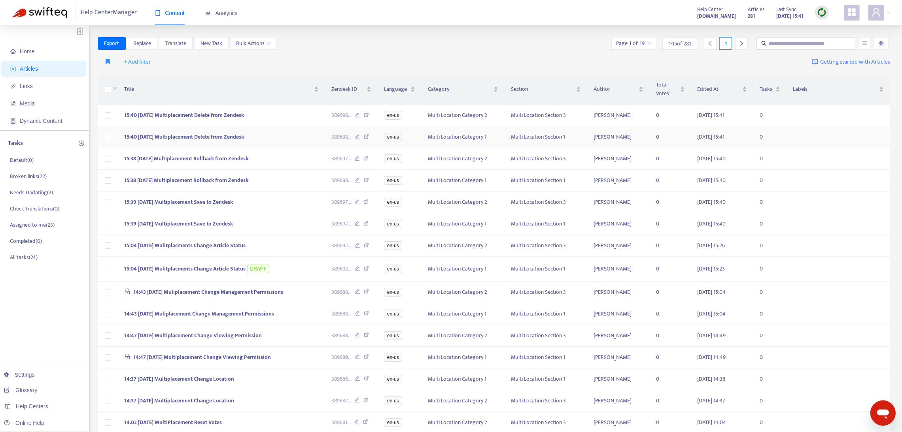
click at [285, 137] on td "15:40 [DATE] Multiplacement Delete from Zendesk" at bounding box center [221, 137] width 207 height 22
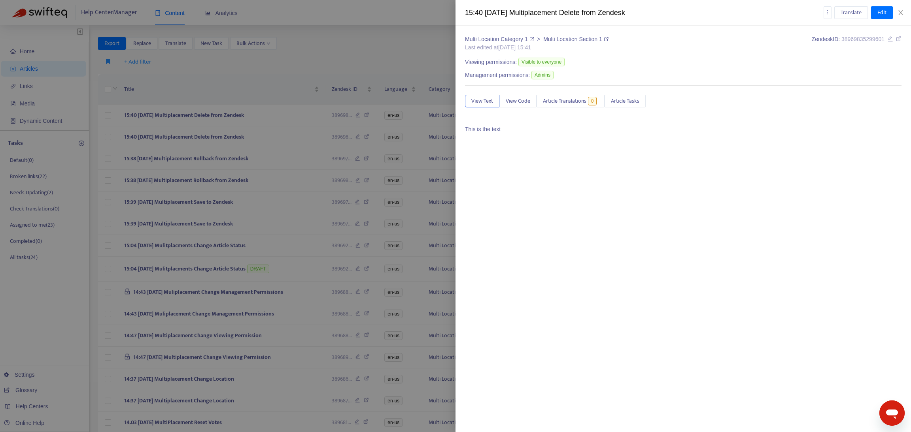
click at [285, 119] on div at bounding box center [455, 216] width 911 height 432
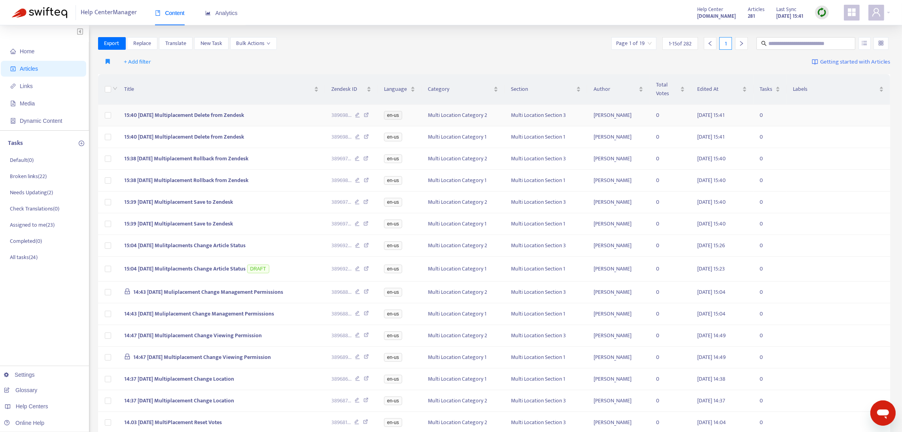
click at [285, 115] on td "15:40 [DATE] Multiplacement Delete from Zendesk" at bounding box center [221, 116] width 207 height 22
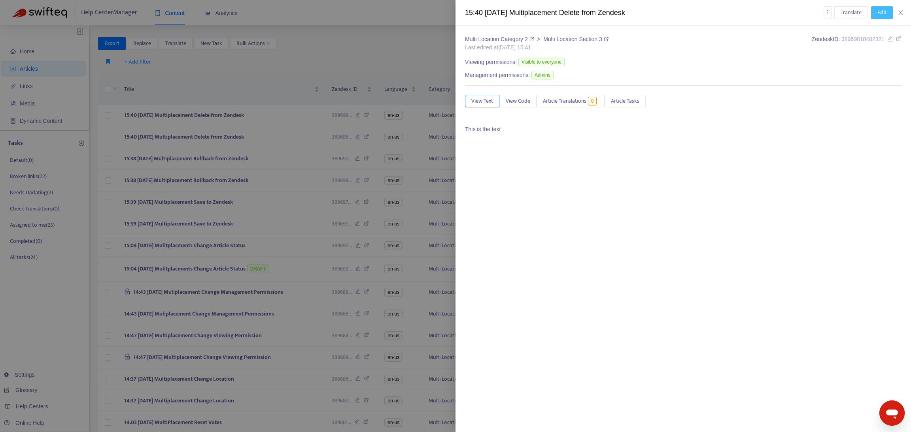
click at [888, 11] on button "Edit" at bounding box center [882, 12] width 22 height 13
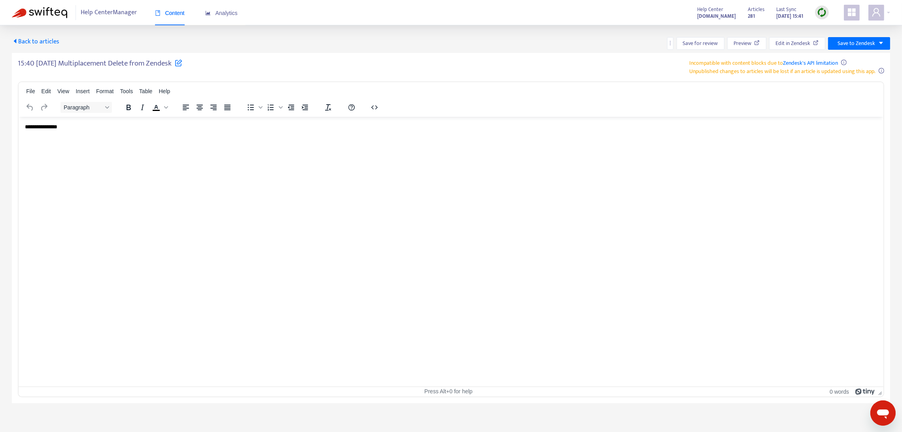
drag, startPoint x: 194, startPoint y: 230, endPoint x: 175, endPoint y: 121, distance: 110.3
click at [165, 133] on html "**********" at bounding box center [451, 127] width 864 height 21
paste body "Rich Text Area. Press ALT-0 for help."
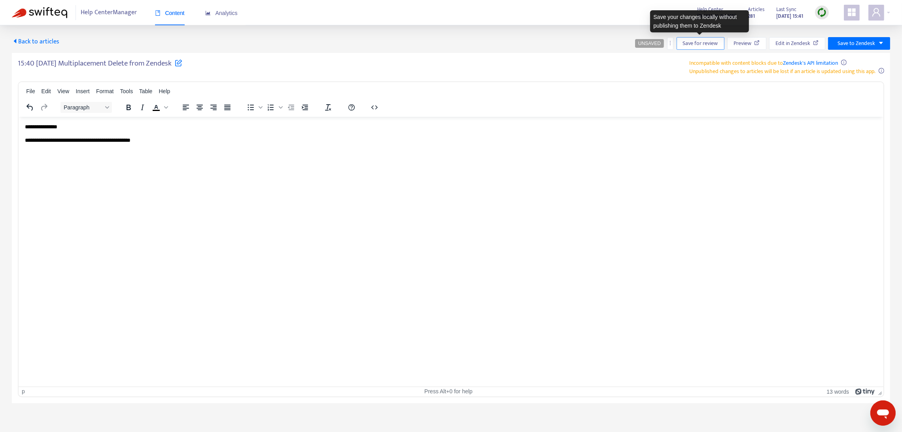
click at [691, 40] on span "Save for review" at bounding box center [700, 43] width 35 height 9
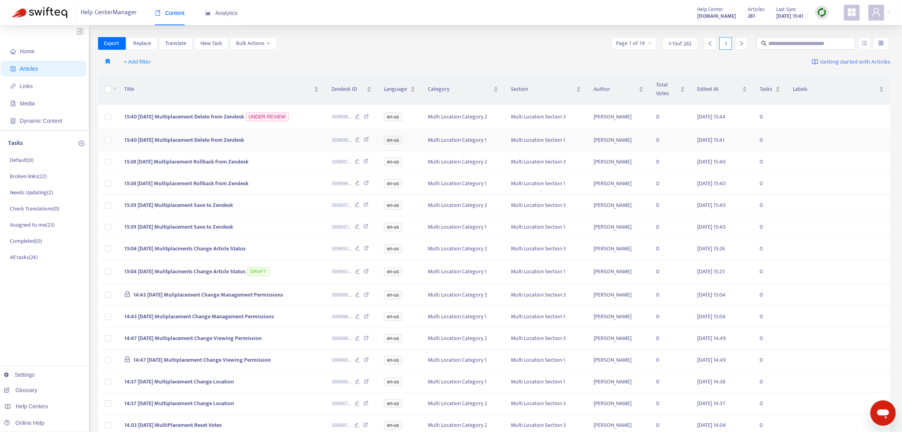
click at [293, 142] on td "15:40 [DATE] Multiplacement Delete from Zendesk" at bounding box center [221, 141] width 207 height 22
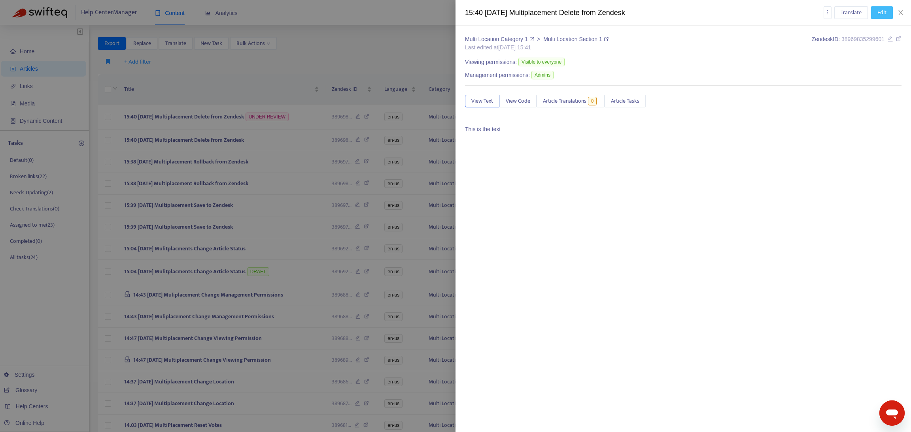
click at [878, 12] on span "Edit" at bounding box center [881, 12] width 9 height 9
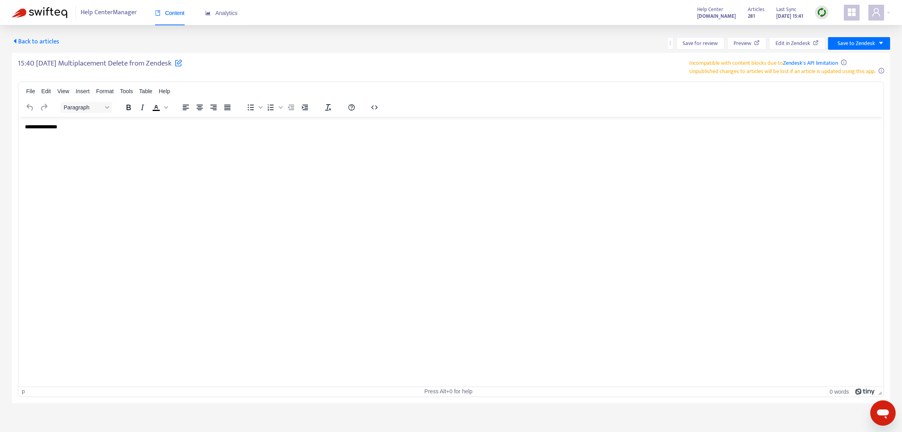
click at [164, 135] on html "**********" at bounding box center [451, 127] width 864 height 21
paste body "Rich Text Area. Press ALT-0 for help."
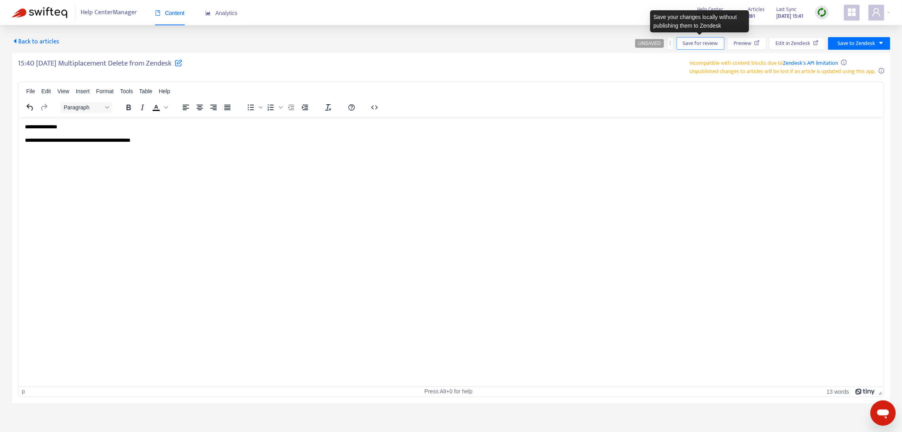
click at [683, 43] on span "Save for review" at bounding box center [700, 43] width 35 height 9
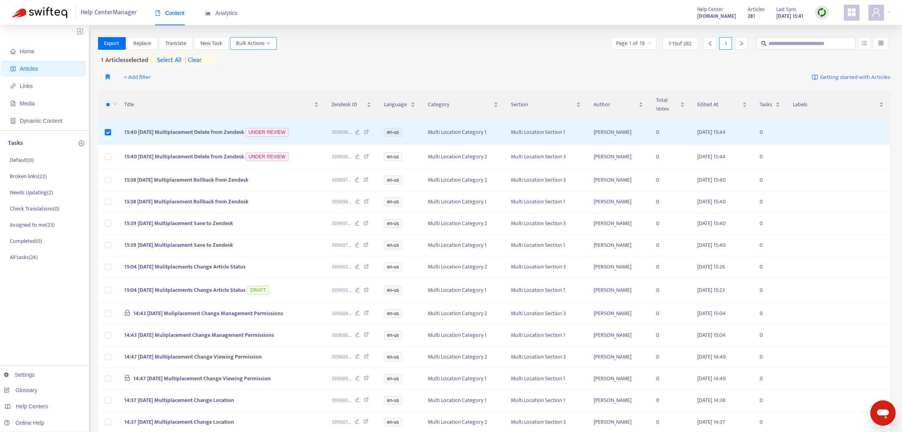
click at [274, 40] on button "Bulk Actions" at bounding box center [253, 43] width 47 height 13
click at [275, 130] on span "Rollback from Zendesk" at bounding box center [264, 134] width 53 height 9
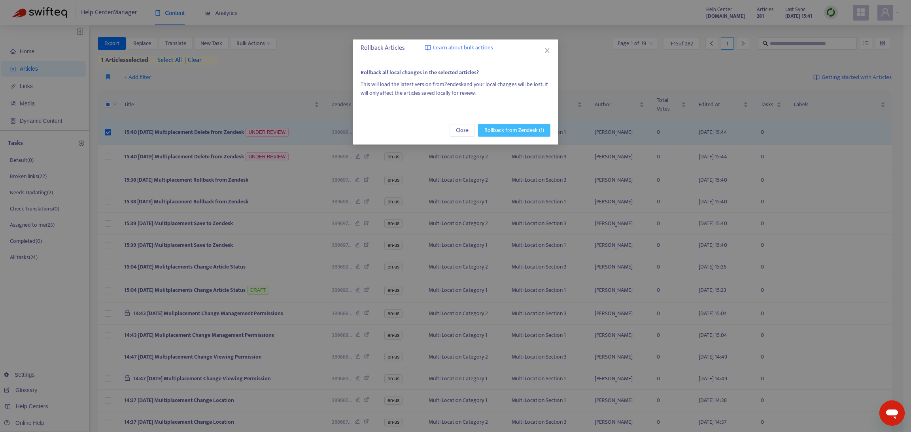
click at [513, 127] on span "Rollback from Zendesk (1)" at bounding box center [514, 130] width 60 height 9
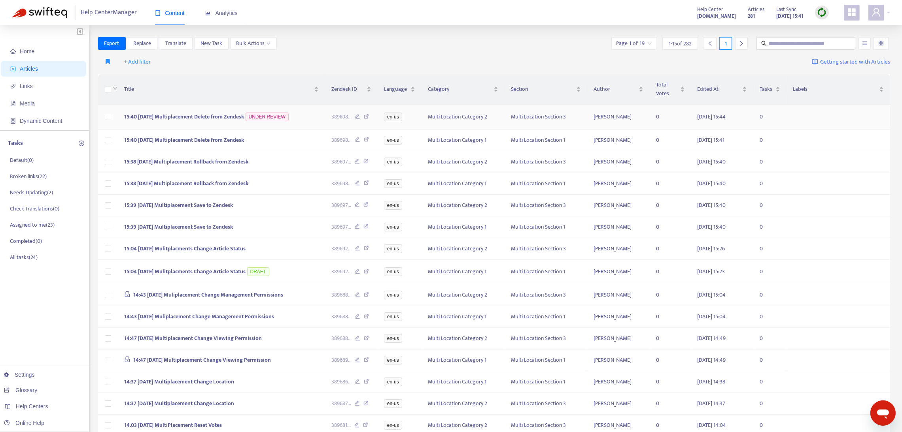
click at [303, 117] on td "15:40 [DATE] Multiplacement Delete from Zendesk UNDER REVIEW" at bounding box center [221, 117] width 207 height 25
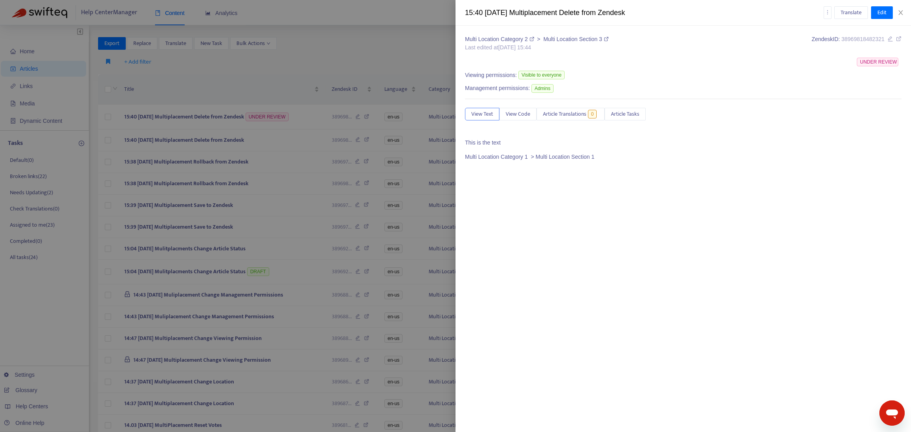
click at [300, 142] on div at bounding box center [455, 216] width 911 height 432
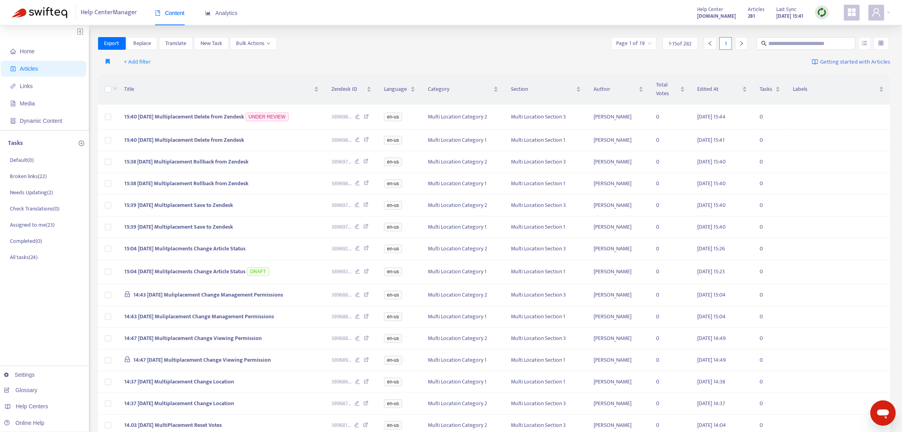
click at [300, 142] on td "15:40 [DATE] Multiplacement Delete from Zendesk" at bounding box center [221, 141] width 207 height 22
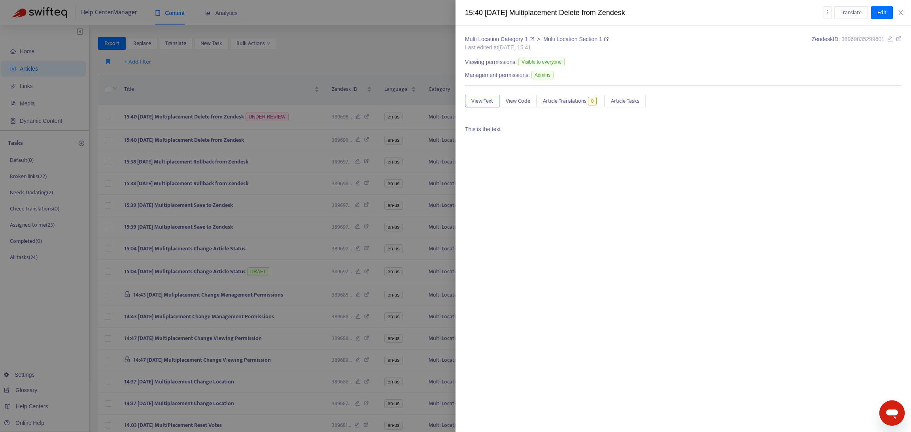
click at [300, 142] on div at bounding box center [455, 216] width 911 height 432
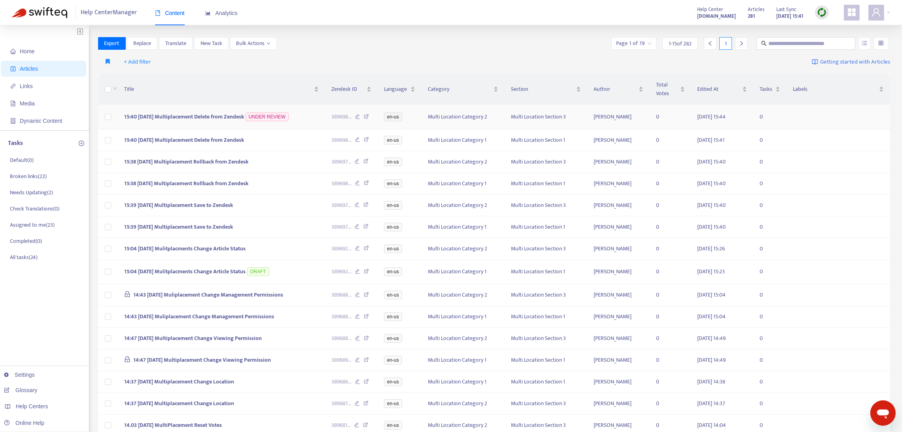
click at [312, 121] on td "15:40 [DATE] Multiplacement Delete from Zendesk UNDER REVIEW" at bounding box center [221, 117] width 207 height 25
click at [308, 117] on body "Help Center Manager Content Analytics Help Center [DOMAIN_NAME] Articles 281 La…" at bounding box center [455, 250] width 911 height 500
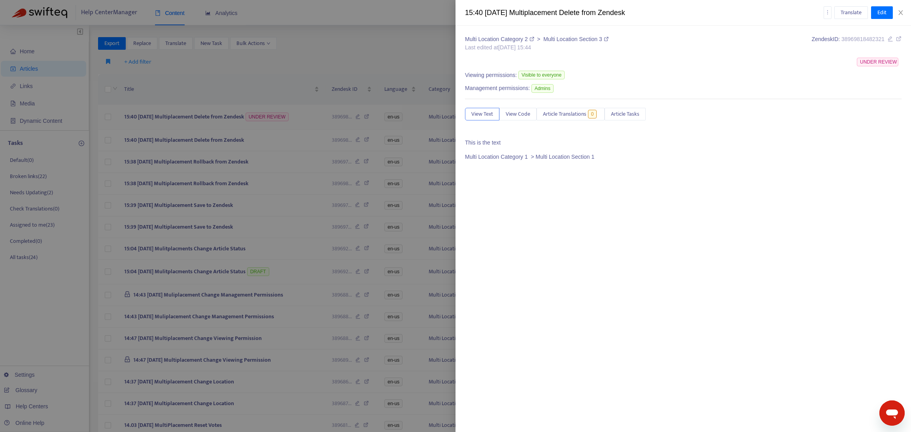
click at [308, 117] on div at bounding box center [455, 216] width 911 height 432
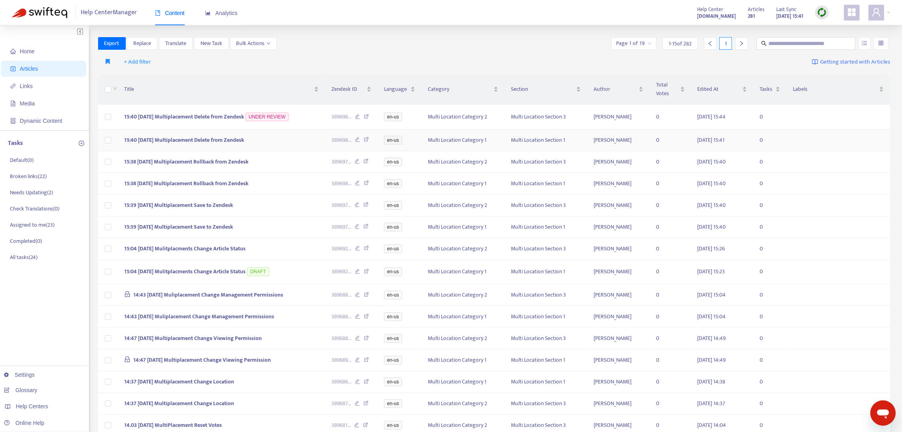
click at [293, 138] on td "15:40 [DATE] Multiplacement Delete from Zendesk" at bounding box center [221, 141] width 207 height 22
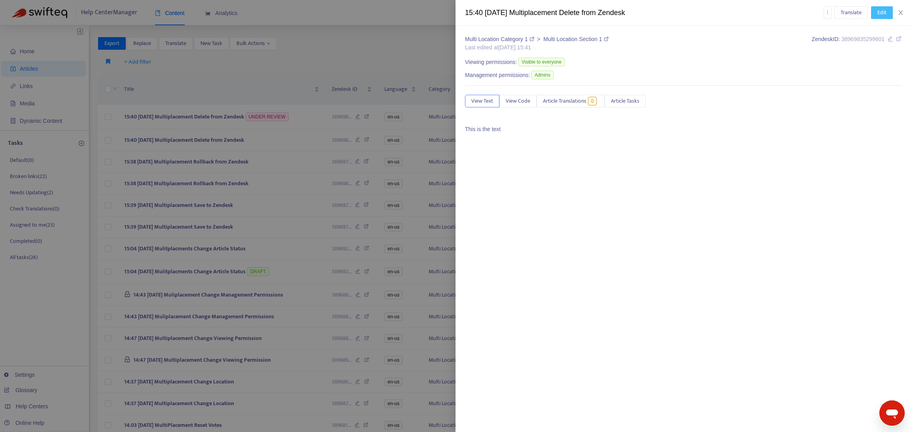
click at [889, 17] on button "Edit" at bounding box center [882, 12] width 22 height 13
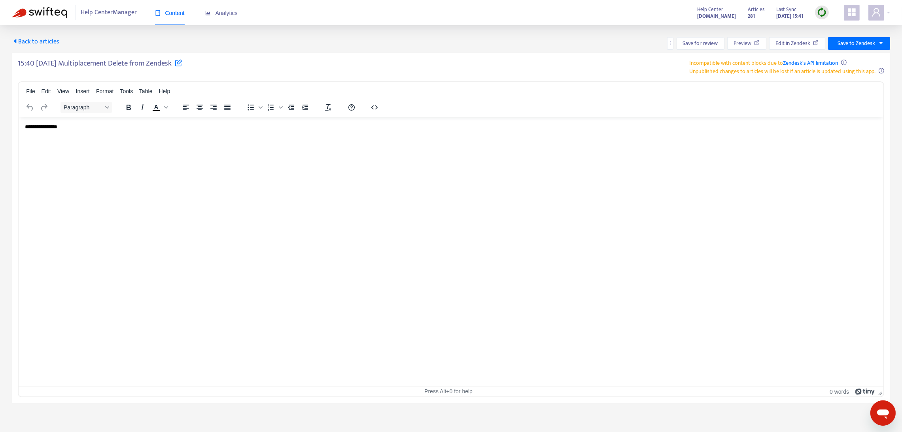
drag, startPoint x: 34, startPoint y: 44, endPoint x: 37, endPoint y: 38, distance: 6.8
click at [34, 43] on span "Back to articles" at bounding box center [35, 41] width 47 height 11
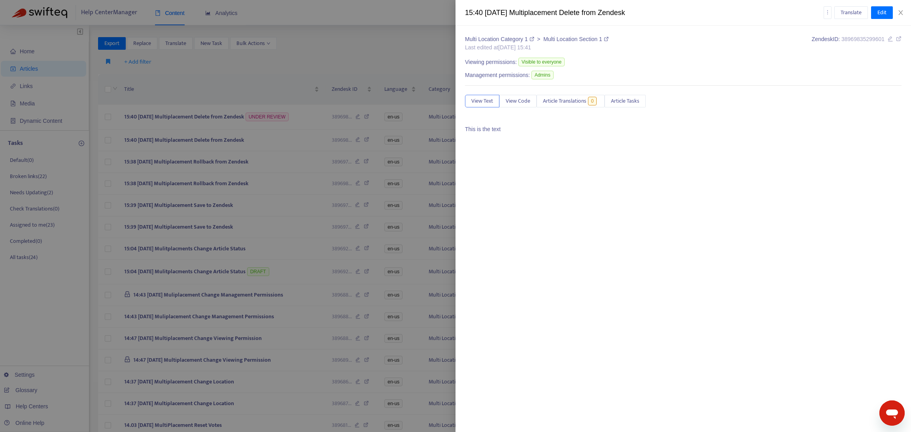
click at [326, 50] on div at bounding box center [455, 216] width 911 height 432
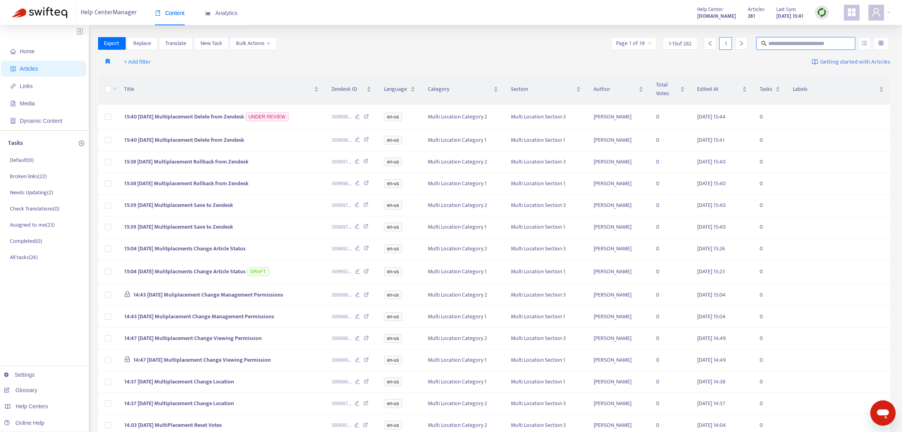
click at [781, 46] on input "text" at bounding box center [806, 43] width 76 height 9
type input "****"
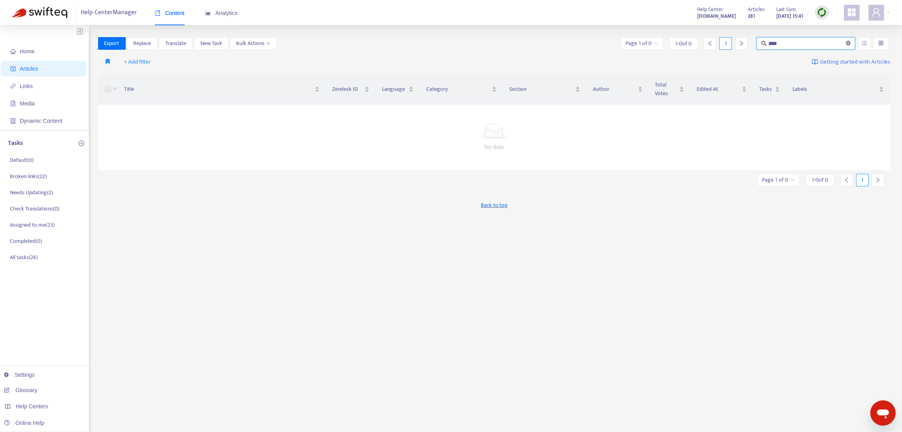
click at [848, 45] on span at bounding box center [847, 44] width 5 height 8
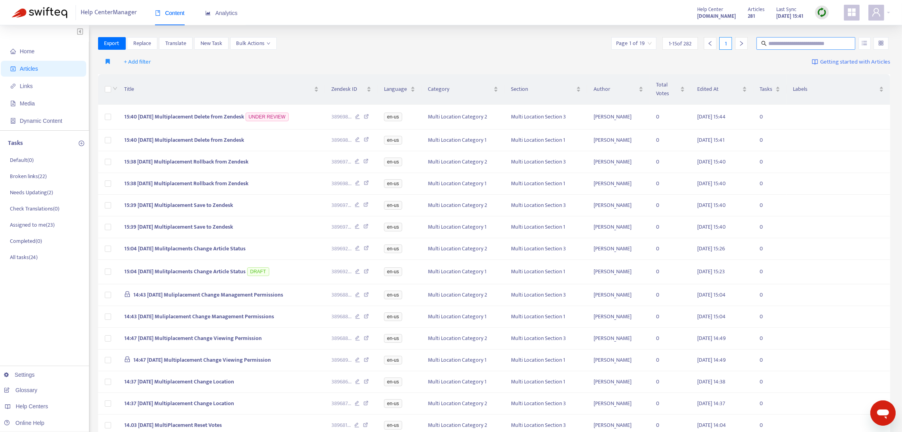
click at [779, 38] on span at bounding box center [805, 43] width 99 height 13
click at [779, 45] on input "text" at bounding box center [806, 43] width 76 height 9
type input "****"
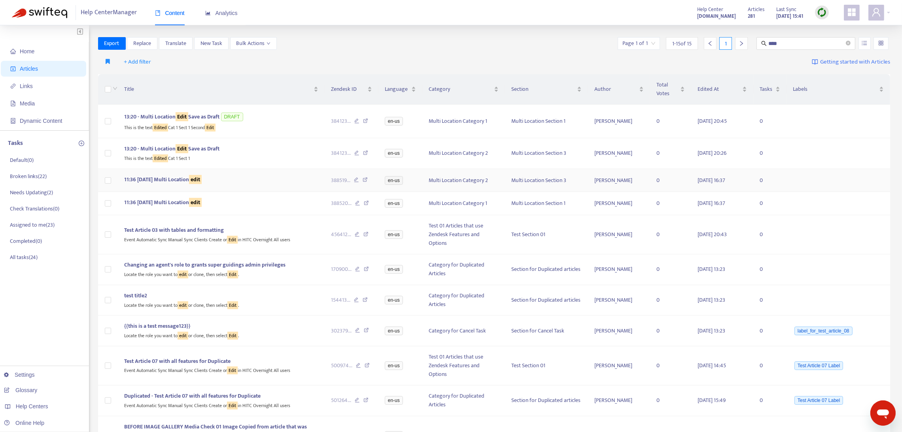
click at [255, 181] on div "11:36 [DATE] Multi Location edit" at bounding box center [221, 179] width 194 height 9
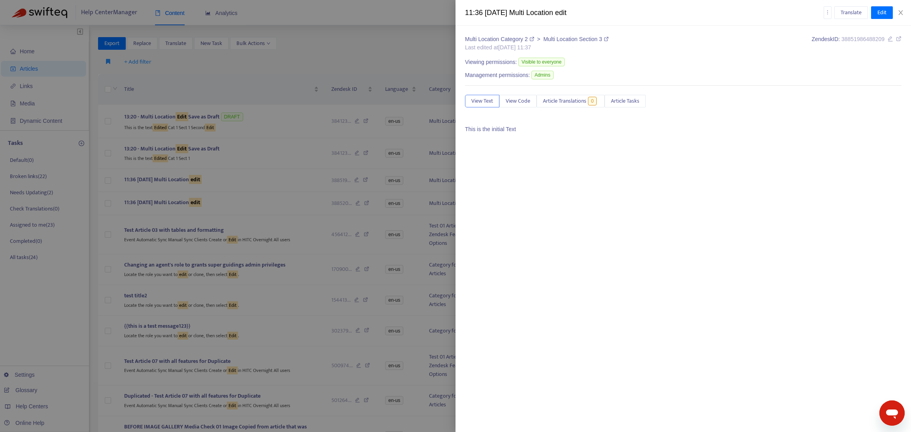
click at [268, 210] on div at bounding box center [455, 216] width 911 height 432
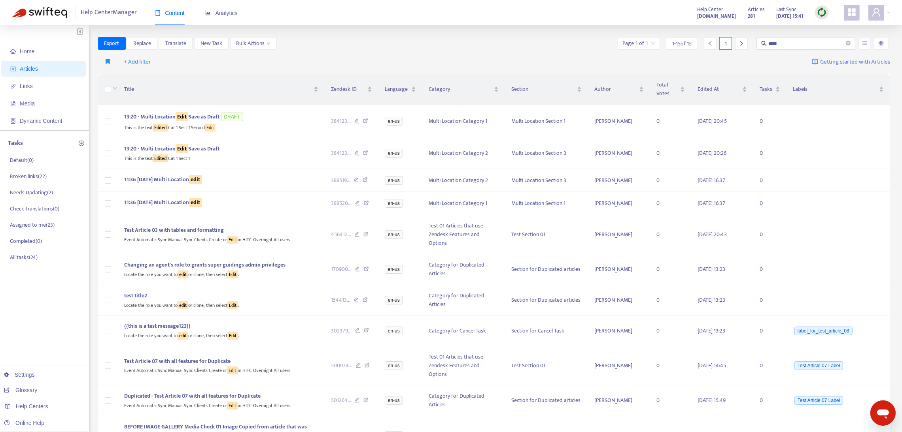
click at [268, 210] on td "11:36 [DATE] Multi Location edit" at bounding box center [221, 203] width 207 height 23
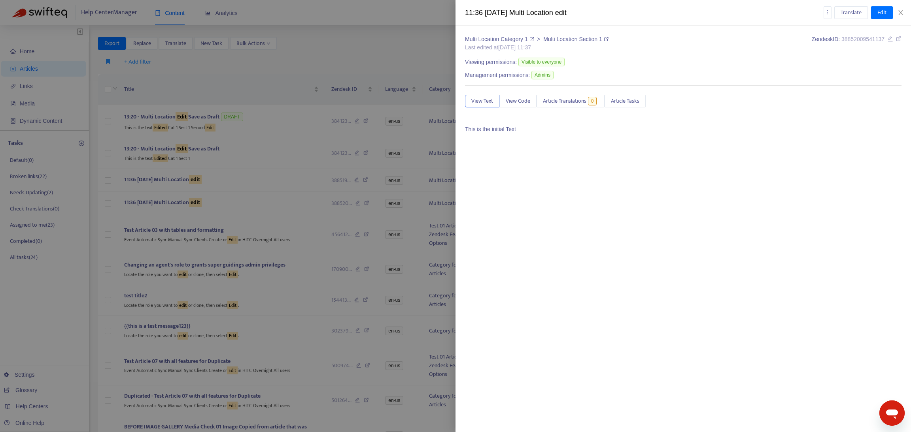
click at [267, 205] on div at bounding box center [455, 216] width 911 height 432
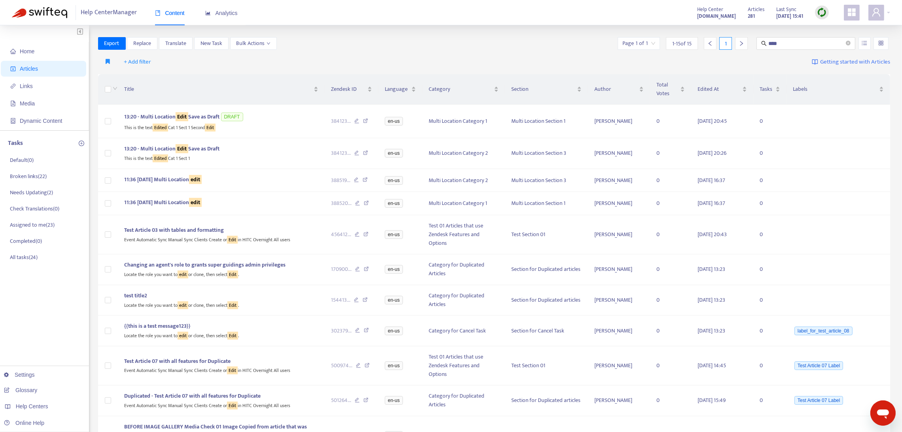
click at [267, 205] on div "11:36 [DATE] Multi Location edit" at bounding box center [221, 202] width 194 height 9
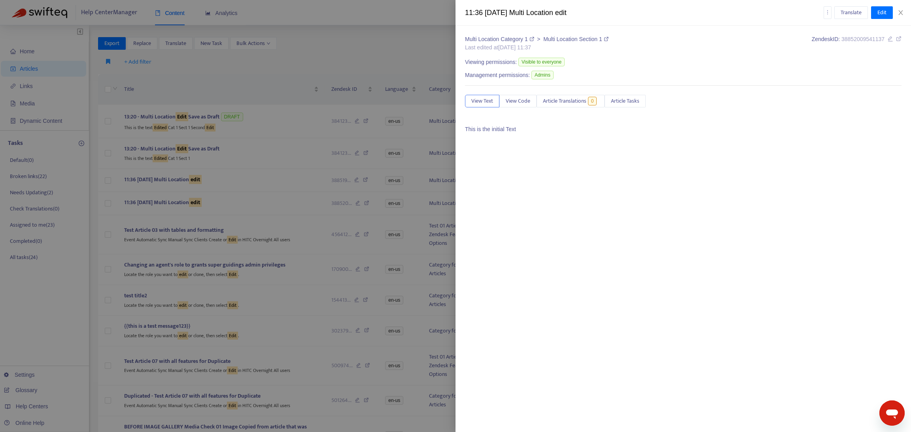
drag, startPoint x: 592, startPoint y: 12, endPoint x: 398, endPoint y: 34, distance: 194.9
click at [395, 29] on div "11:36 [DATE] Multi Location edit Translate Edit Multi Location Category 1 > Mul…" at bounding box center [455, 216] width 911 height 432
copy div "11:36 [DATE] Multi Location edit"
click at [881, 12] on span "Edit" at bounding box center [881, 12] width 9 height 9
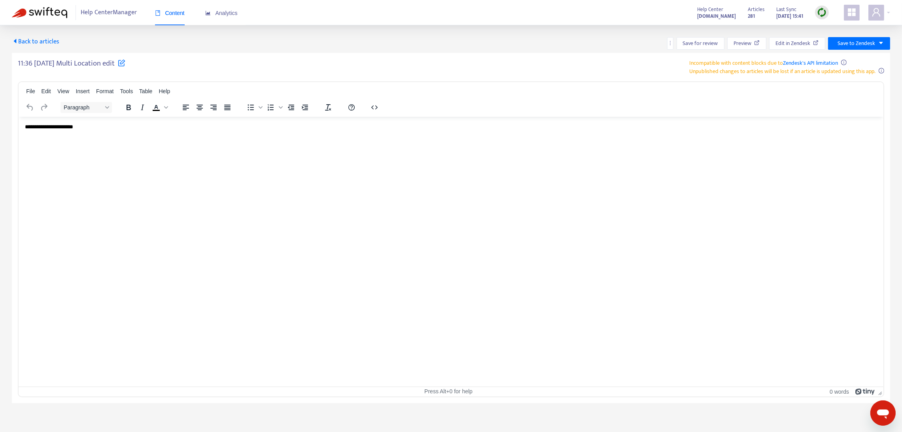
click at [93, 126] on p "**********" at bounding box center [451, 127] width 853 height 8
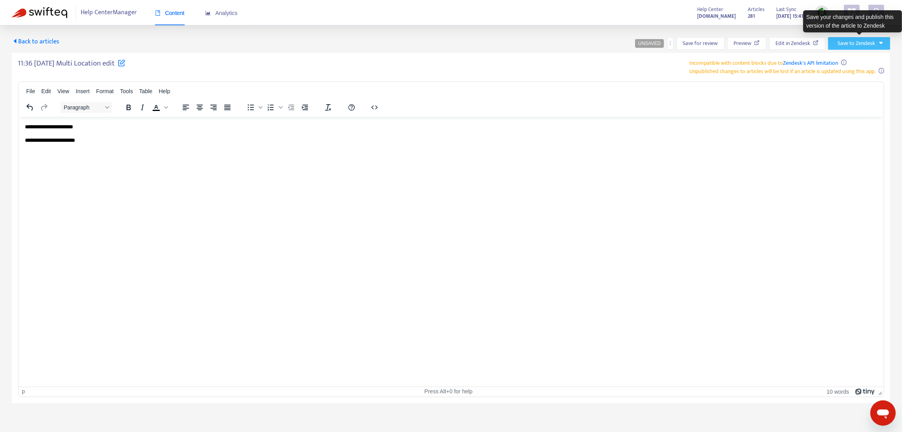
click at [878, 41] on icon "caret-down" at bounding box center [881, 43] width 6 height 6
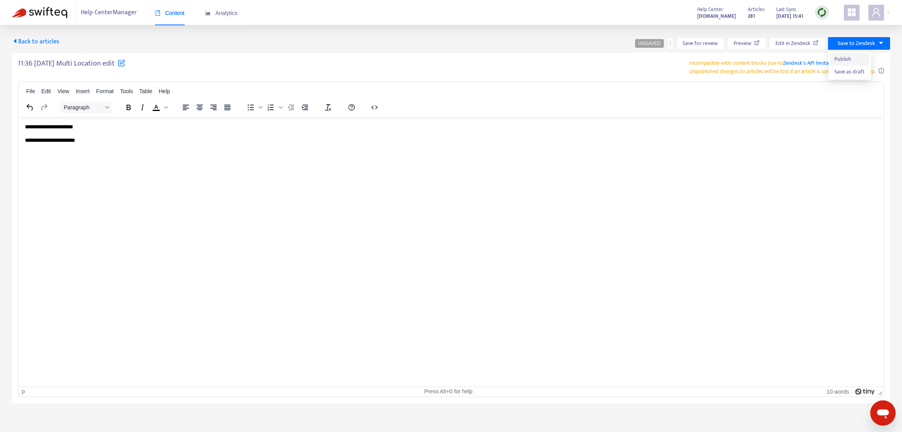
click at [855, 55] on span "Publish" at bounding box center [849, 59] width 30 height 9
click at [51, 39] on span "Back to articles" at bounding box center [35, 41] width 47 height 11
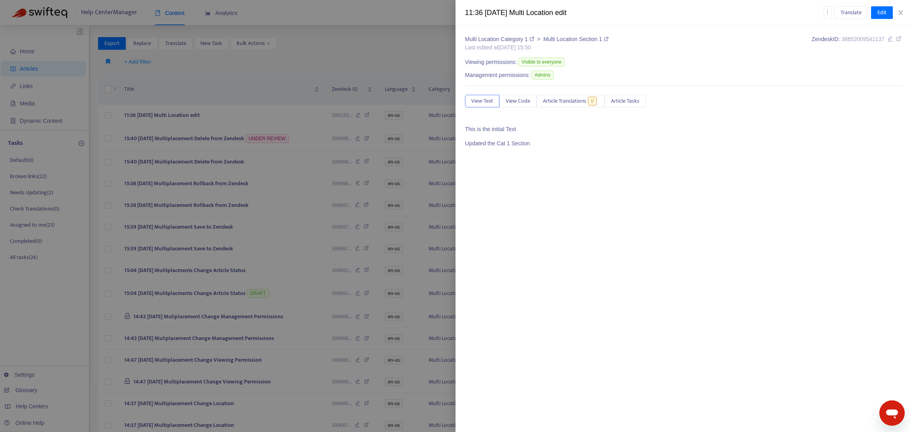
type input "****"
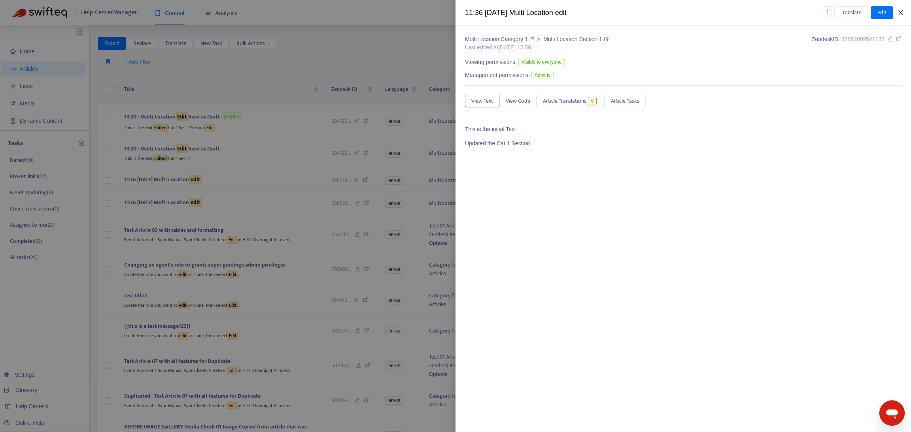
click at [900, 9] on icon "close" at bounding box center [900, 12] width 6 height 6
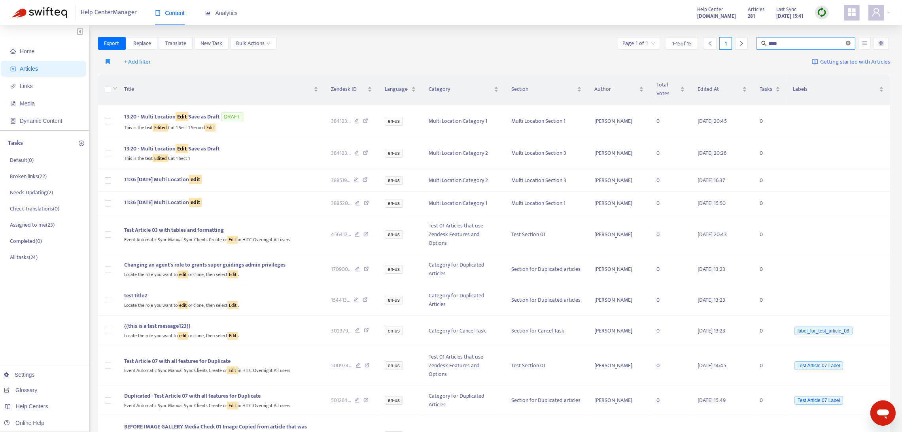
click at [848, 41] on icon "close-circle" at bounding box center [847, 43] width 5 height 5
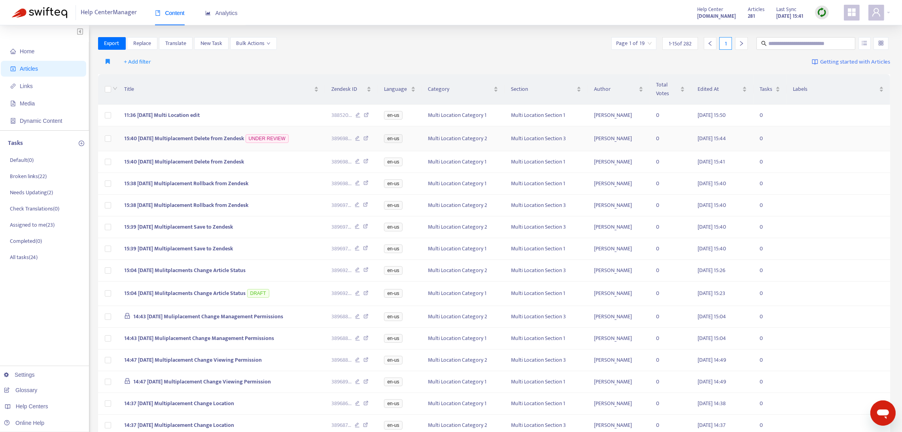
click at [185, 140] on span "15:40 [DATE] Multiplacement Delete from Zendesk" at bounding box center [184, 138] width 120 height 9
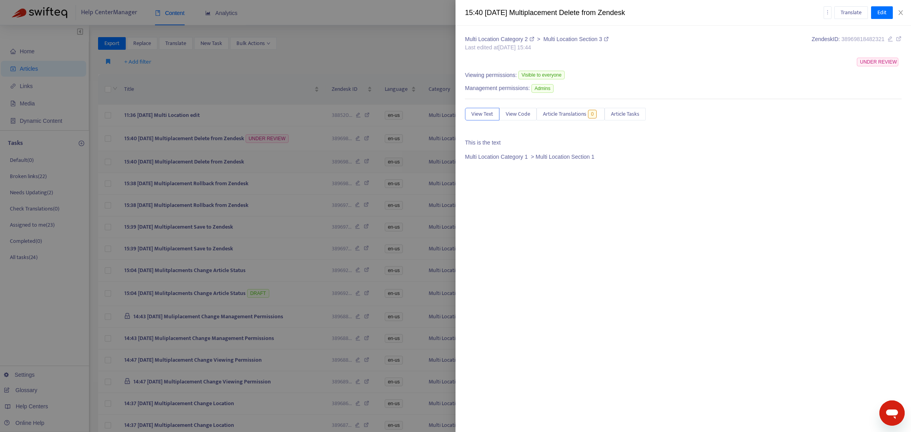
click at [187, 166] on div at bounding box center [455, 216] width 911 height 432
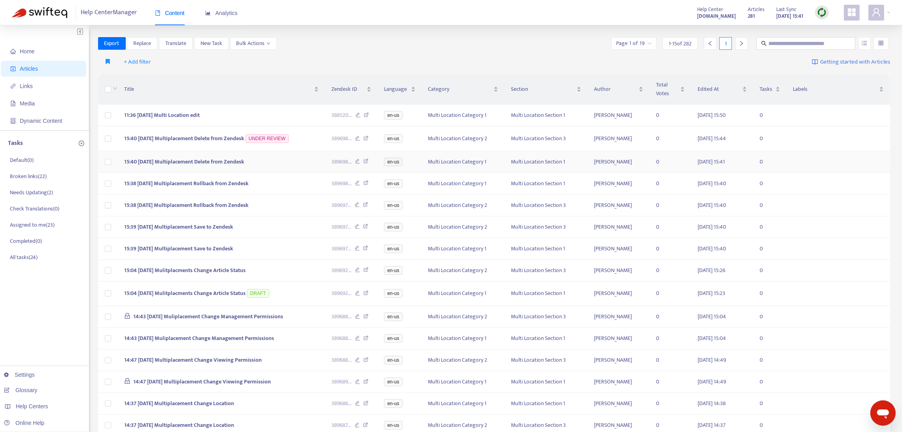
click at [187, 163] on span "15:40 [DATE] Multiplacement Delete from Zendesk" at bounding box center [184, 161] width 120 height 9
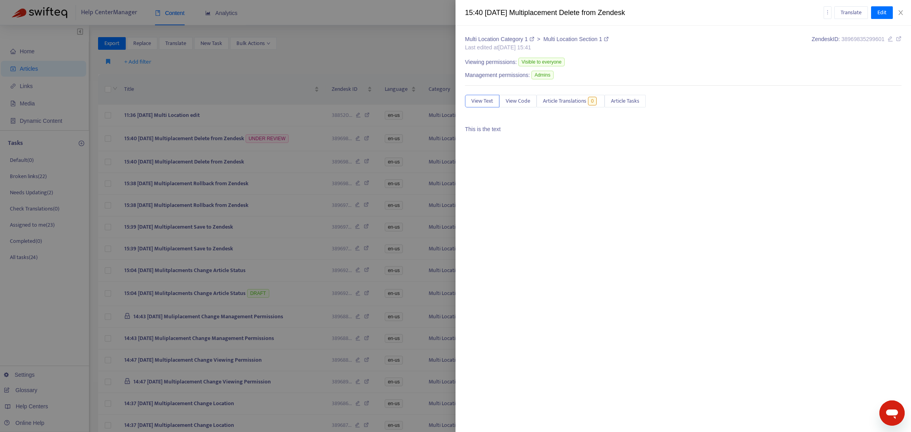
click at [182, 143] on div at bounding box center [455, 216] width 911 height 432
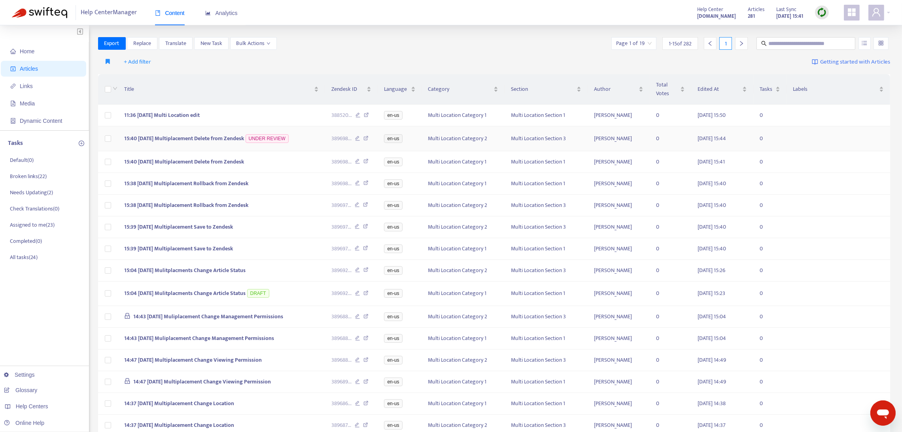
click at [180, 136] on span "15:40 [DATE] Multiplacement Delete from Zendesk" at bounding box center [184, 138] width 120 height 9
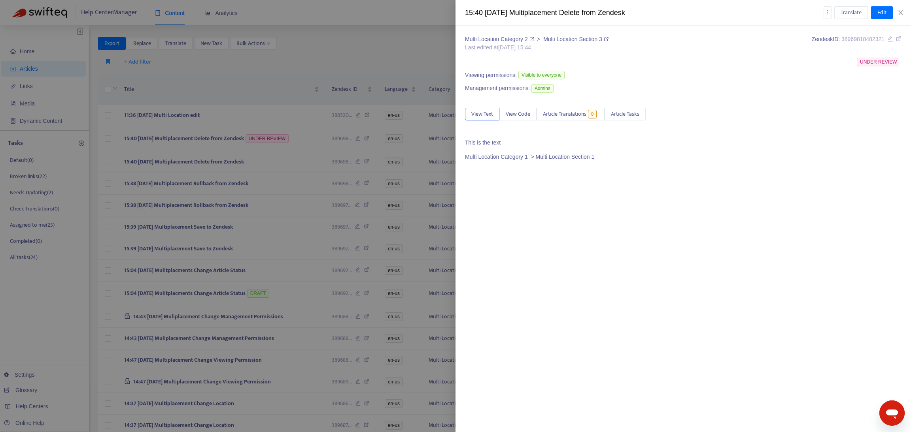
click at [268, 123] on div at bounding box center [455, 216] width 911 height 432
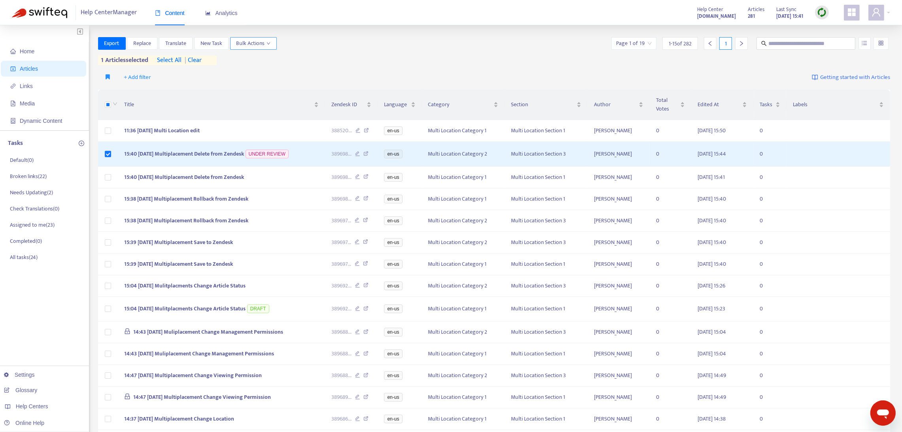
click at [268, 42] on icon "down" at bounding box center [268, 44] width 4 height 4
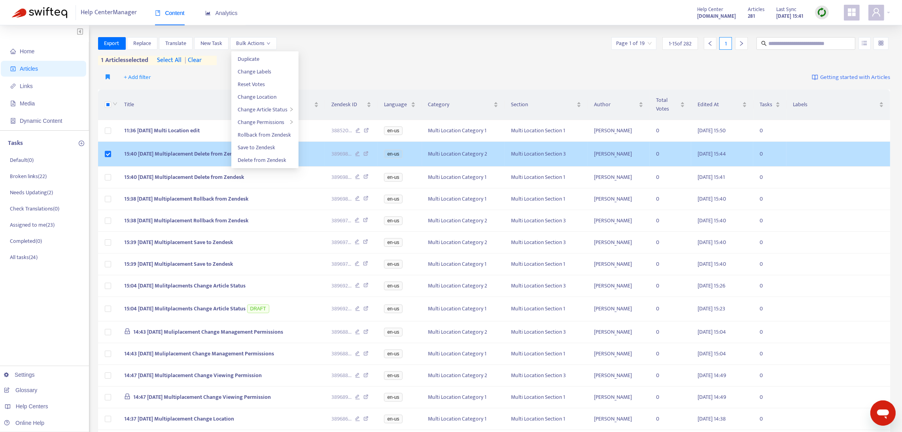
click at [305, 157] on td "15:40 [DATE] Multiplacement Delete from Zendesk UNDER REVIEW" at bounding box center [221, 154] width 207 height 25
click at [305, 157] on body "Help Center Manager Content Analytics Help Center [DOMAIN_NAME] Articles 281 La…" at bounding box center [451, 250] width 902 height 500
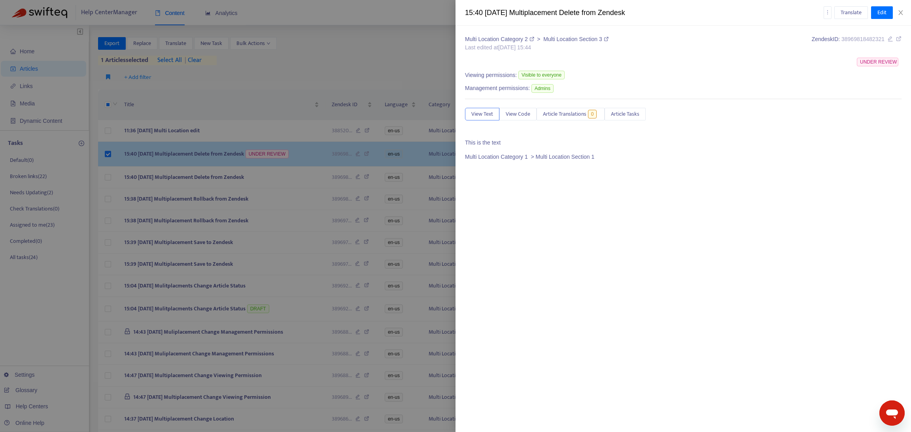
click at [305, 157] on div at bounding box center [455, 216] width 911 height 432
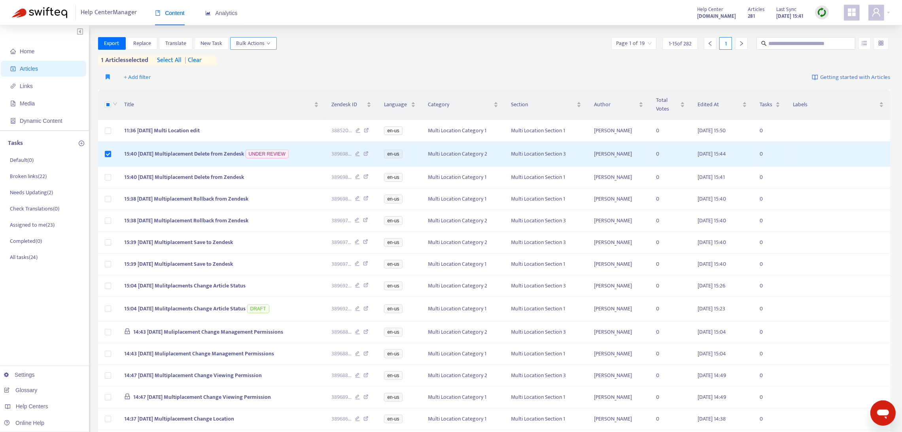
click at [268, 43] on icon "down" at bounding box center [268, 44] width 4 height 4
click at [260, 134] on span "Rollback from Zendesk" at bounding box center [264, 134] width 53 height 9
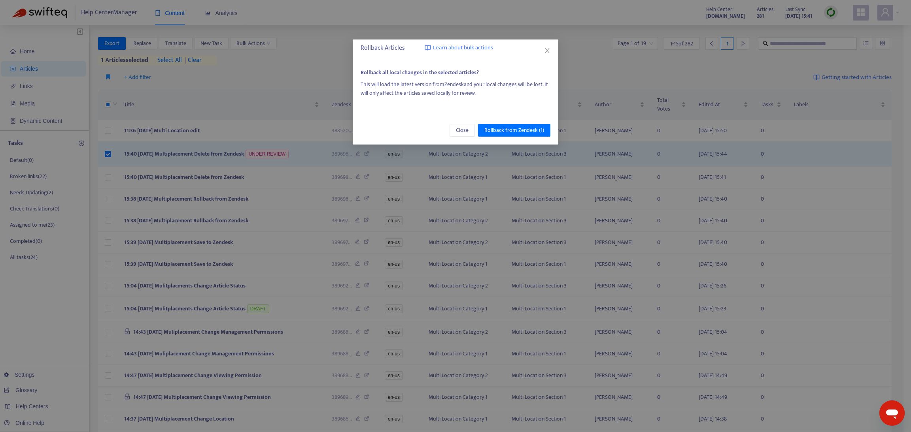
click at [498, 123] on div "Close Rollback from Zendesk (1)" at bounding box center [456, 130] width 206 height 28
click at [504, 132] on span "Rollback from Zendesk (1)" at bounding box center [514, 130] width 60 height 9
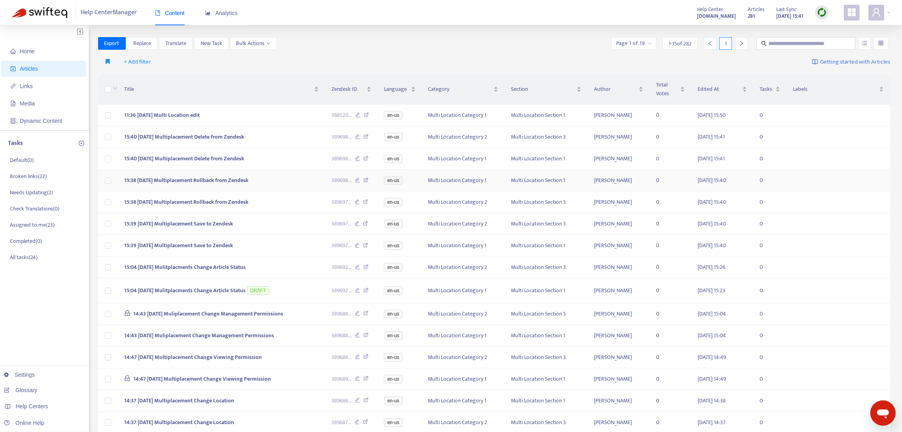
click at [284, 180] on td "15:38 [DATE] Multiplacement Rollback from Zendesk" at bounding box center [221, 181] width 207 height 22
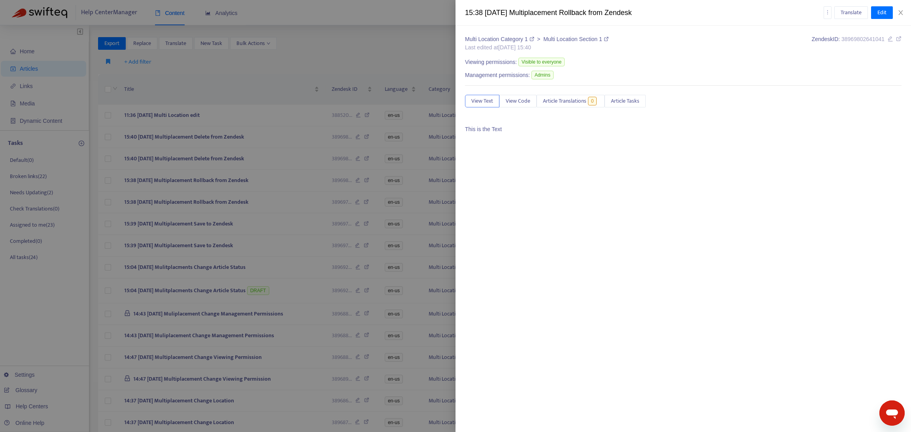
click at [285, 209] on div at bounding box center [455, 216] width 911 height 432
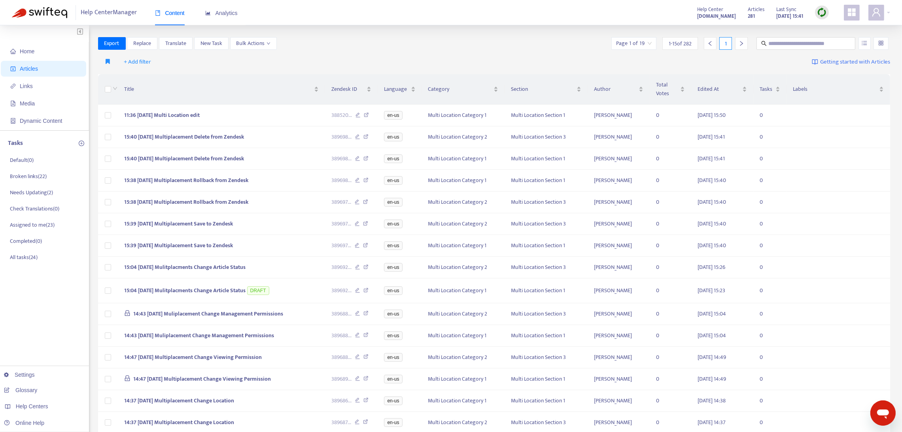
click at [285, 209] on td "15:38 [DATE] Multiplacement Rollback from Zendesk" at bounding box center [221, 203] width 207 height 22
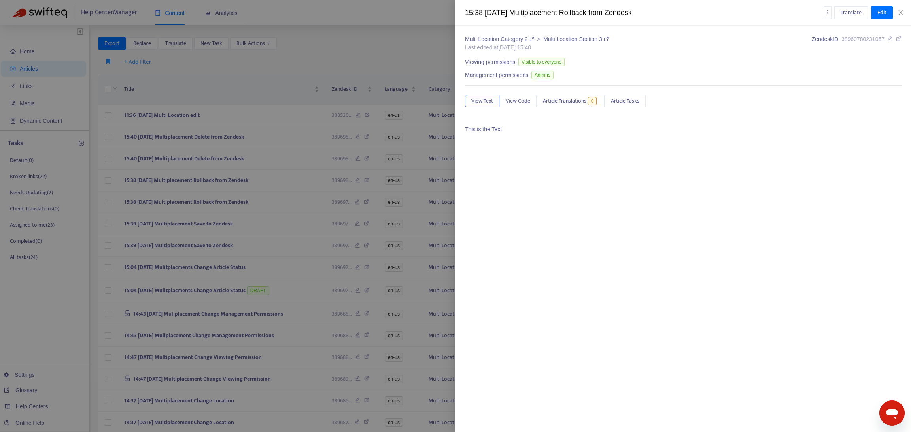
click at [279, 181] on div at bounding box center [455, 216] width 911 height 432
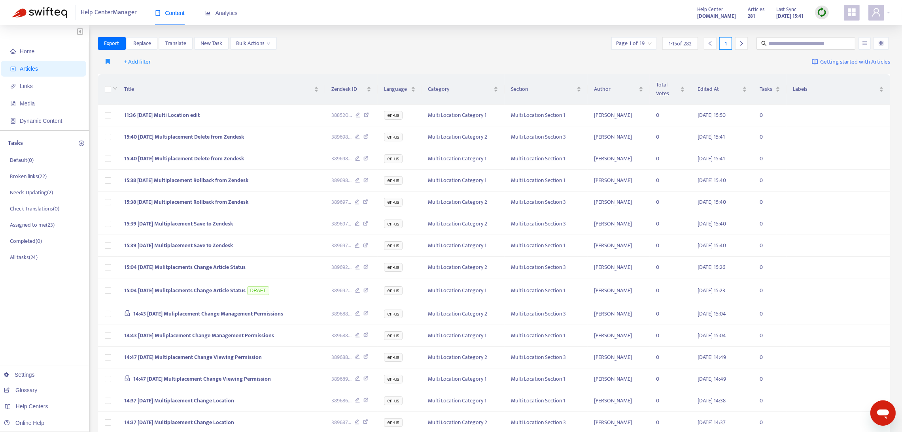
click at [279, 181] on td "15:38 [DATE] Multiplacement Rollback from Zendesk" at bounding box center [221, 181] width 207 height 22
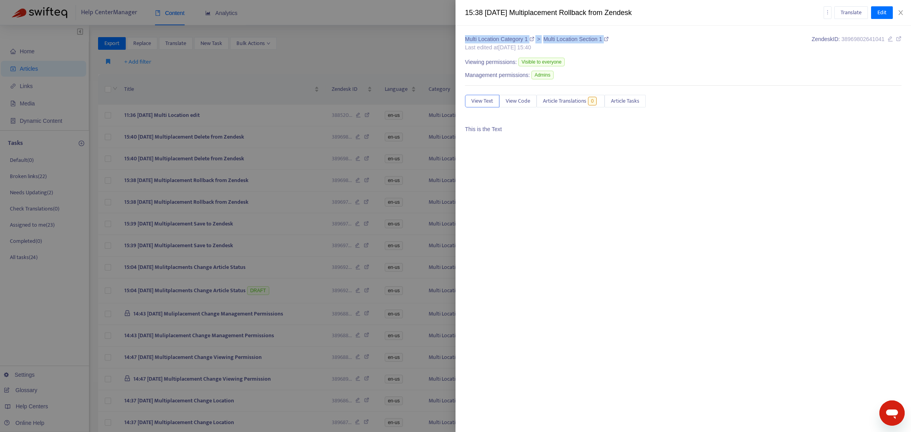
drag, startPoint x: 626, startPoint y: 35, endPoint x: 461, endPoint y: 41, distance: 165.3
click at [461, 41] on div "Multi Location Category 1 > Multi Location Section 1 Last edited at [DATE] 15:4…" at bounding box center [682, 229] width 455 height 407
copy div "Multi Location Category 1 > Multi Location Section 1"
click at [881, 9] on span "Edit" at bounding box center [881, 12] width 9 height 9
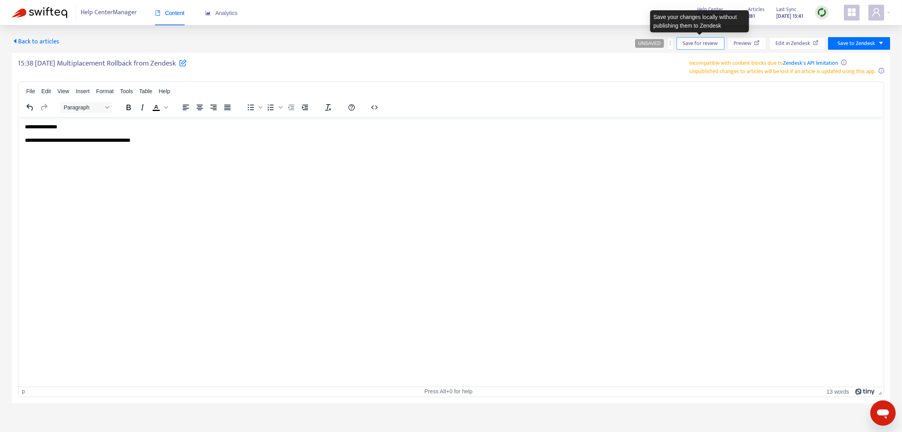
click at [694, 43] on span "Save for review" at bounding box center [700, 43] width 35 height 9
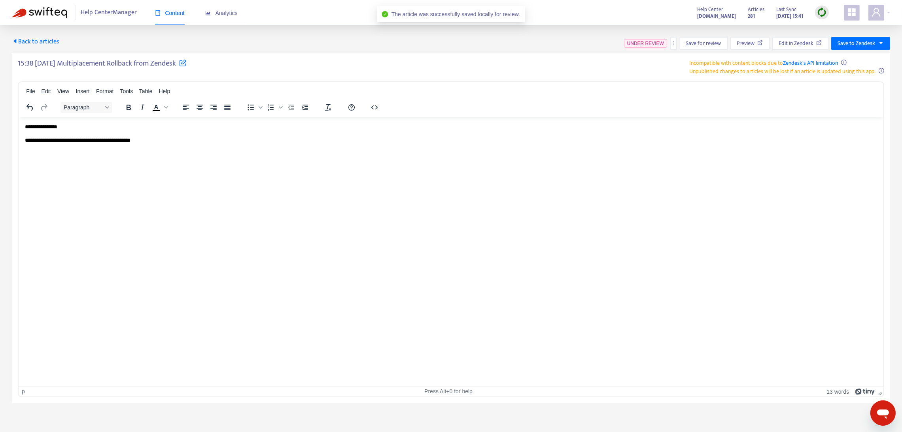
click at [33, 42] on span "Back to articles" at bounding box center [35, 41] width 47 height 11
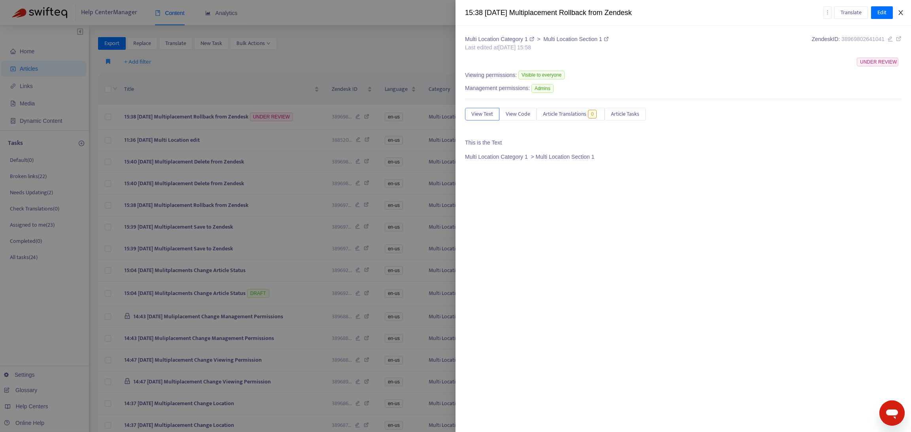
click at [898, 11] on icon "close" at bounding box center [900, 12] width 6 height 6
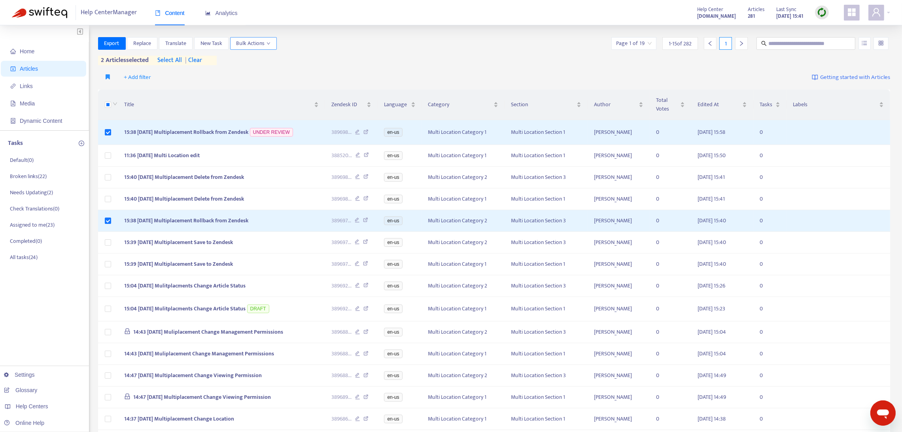
click at [272, 41] on button "Bulk Actions" at bounding box center [253, 43] width 47 height 13
click at [280, 130] on span "Rollback from Zendesk" at bounding box center [264, 134] width 53 height 9
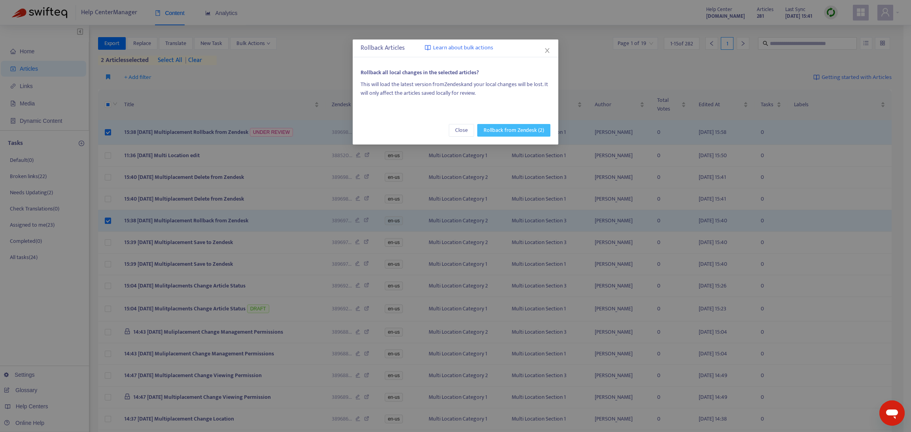
click at [532, 135] on button "Rollback from Zendesk (2)" at bounding box center [513, 130] width 73 height 13
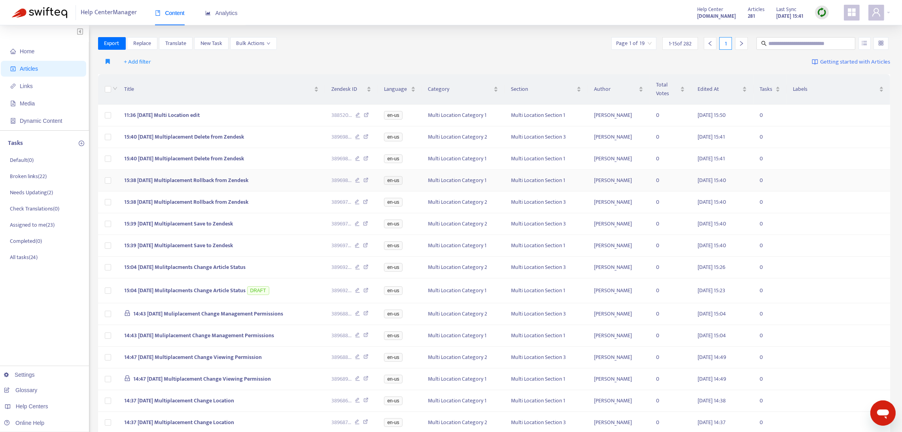
click at [291, 183] on td "15:38 [DATE] Multiplacement Rollback from Zendesk" at bounding box center [221, 181] width 207 height 22
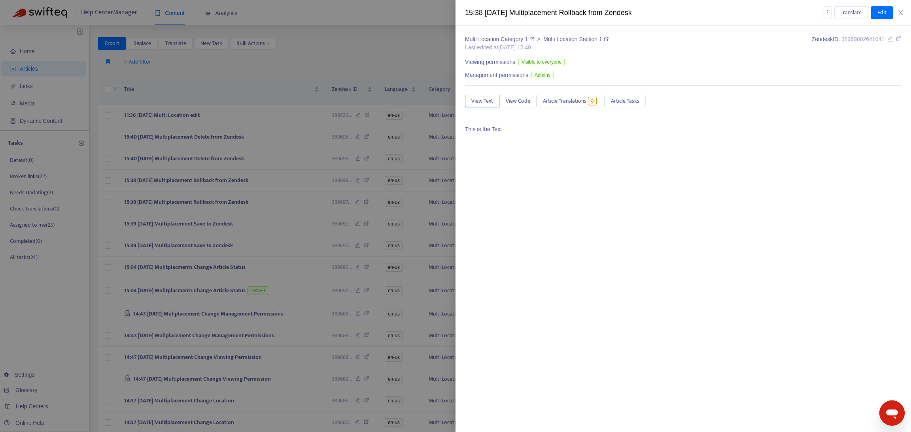
click at [298, 205] on div at bounding box center [455, 216] width 911 height 432
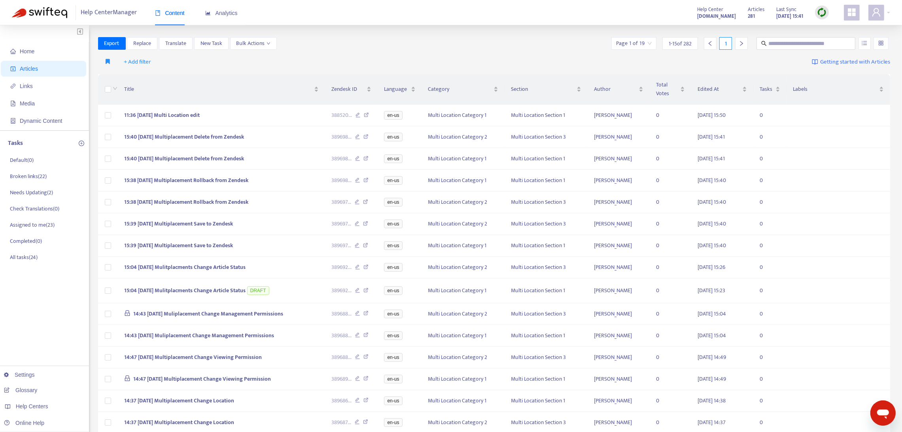
click at [298, 205] on td "15:38 [DATE] Multiplacement Rollback from Zendesk" at bounding box center [221, 203] width 207 height 22
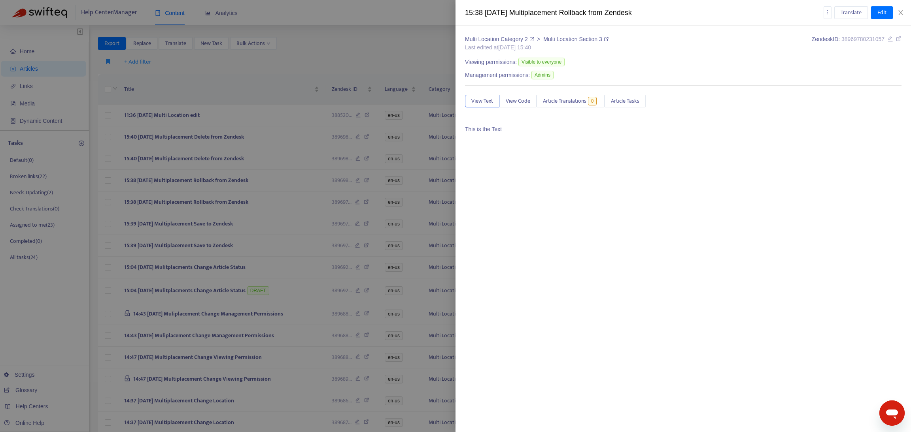
click at [893, 9] on div "Translate Edit" at bounding box center [862, 12] width 78 height 13
click at [898, 12] on icon "close" at bounding box center [900, 12] width 6 height 6
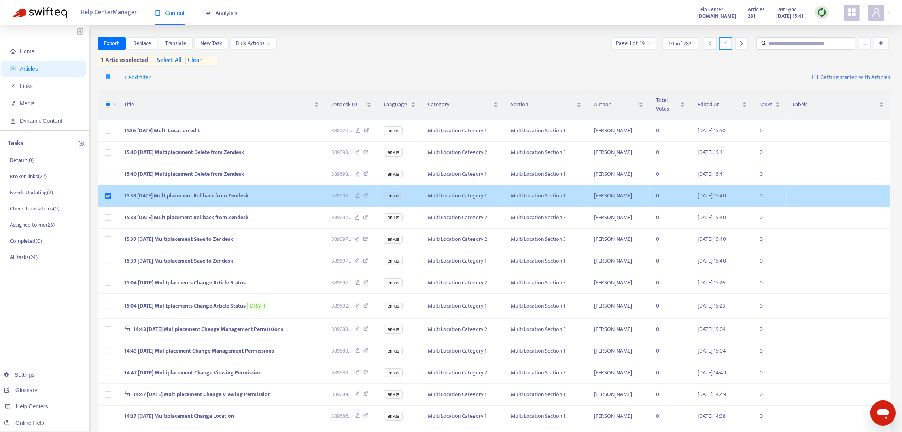
click at [288, 199] on td "15:38 [DATE] Multiplacement Rollback from Zendesk" at bounding box center [221, 196] width 207 height 22
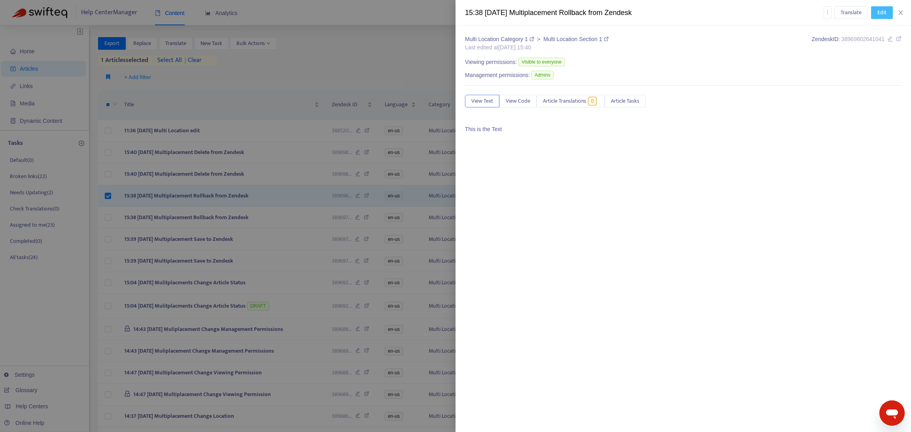
click at [874, 11] on button "Edit" at bounding box center [882, 12] width 22 height 13
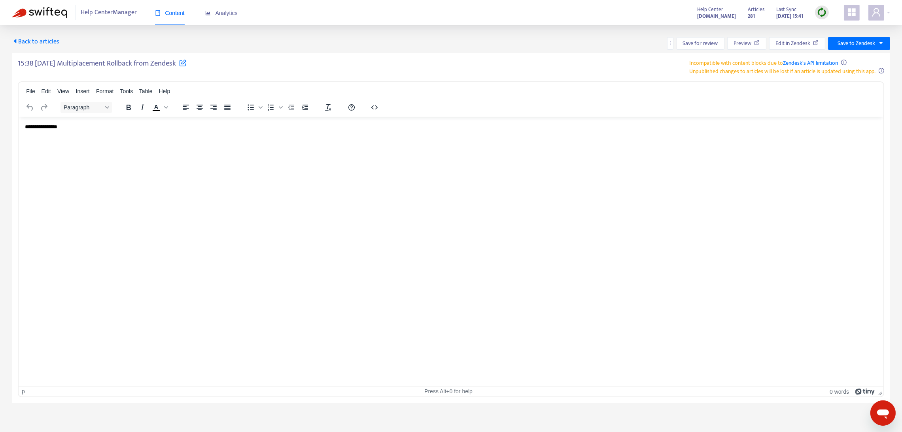
click at [95, 133] on html "**********" at bounding box center [451, 127] width 864 height 21
paste body "Rich Text Area. Press ALT-0 for help."
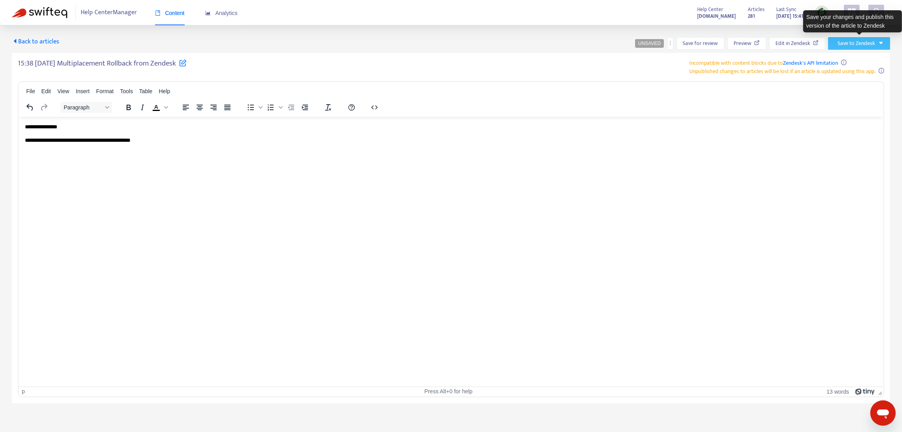
click at [874, 38] on button "Save to Zendesk" at bounding box center [859, 43] width 62 height 13
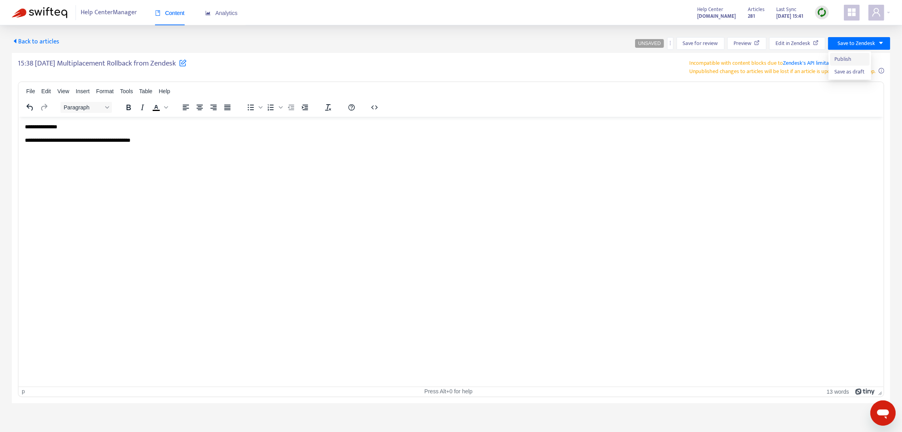
click at [836, 58] on span "Publish" at bounding box center [849, 59] width 30 height 9
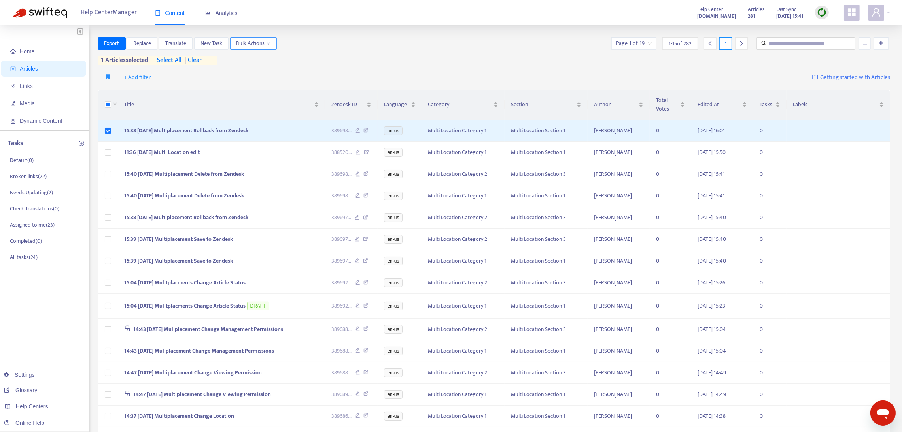
click at [266, 45] on span "Bulk Actions" at bounding box center [253, 43] width 34 height 9
click at [257, 131] on span "Rollback from Zendesk" at bounding box center [264, 134] width 53 height 9
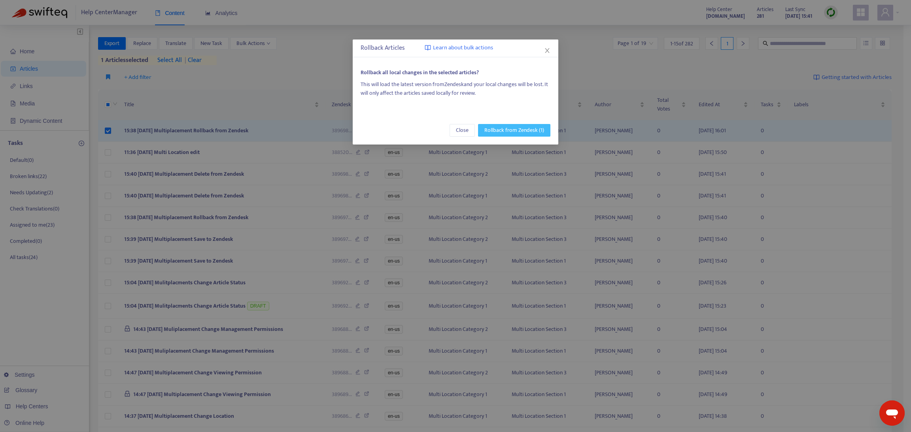
click at [532, 128] on span "Rollback from Zendesk (1)" at bounding box center [514, 130] width 60 height 9
click at [532, 127] on span "Rollback from Zendesk (1)" at bounding box center [514, 130] width 60 height 9
click at [521, 133] on span "Rollback from Zendesk (1)" at bounding box center [514, 130] width 60 height 9
click at [466, 130] on span "Close" at bounding box center [462, 130] width 13 height 9
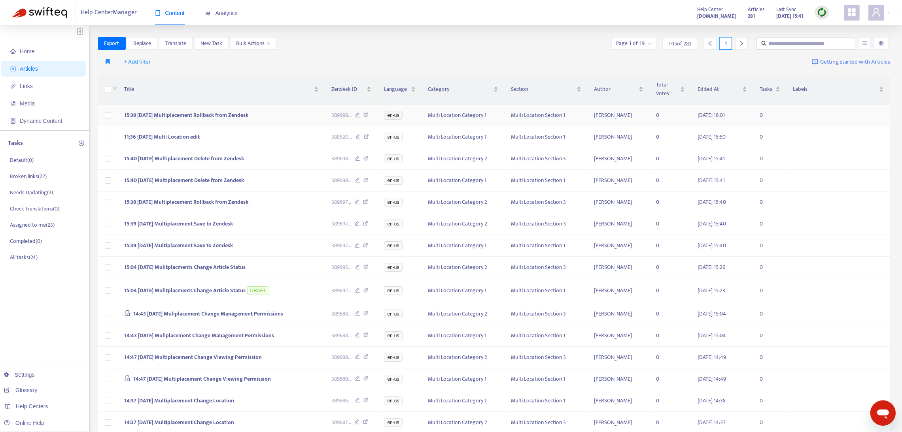
click at [100, 111] on td at bounding box center [108, 116] width 20 height 22
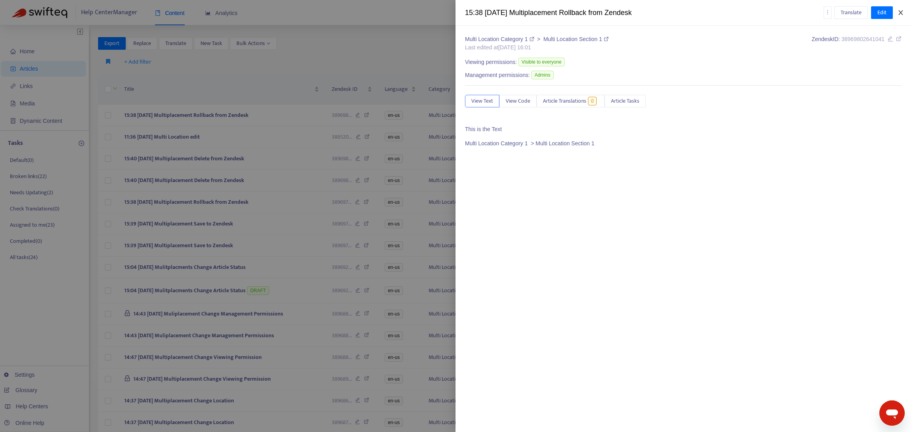
click at [895, 9] on button "Close" at bounding box center [900, 13] width 11 height 8
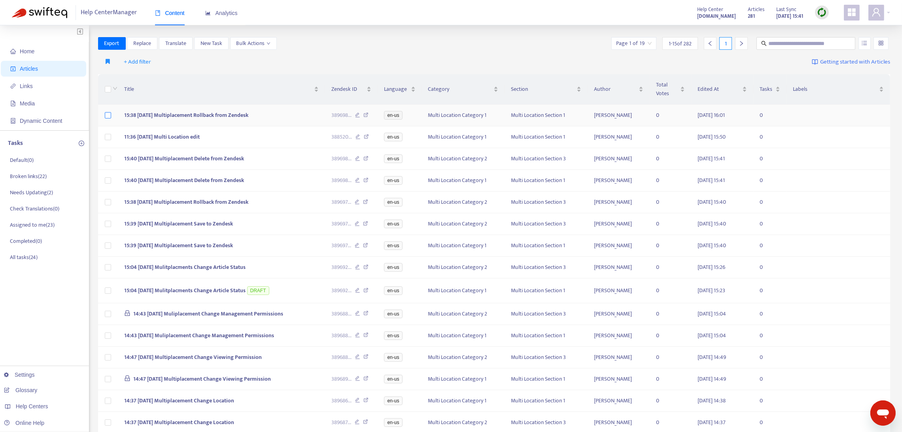
click at [110, 119] on label at bounding box center [108, 115] width 6 height 9
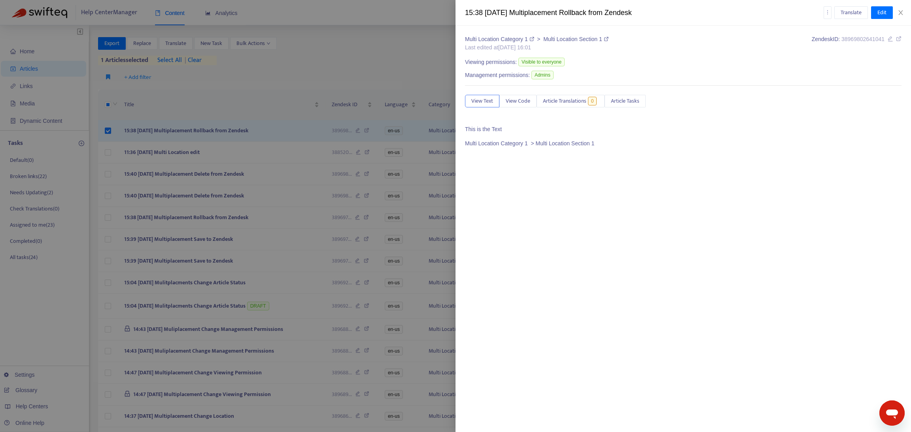
click at [270, 43] on div at bounding box center [455, 216] width 911 height 432
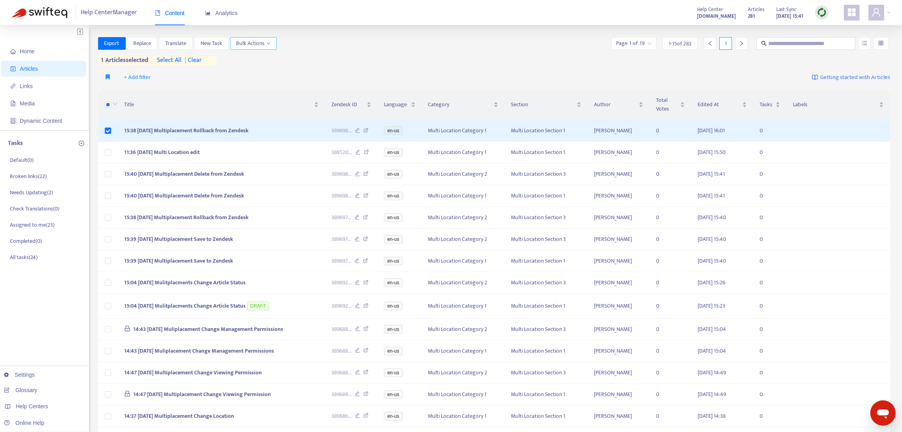
click at [270, 43] on icon "down" at bounding box center [268, 44] width 4 height 4
click at [277, 132] on span "Rollback from Zendesk" at bounding box center [264, 134] width 53 height 9
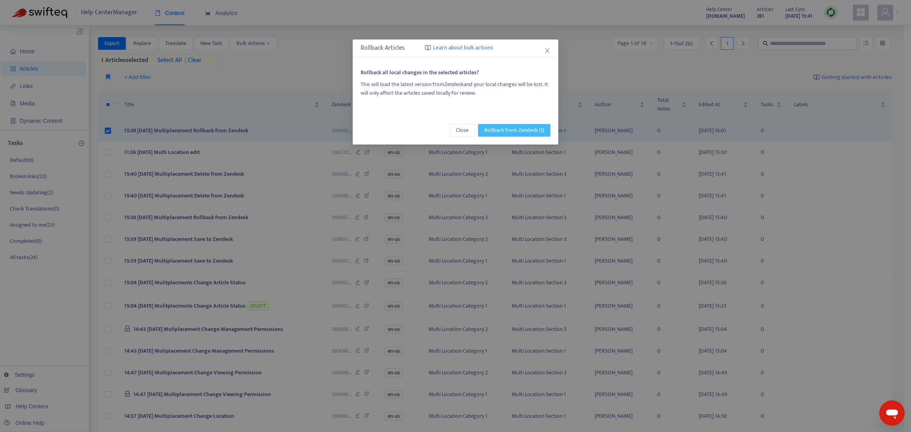
click at [501, 128] on span "Rollback from Zendesk (1)" at bounding box center [514, 130] width 60 height 9
click at [457, 126] on button "Close" at bounding box center [461, 130] width 25 height 13
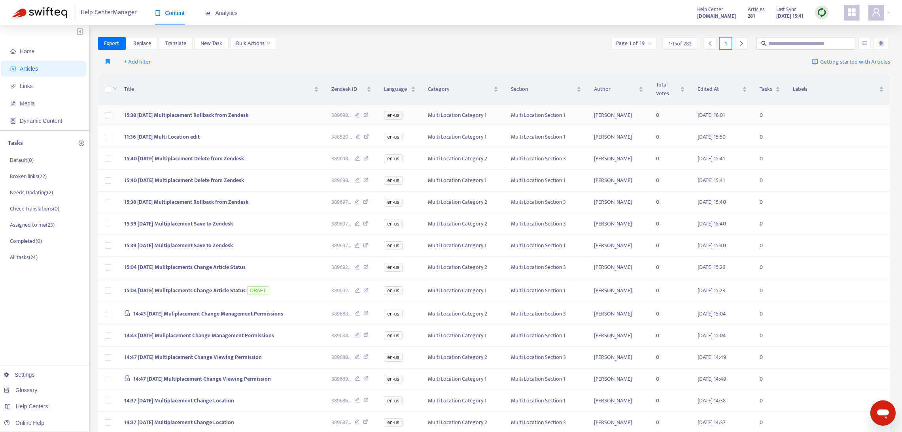
click at [248, 116] on span "15:38 [DATE] Multiplacement Rollback from Zendesk" at bounding box center [186, 115] width 124 height 9
click at [259, 113] on td "15:38 [DATE] Multiplacement Rollback from Zendesk" at bounding box center [221, 116] width 207 height 22
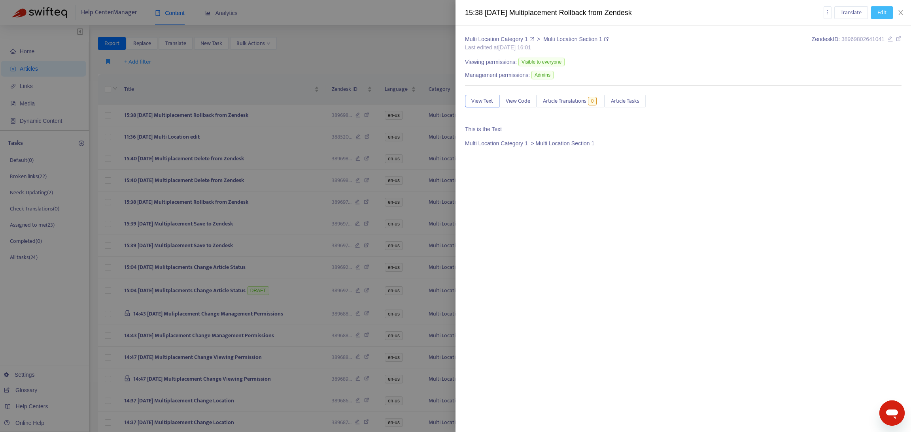
click at [879, 14] on span "Edit" at bounding box center [881, 12] width 9 height 9
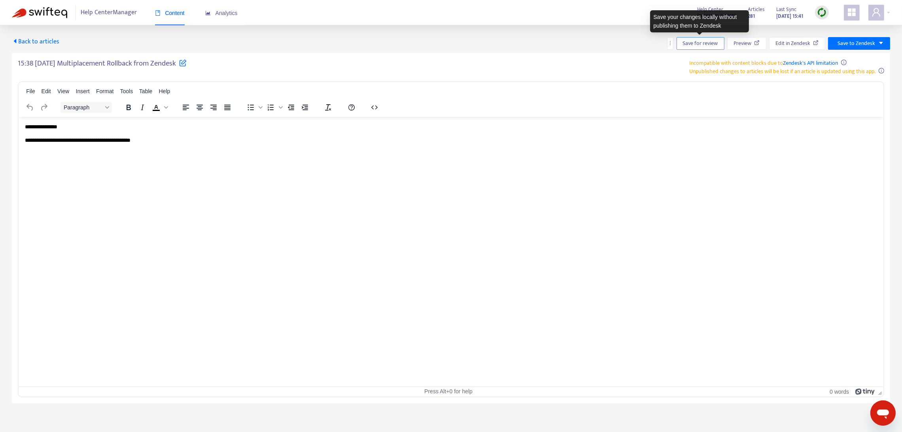
click at [691, 40] on span "Save for review" at bounding box center [700, 43] width 35 height 9
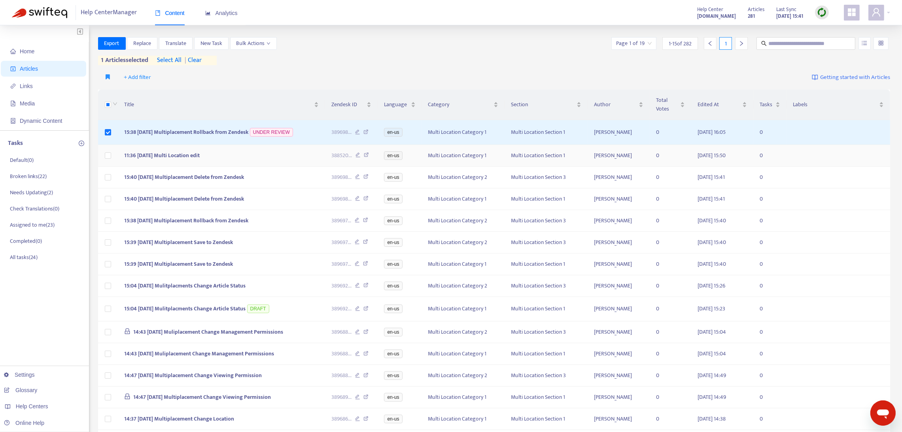
click at [111, 165] on td at bounding box center [108, 156] width 20 height 22
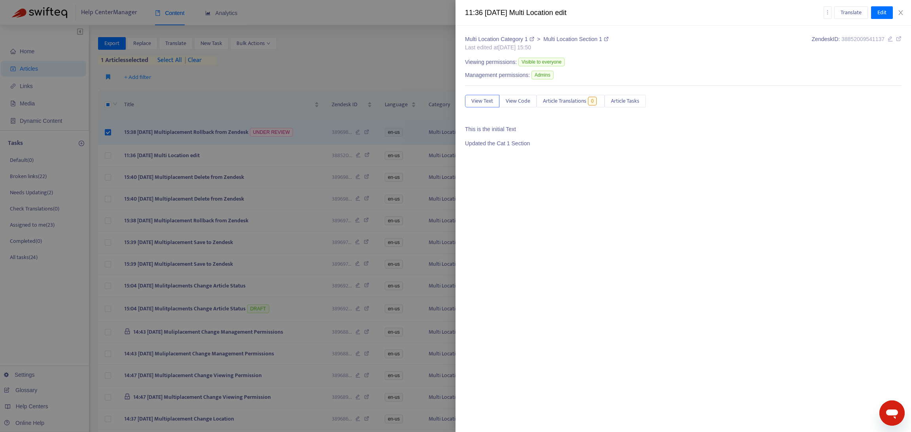
click at [105, 219] on div at bounding box center [455, 216] width 911 height 432
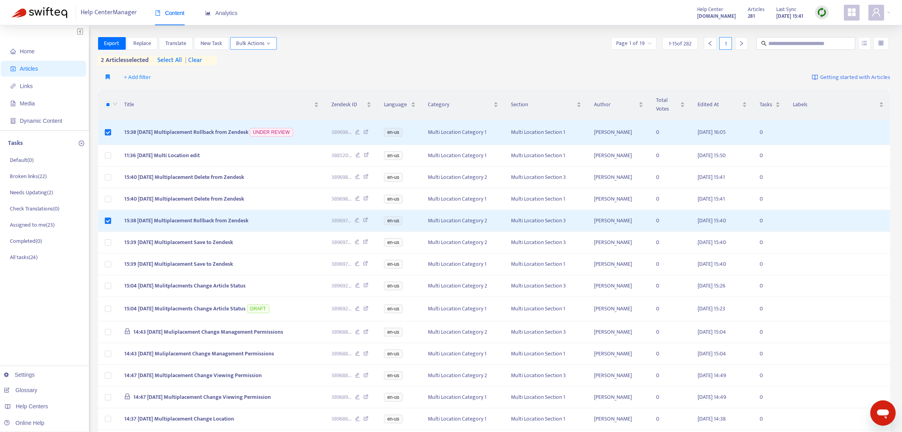
click at [268, 45] on icon "down" at bounding box center [268, 44] width 4 height 4
click at [265, 133] on span "Rollback from Zendesk" at bounding box center [264, 134] width 53 height 9
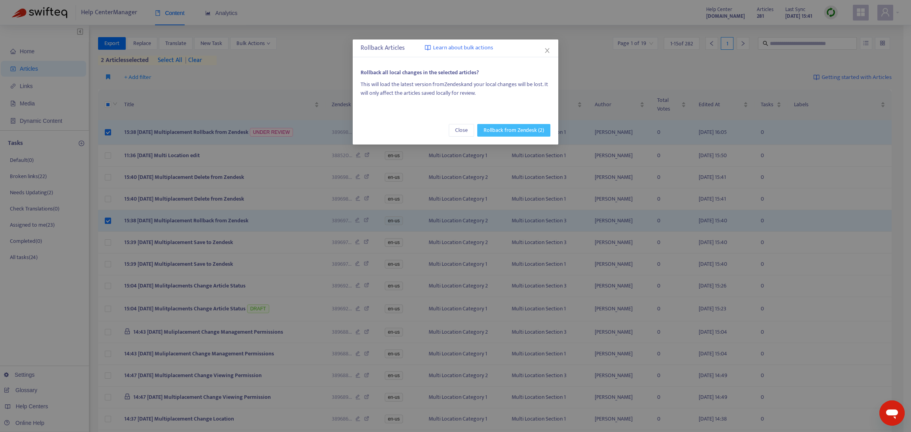
click at [492, 126] on span "Rollback from Zendesk (2)" at bounding box center [513, 130] width 60 height 9
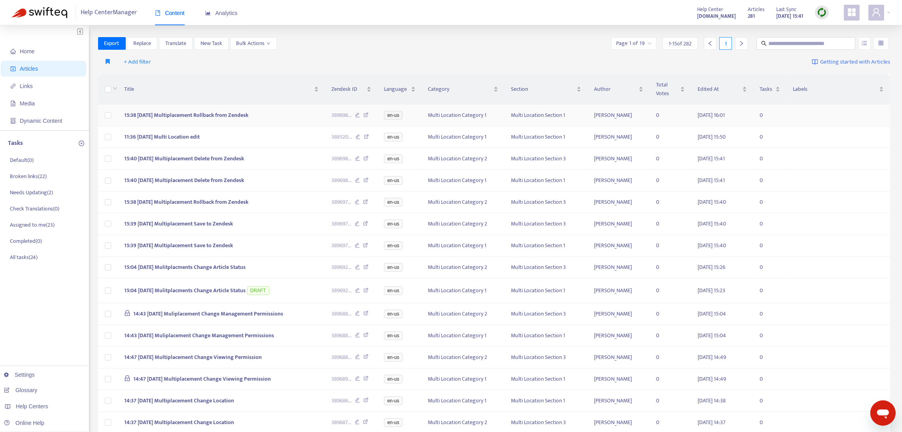
click at [277, 113] on td "15:38 [DATE] Multiplacement Rollback from Zendesk" at bounding box center [221, 116] width 207 height 22
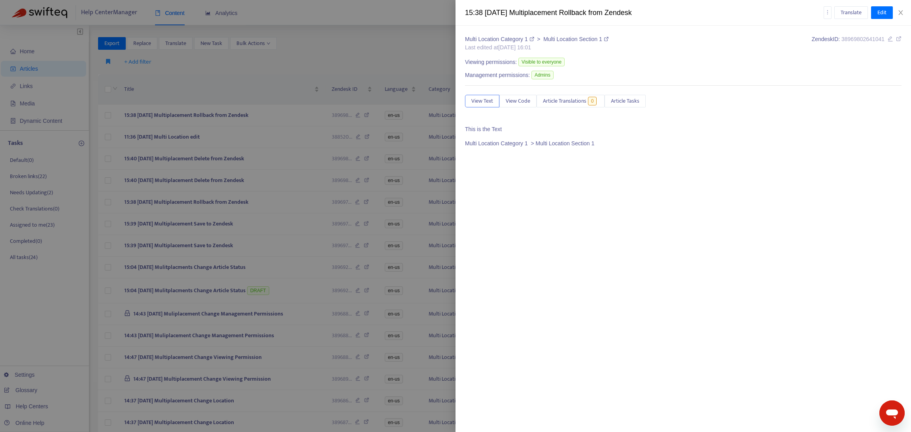
click at [291, 211] on div at bounding box center [455, 216] width 911 height 432
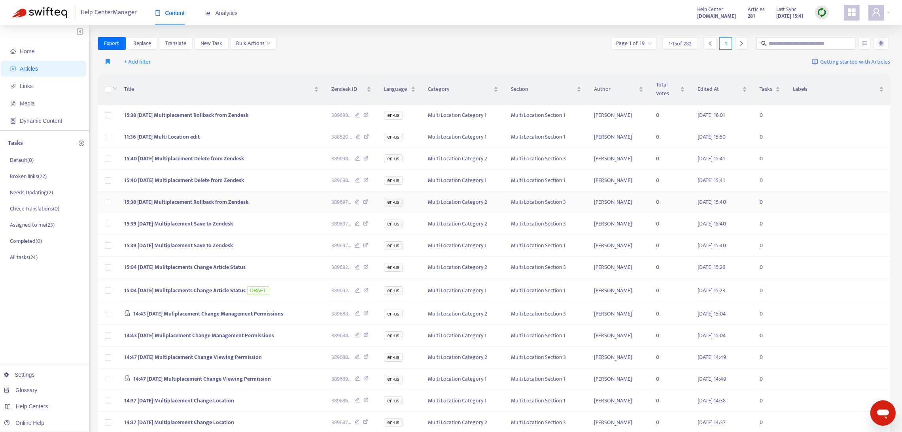
click at [291, 208] on td "15:38 [DATE] Multiplacement Rollback from Zendesk" at bounding box center [221, 203] width 207 height 22
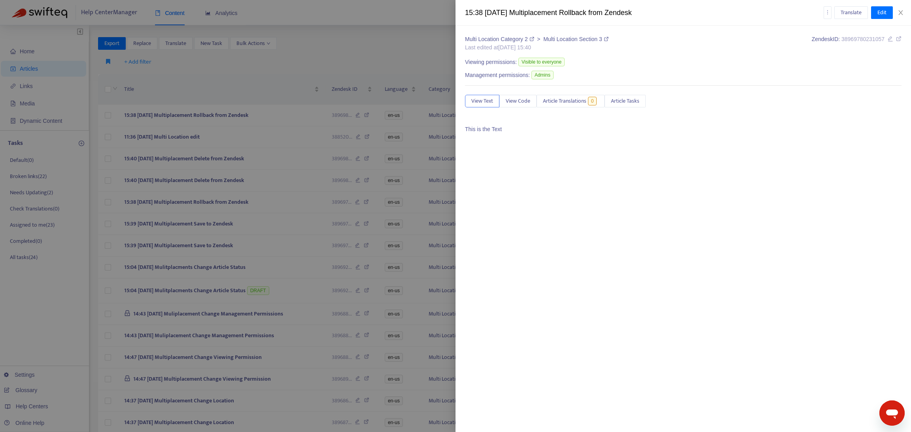
click at [290, 203] on div at bounding box center [455, 216] width 911 height 432
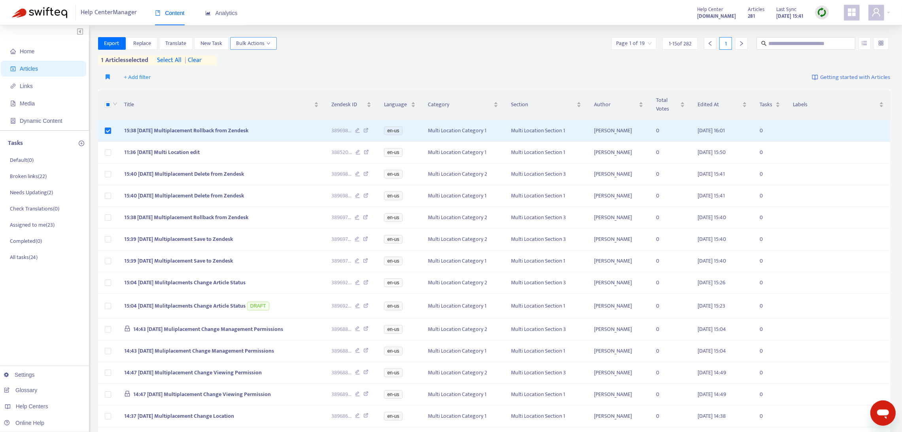
click at [269, 42] on icon "down" at bounding box center [268, 44] width 4 height 4
click at [264, 134] on span "Rollback from Zendesk" at bounding box center [264, 134] width 53 height 9
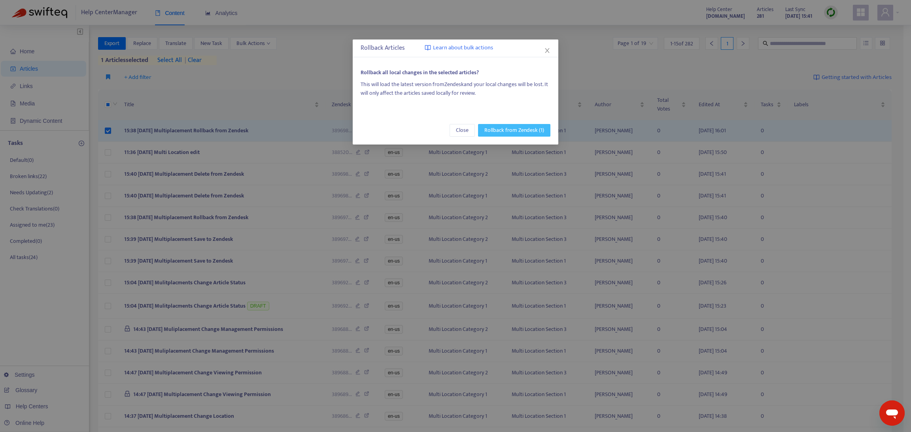
click at [508, 129] on span "Rollback from Zendesk (1)" at bounding box center [514, 130] width 60 height 9
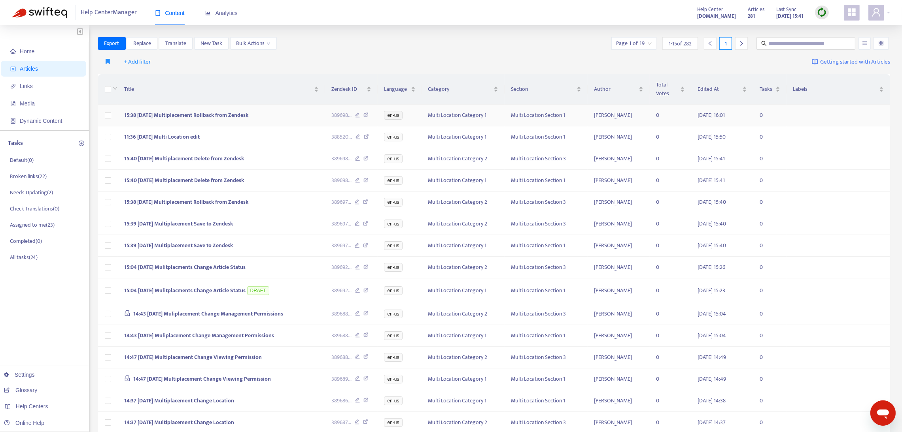
click at [103, 118] on td at bounding box center [108, 116] width 20 height 22
click at [109, 117] on body "Help Center Manager Content Analytics Help Center [DOMAIN_NAME] Articles 281 La…" at bounding box center [455, 250] width 911 height 500
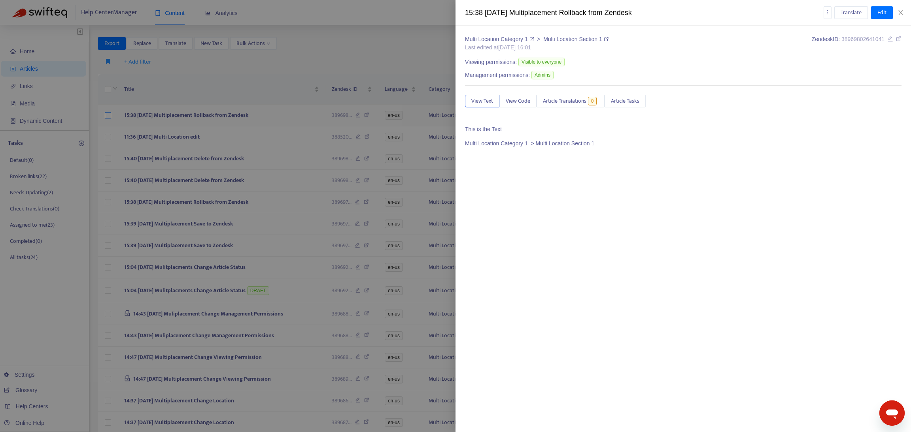
click at [109, 117] on div at bounding box center [455, 216] width 911 height 432
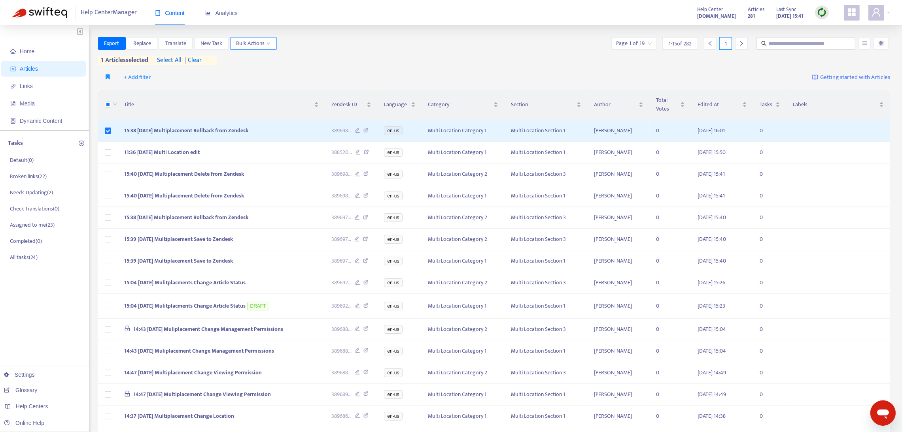
click at [270, 43] on icon "down" at bounding box center [267, 43] width 3 height 2
click at [268, 135] on span "Rollback from Zendesk" at bounding box center [264, 134] width 53 height 9
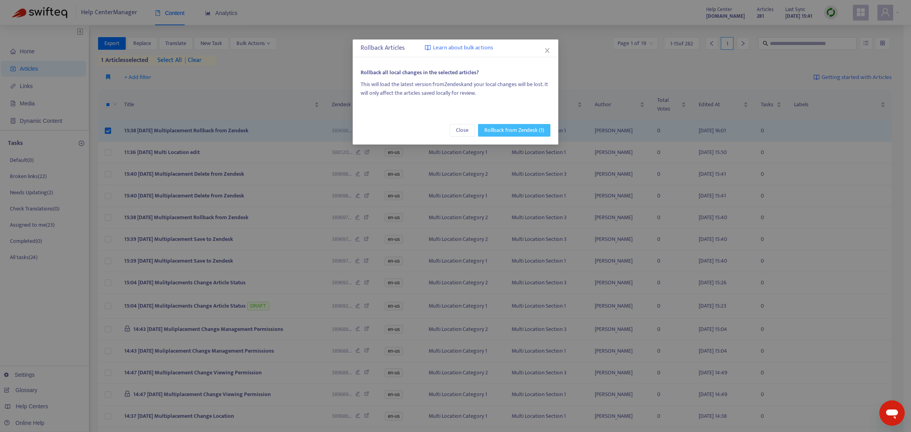
click at [513, 129] on span "Rollback from Zendesk (1)" at bounding box center [514, 130] width 60 height 9
click at [513, 127] on span "Rollback from Zendesk (1)" at bounding box center [514, 130] width 60 height 9
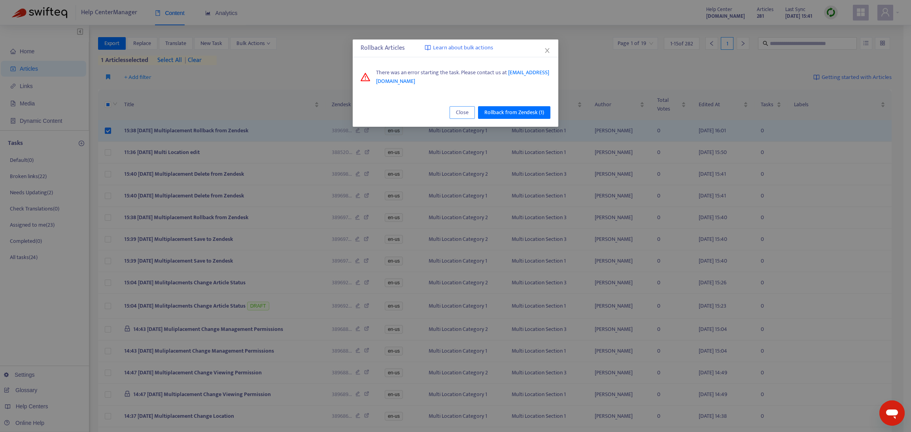
click at [463, 110] on span "Close" at bounding box center [462, 112] width 13 height 9
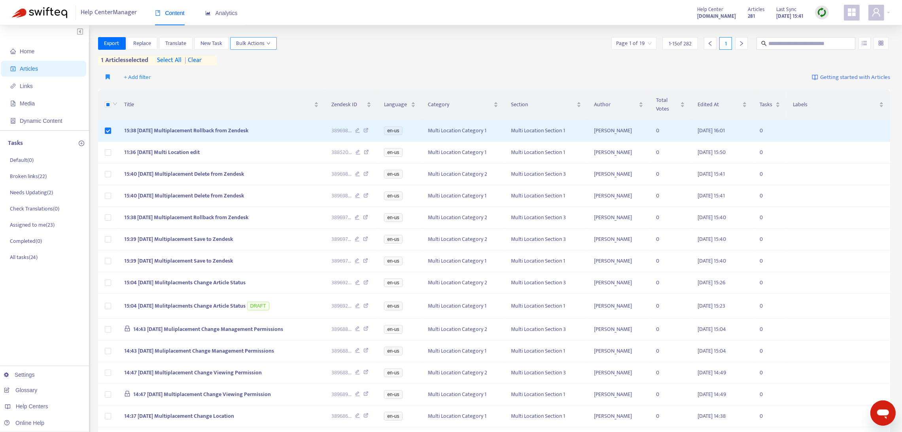
click at [270, 40] on span "Bulk Actions" at bounding box center [253, 43] width 34 height 9
click at [260, 135] on span "Rollback from Zendesk" at bounding box center [264, 134] width 53 height 9
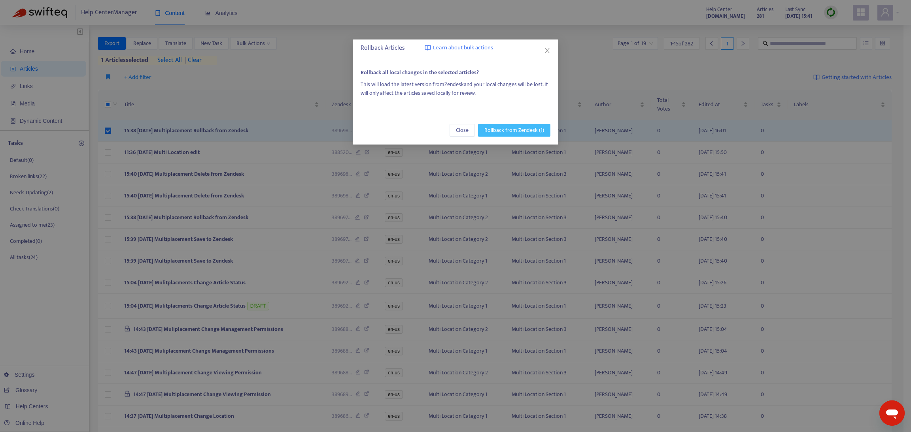
click at [523, 129] on span "Rollback from Zendesk (1)" at bounding box center [514, 130] width 60 height 9
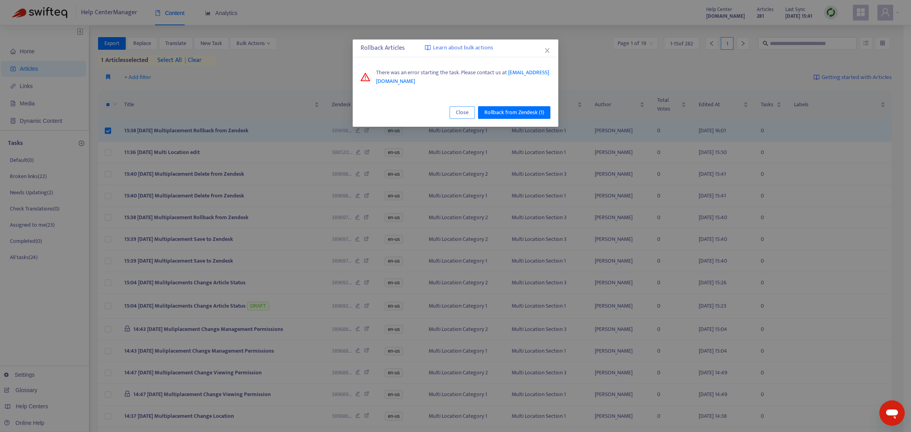
click at [464, 108] on span "Close" at bounding box center [462, 112] width 13 height 9
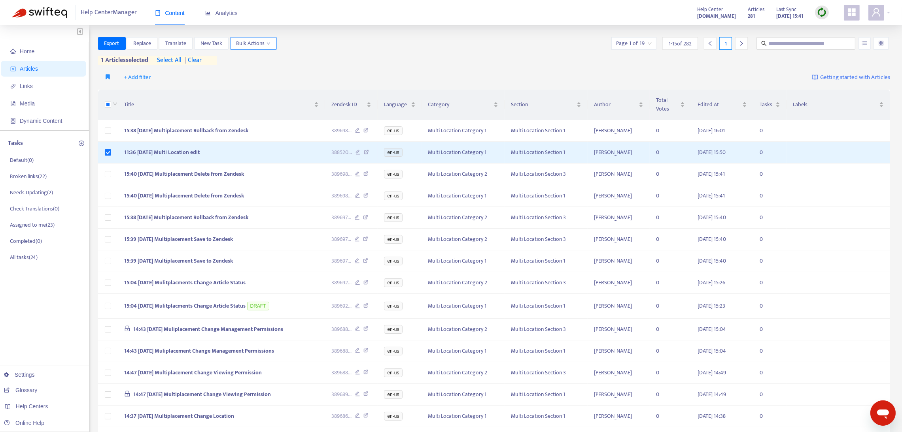
click at [270, 44] on icon "down" at bounding box center [268, 44] width 4 height 4
click at [283, 134] on span "Rollback from Zendesk" at bounding box center [264, 134] width 53 height 9
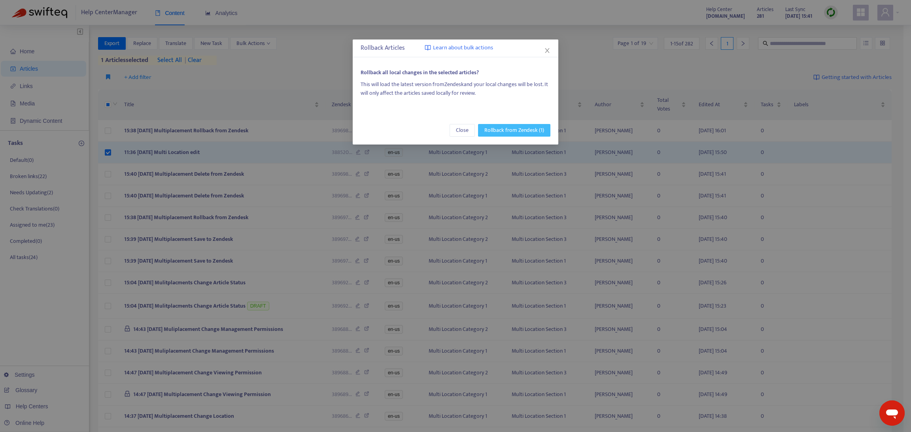
click at [513, 129] on span "Rollback from Zendesk (1)" at bounding box center [514, 130] width 60 height 9
click at [512, 129] on span "Rollback from Zendesk (1)" at bounding box center [514, 130] width 60 height 9
click at [510, 128] on span "Rollback from Zendesk (1)" at bounding box center [514, 130] width 60 height 9
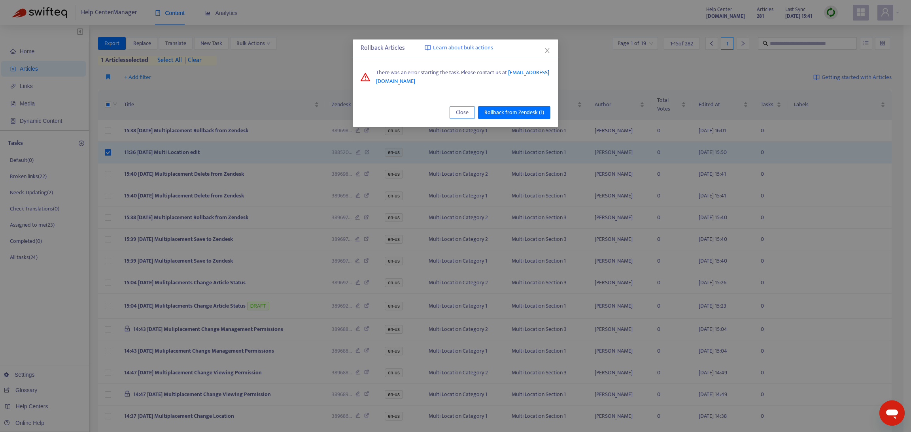
click at [464, 113] on span "Close" at bounding box center [462, 112] width 13 height 9
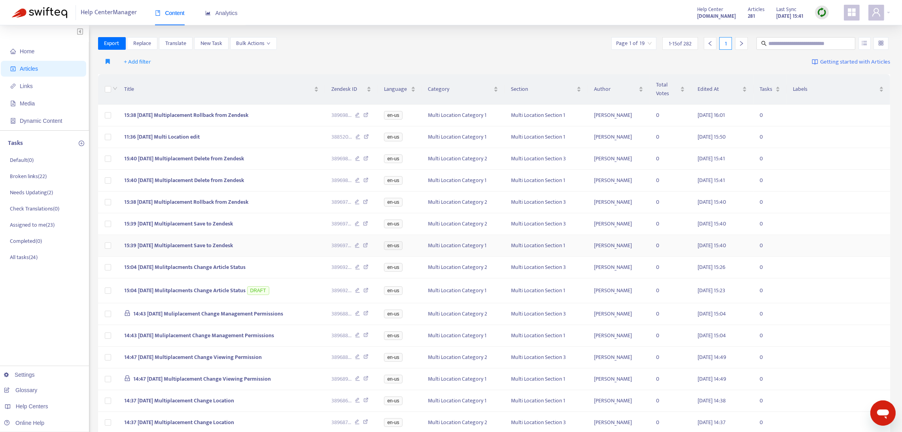
click at [258, 246] on td "15:39 [DATE] Multiplacement Save to Zendesk" at bounding box center [221, 246] width 207 height 22
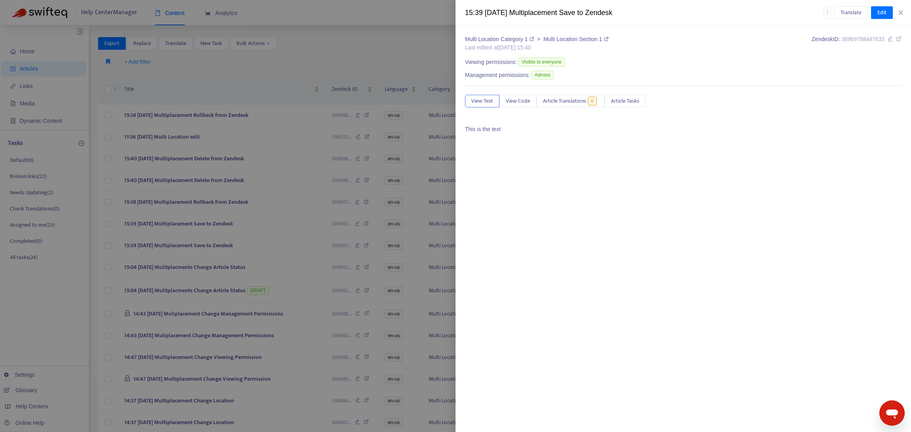
click at [531, 124] on div "Multi Location Category 1 > Multi Location Section 1 Last edited at [DATE] 15:4…" at bounding box center [683, 87] width 436 height 104
click at [517, 134] on div "This is the text" at bounding box center [683, 132] width 436 height 14
drag, startPoint x: 616, startPoint y: 39, endPoint x: 460, endPoint y: 42, distance: 155.4
click at [460, 42] on div "Multi Location Category 1 > Multi Location Section 1 Last edited at [DATE] 15:4…" at bounding box center [682, 229] width 455 height 407
copy div "Multi Location Category 1 > Multi Location Section 1"
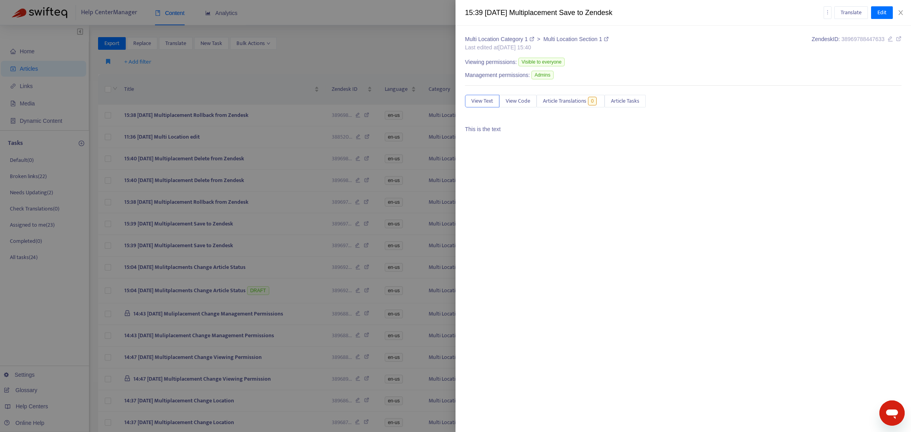
click at [515, 125] on div "Multi Location Category 1 > Multi Location Section 1 Last edited at [DATE] 15:4…" at bounding box center [683, 87] width 436 height 104
drag, startPoint x: 514, startPoint y: 129, endPoint x: 509, endPoint y: 128, distance: 5.4
click at [513, 128] on p "This is the text" at bounding box center [683, 129] width 436 height 8
click at [501, 130] on p "This is the text" at bounding box center [683, 129] width 436 height 8
click at [875, 12] on button "Edit" at bounding box center [882, 12] width 22 height 13
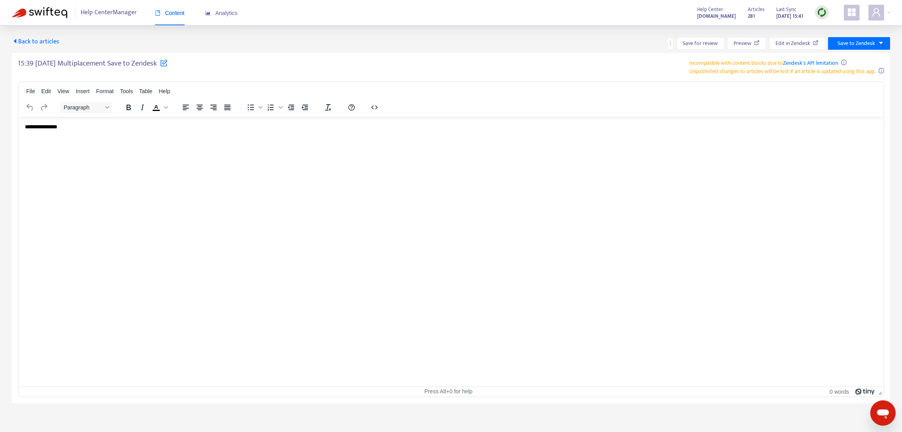
click at [102, 134] on html "**********" at bounding box center [451, 127] width 864 height 21
paste body "Rich Text Area. Press ALT-0 for help."
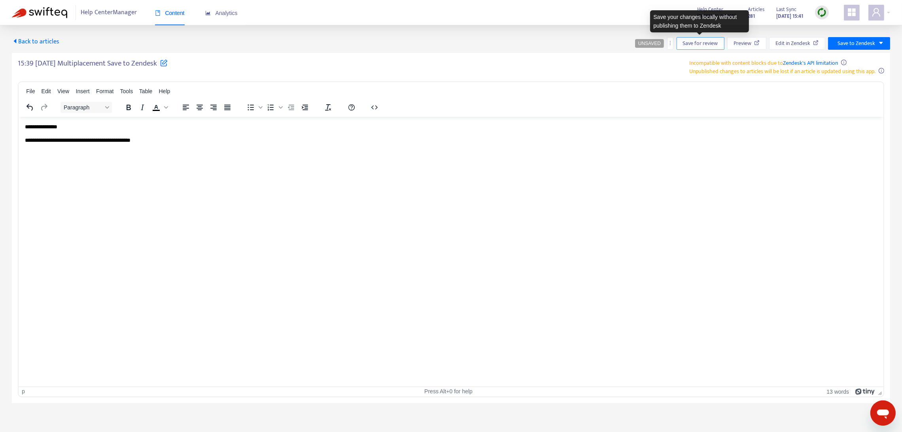
click at [683, 42] on span "Save for review" at bounding box center [700, 43] width 35 height 9
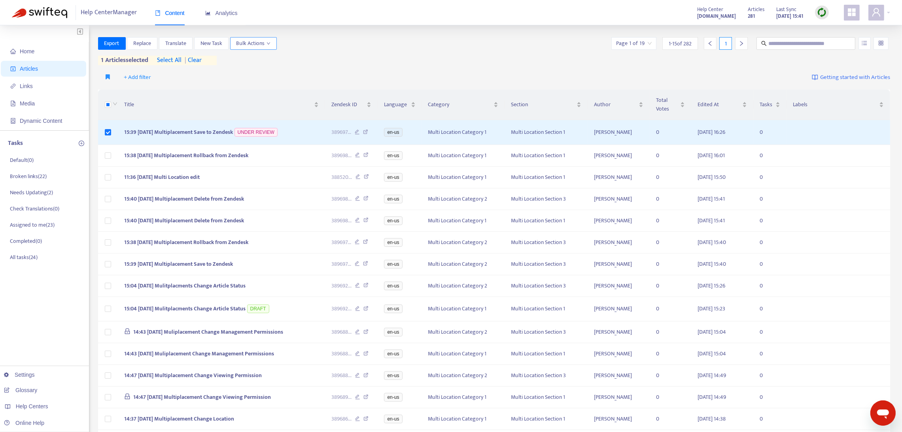
click at [266, 43] on span "Bulk Actions" at bounding box center [253, 43] width 34 height 9
click at [269, 151] on span "Save to Zendesk" at bounding box center [257, 147] width 38 height 9
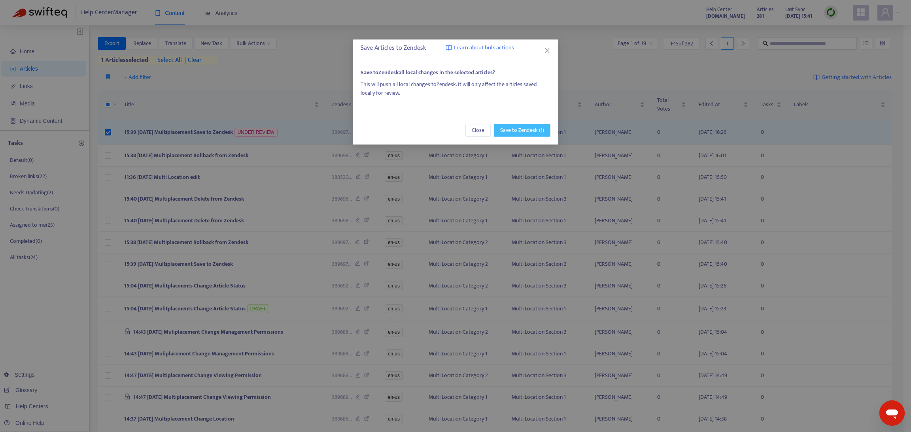
click at [534, 129] on span "Save to Zendesk (1)" at bounding box center [522, 130] width 44 height 9
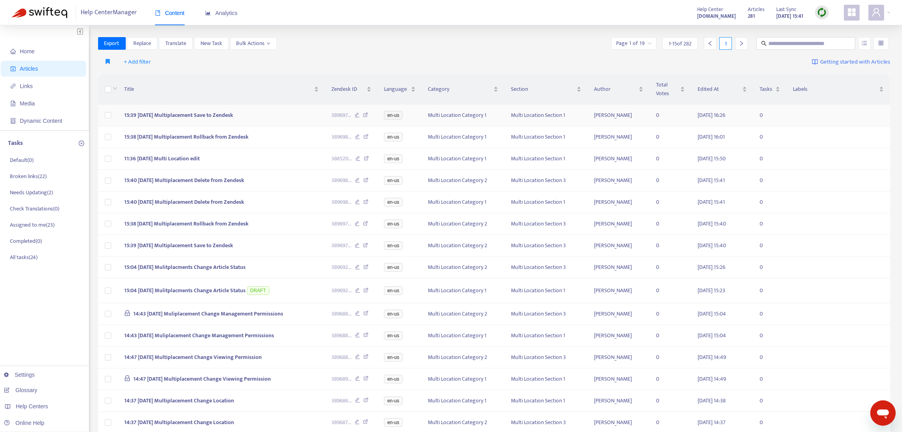
click at [274, 115] on td "15:39 [DATE] Multiplacement Save to Zendesk" at bounding box center [221, 116] width 207 height 22
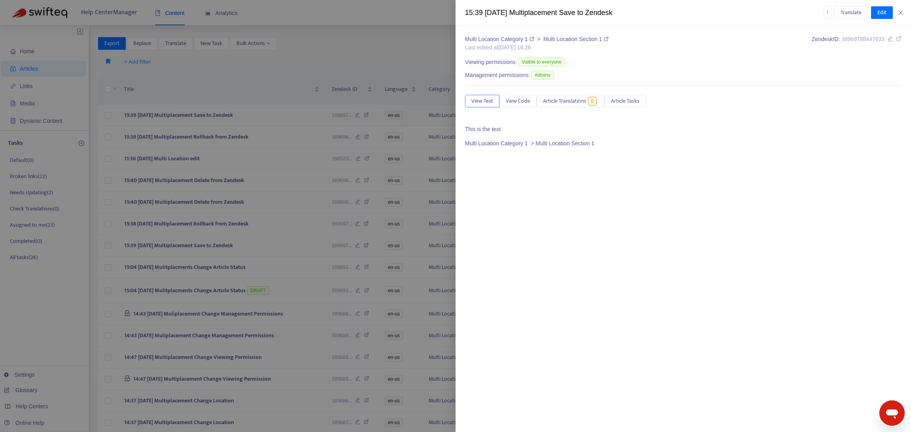
click at [274, 115] on div at bounding box center [455, 216] width 911 height 432
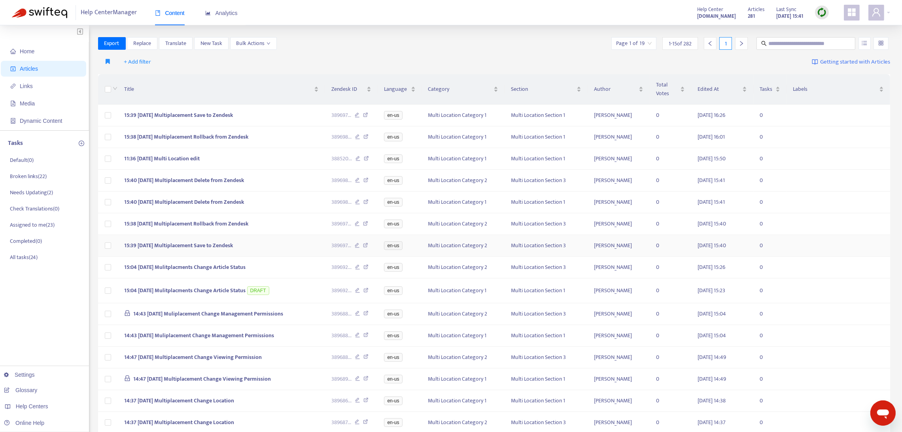
click at [299, 256] on td "15:39 [DATE] Multiplacement Save to Zendesk" at bounding box center [221, 246] width 207 height 22
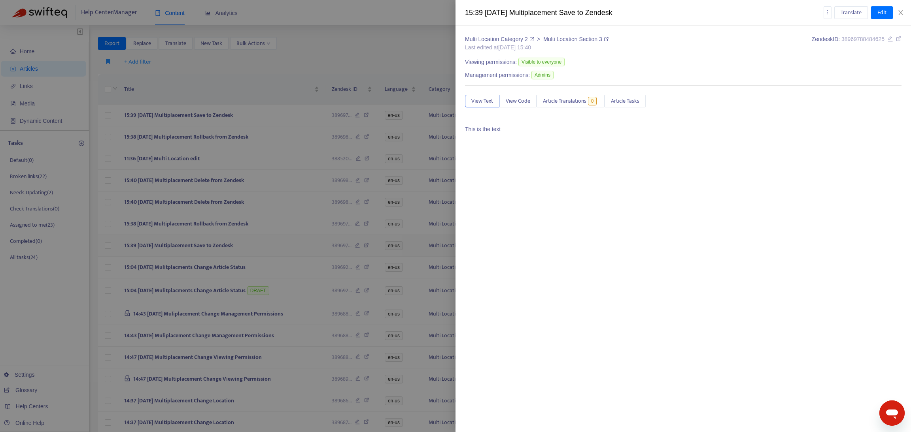
click at [299, 256] on div at bounding box center [455, 216] width 911 height 432
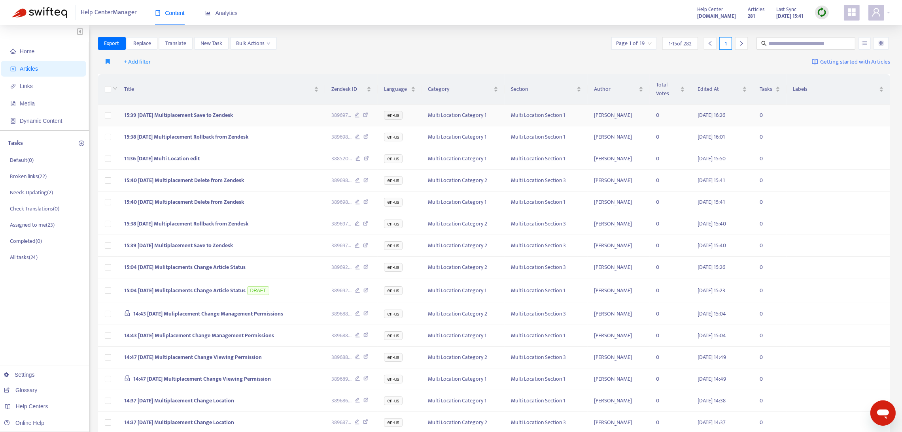
click at [296, 120] on td "15:39 [DATE] Multiplacement Save to Zendesk" at bounding box center [221, 116] width 207 height 22
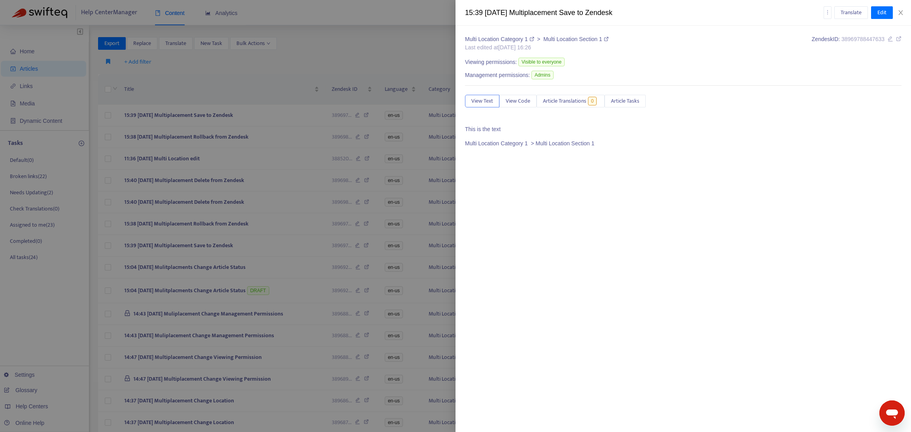
click at [598, 142] on p "Multi Location Category 1 > Multi Location Section 1" at bounding box center [683, 144] width 436 height 8
click at [877, 13] on span "Edit" at bounding box center [881, 12] width 9 height 9
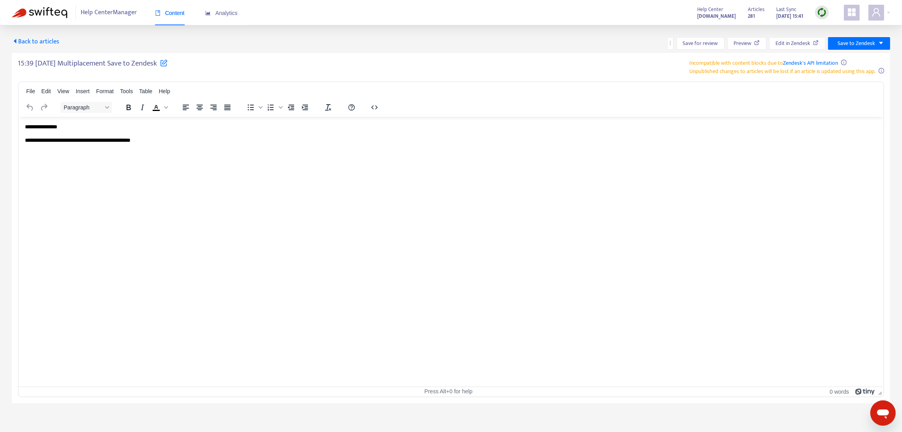
click at [185, 141] on p "**********" at bounding box center [451, 140] width 853 height 8
click at [706, 40] on span "Save for review" at bounding box center [700, 43] width 35 height 9
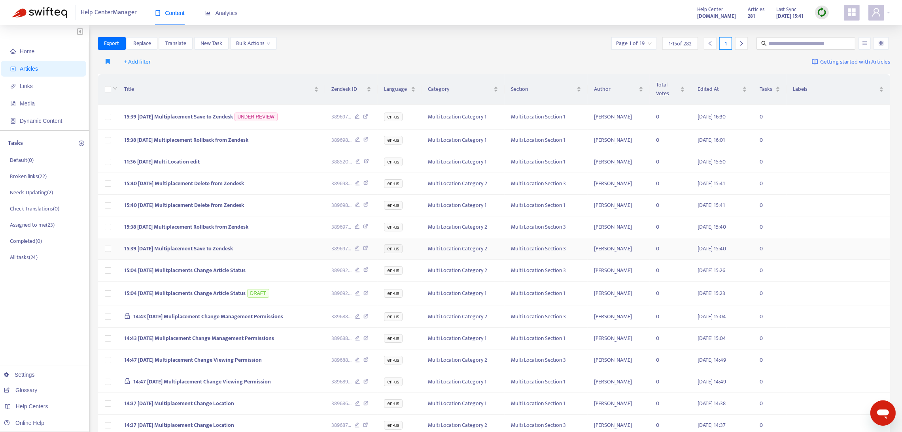
click at [233, 245] on td "15:39 [DATE] Multiplacement Save to Zendesk" at bounding box center [221, 249] width 207 height 22
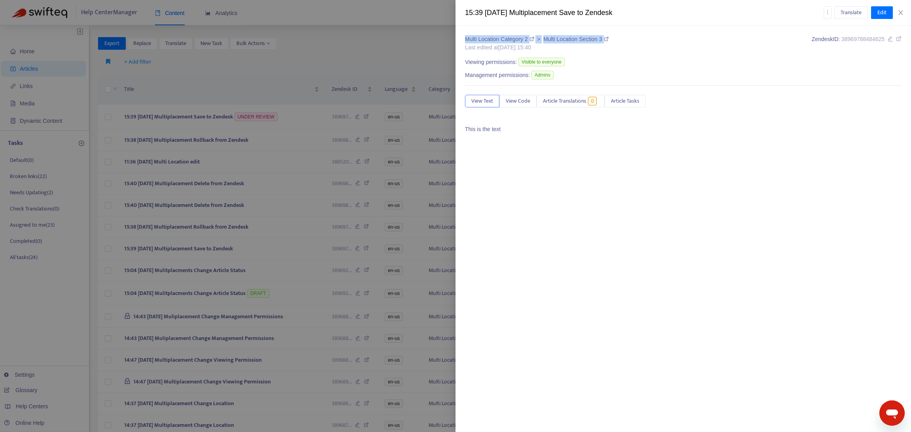
drag, startPoint x: 611, startPoint y: 38, endPoint x: 460, endPoint y: 39, distance: 151.4
click at [460, 39] on div "Multi Location Category 2 > Multi Location Section 3 Last edited at [DATE] 15:4…" at bounding box center [682, 229] width 455 height 407
copy div "Multi Location Category 2 > Multi Location Section 3"
click at [887, 14] on button "Edit" at bounding box center [882, 12] width 22 height 13
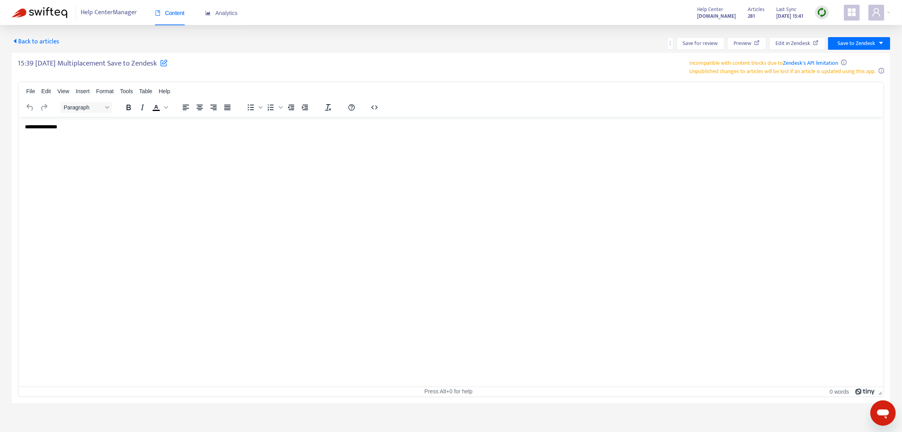
drag, startPoint x: 32, startPoint y: 150, endPoint x: 44, endPoint y: 145, distance: 12.4
click at [32, 137] on html "**********" at bounding box center [451, 127] width 864 height 21
click at [74, 126] on p "**********" at bounding box center [451, 127] width 853 height 8
paste body "Rich Text Area. Press ALT-0 for help."
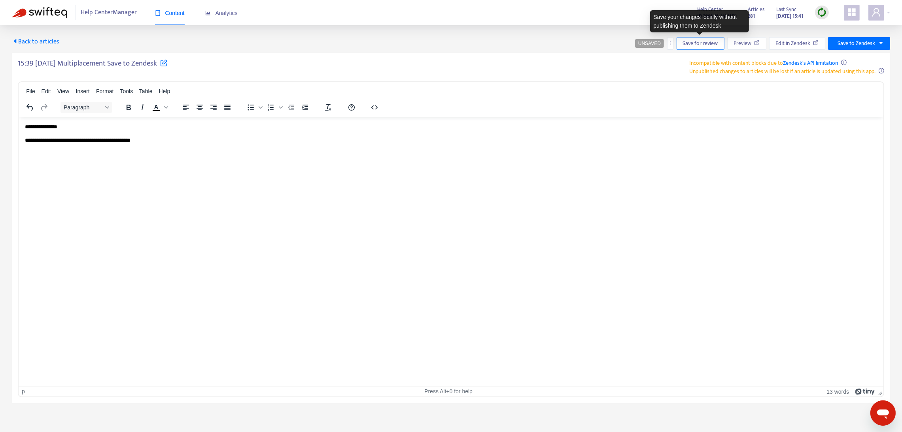
click at [689, 41] on span "Save for review" at bounding box center [700, 43] width 35 height 9
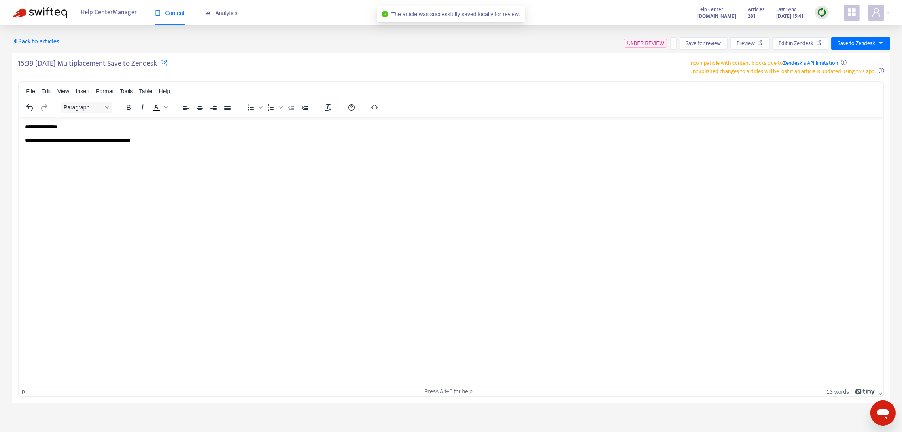
click at [46, 42] on span "Back to articles" at bounding box center [35, 41] width 47 height 11
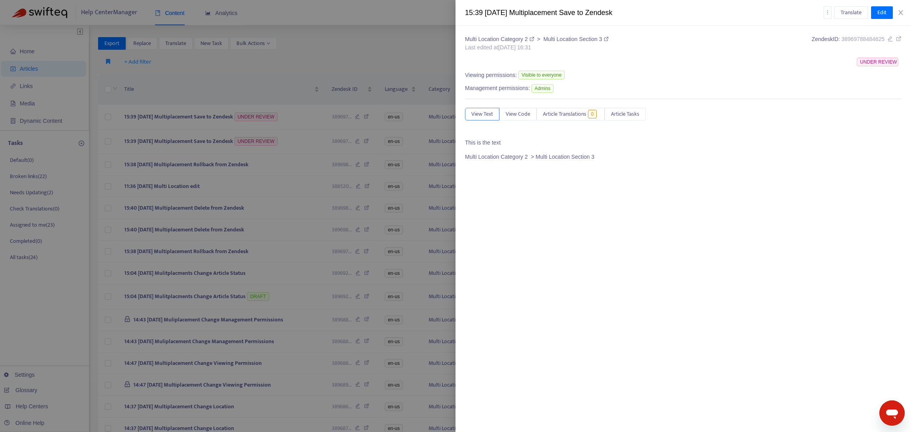
click at [108, 117] on div at bounding box center [455, 216] width 911 height 432
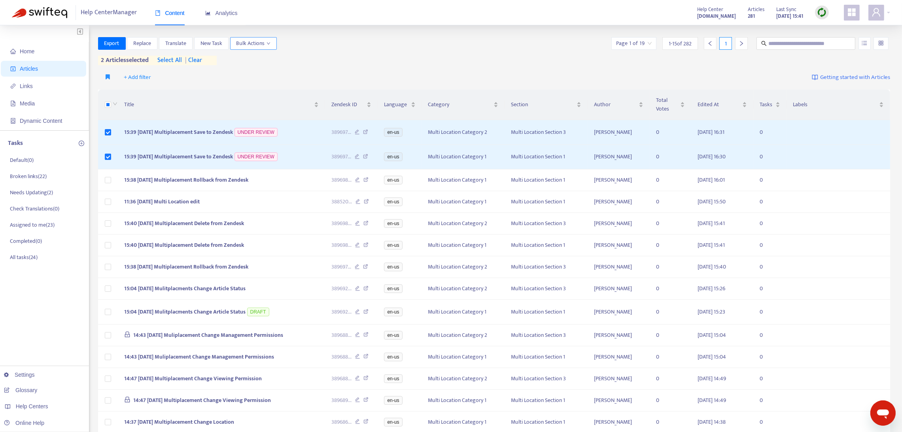
click at [262, 41] on span "Bulk Actions" at bounding box center [253, 43] width 34 height 9
click at [265, 142] on li "Save to Zendesk" at bounding box center [265, 147] width 64 height 13
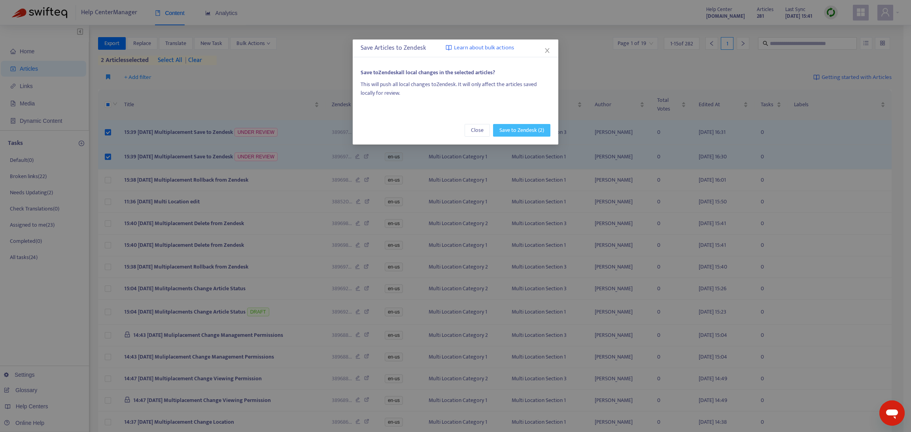
click at [521, 128] on span "Save to Zendesk (2)" at bounding box center [521, 130] width 45 height 9
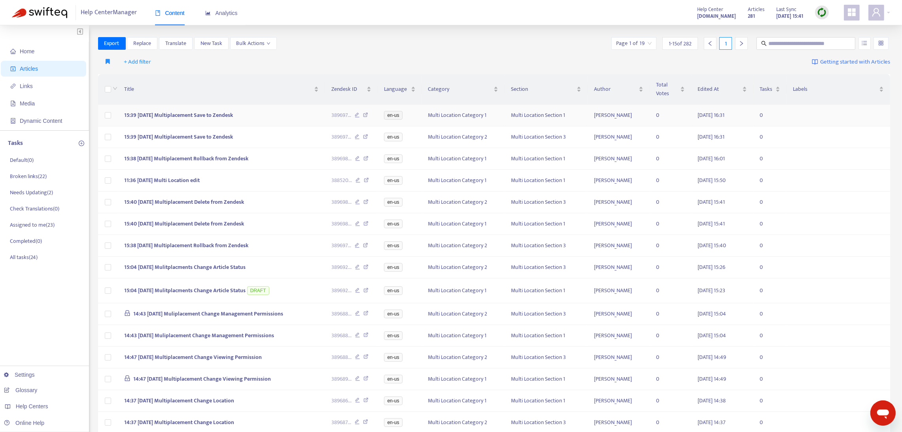
click at [257, 117] on td "15:39 [DATE] Multiplacement Save to Zendesk" at bounding box center [221, 116] width 207 height 22
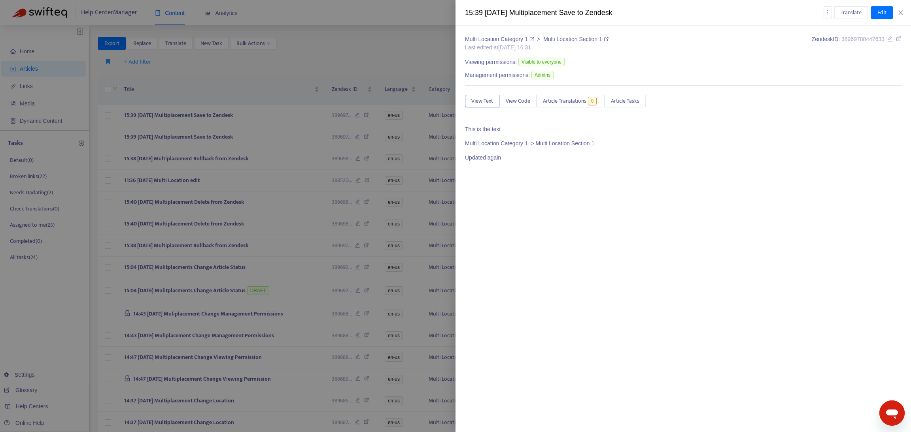
click at [268, 139] on div at bounding box center [455, 216] width 911 height 432
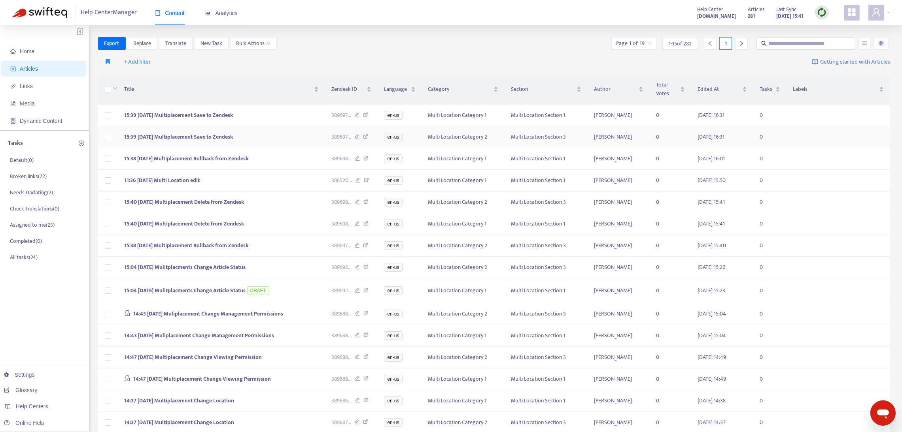
click at [268, 139] on td "15:39 [DATE] Multiplacement Save to Zendesk" at bounding box center [221, 137] width 207 height 22
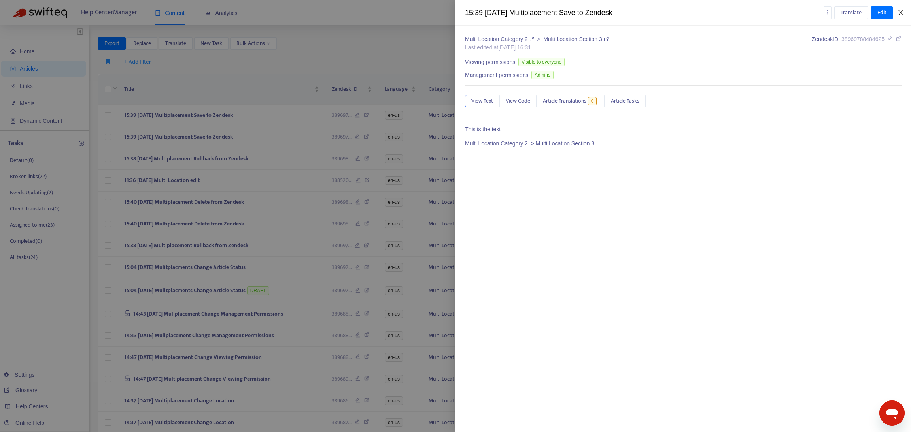
click at [900, 11] on icon "close" at bounding box center [900, 12] width 6 height 6
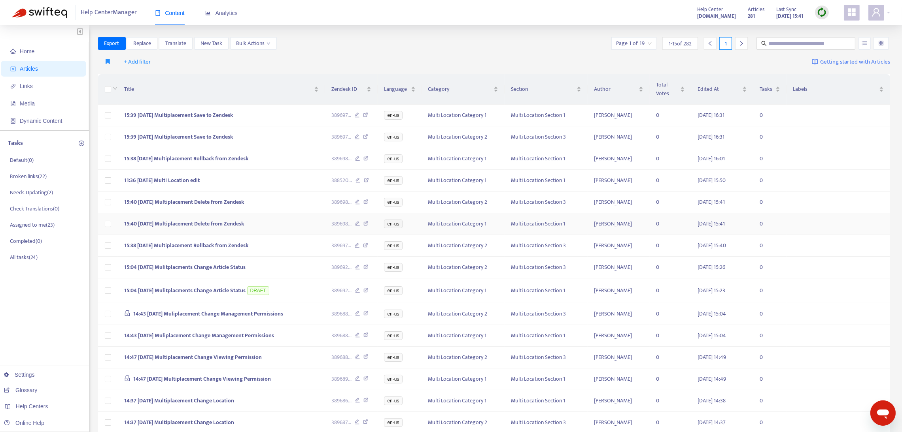
click at [287, 229] on td "15:40 [DATE] Multiplacement Delete from Zendesk" at bounding box center [221, 224] width 207 height 22
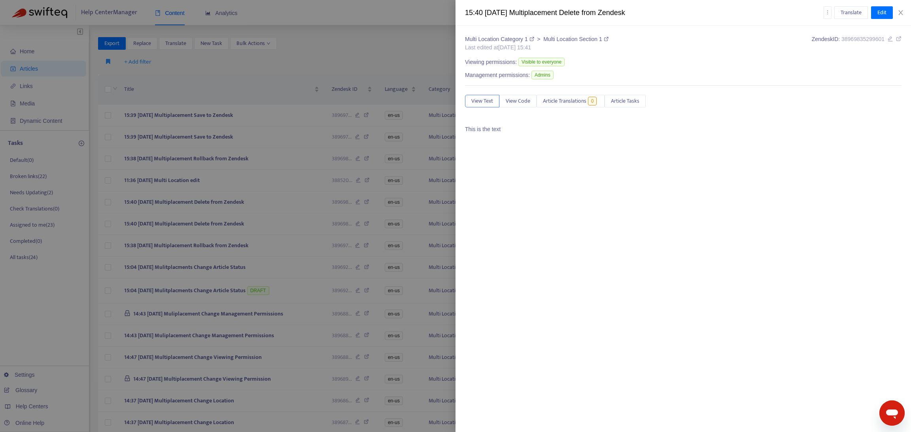
click at [901, 8] on div "15:40 [DATE] Multiplacement Delete from Zendesk Translate Edit" at bounding box center [682, 13] width 455 height 26
click at [900, 9] on button "Close" at bounding box center [900, 13] width 11 height 8
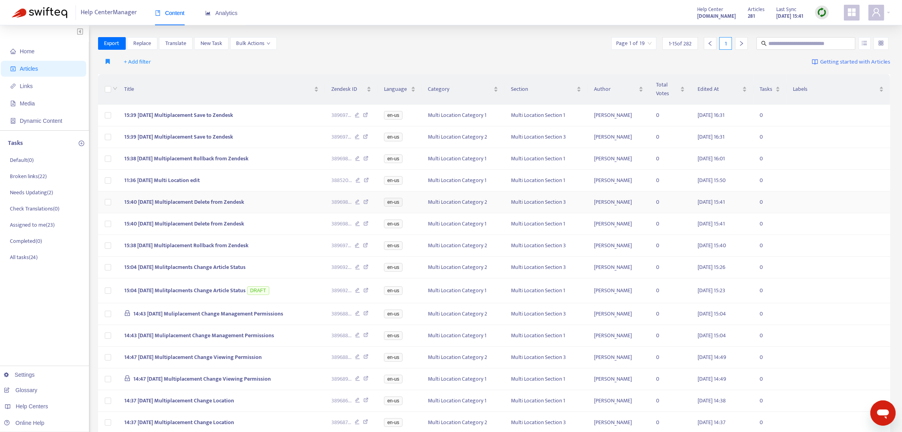
click at [270, 202] on td "15:40 [DATE] Multiplacement Delete from Zendesk" at bounding box center [221, 203] width 207 height 22
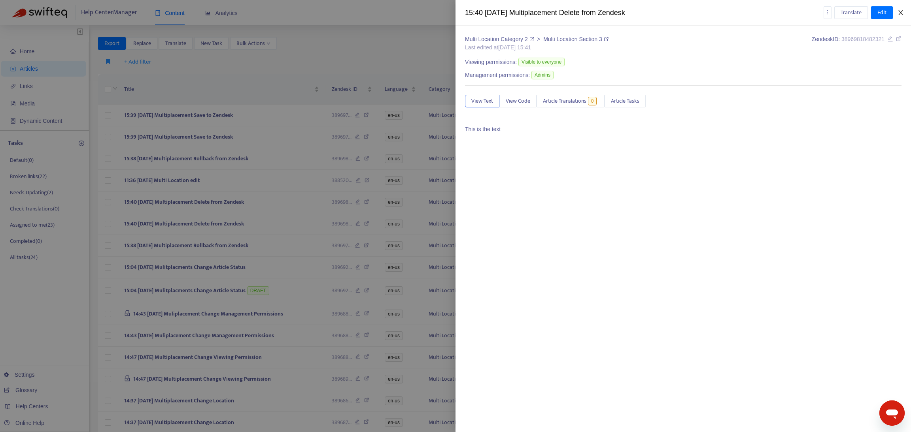
click at [901, 10] on icon "close" at bounding box center [900, 12] width 4 height 5
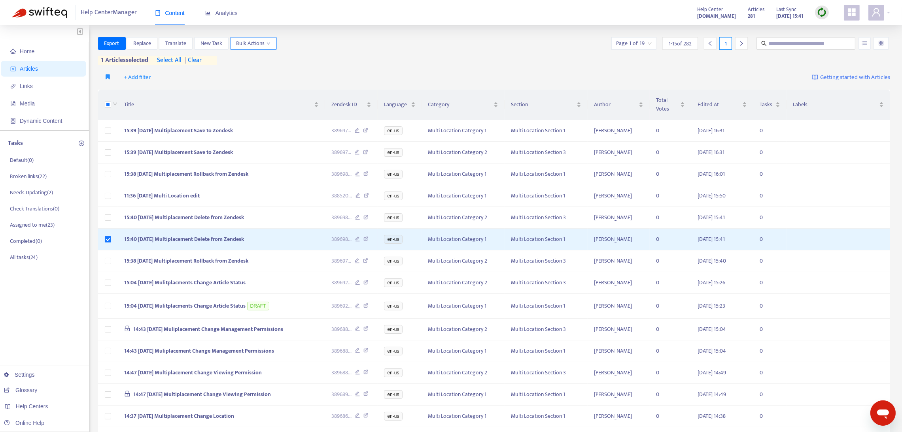
click at [265, 43] on span "Bulk Actions" at bounding box center [253, 43] width 34 height 9
click at [267, 160] on span "Delete from Zendesk" at bounding box center [262, 160] width 49 height 9
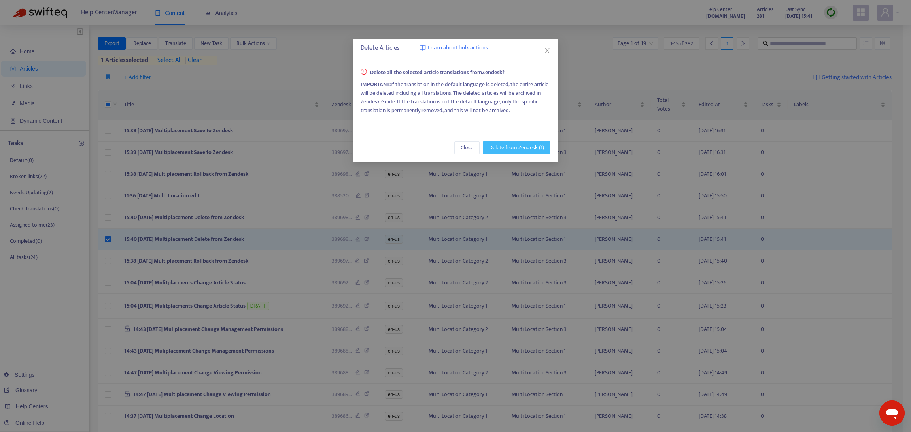
click at [513, 145] on span "Delete from Zendesk (1)" at bounding box center [516, 147] width 55 height 9
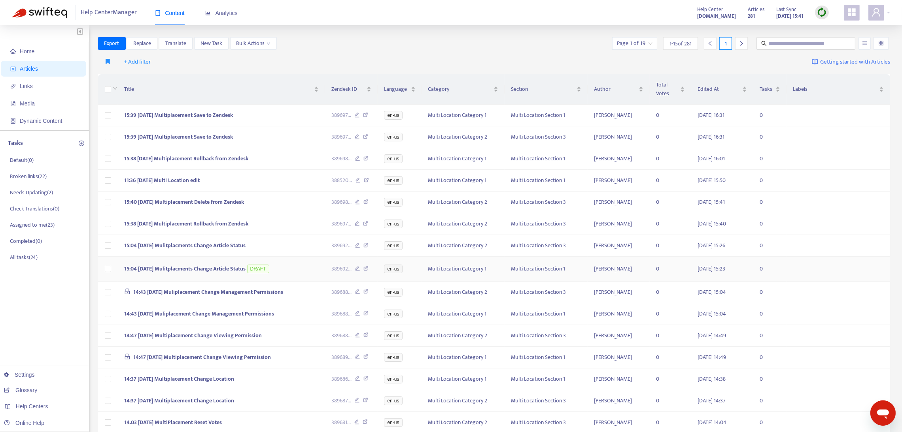
scroll to position [59, 0]
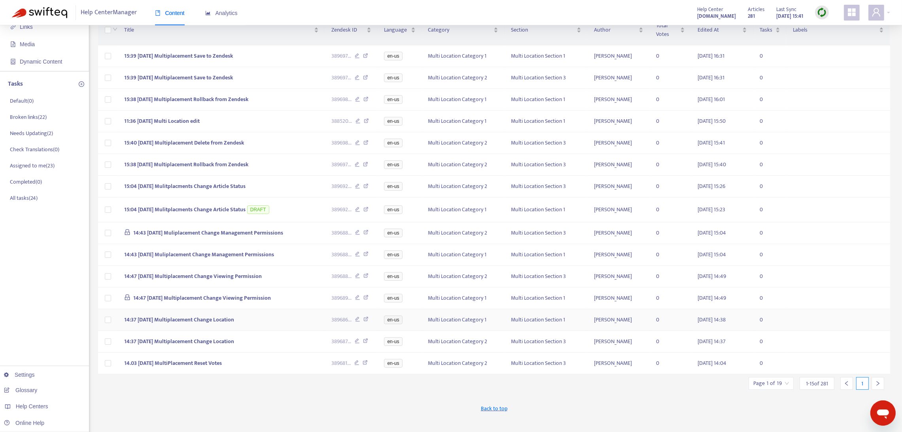
click at [208, 324] on span "14:37 [DATE] Multiplacement Change Location" at bounding box center [179, 319] width 110 height 9
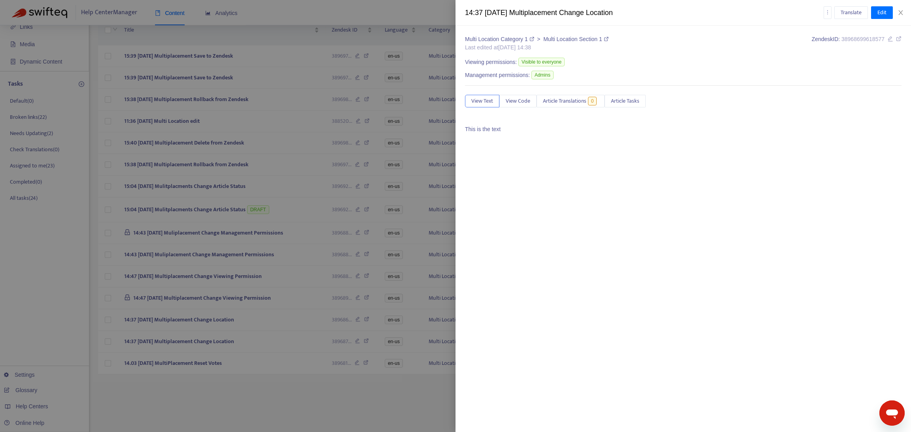
click at [110, 328] on div at bounding box center [455, 216] width 911 height 432
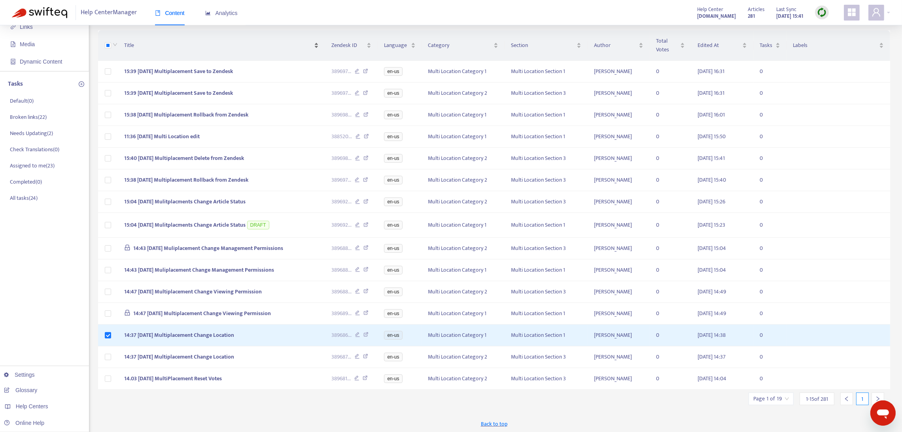
scroll to position [0, 0]
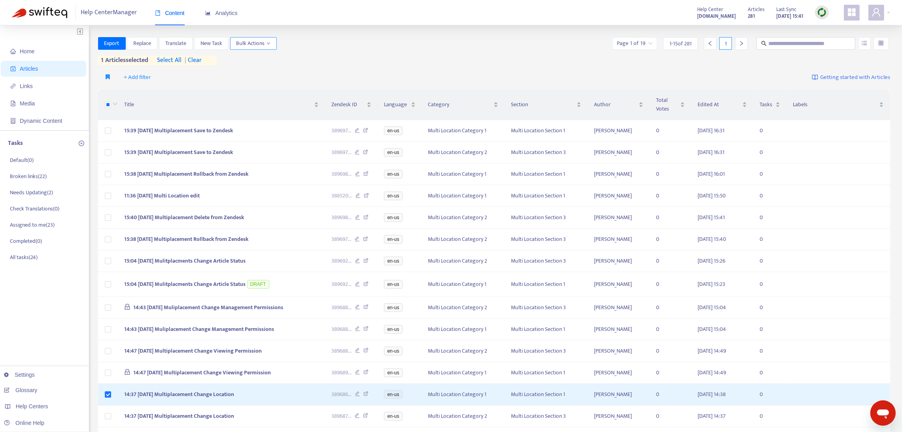
click at [270, 44] on icon "down" at bounding box center [268, 44] width 4 height 4
click at [248, 94] on span "Change Location" at bounding box center [257, 96] width 39 height 9
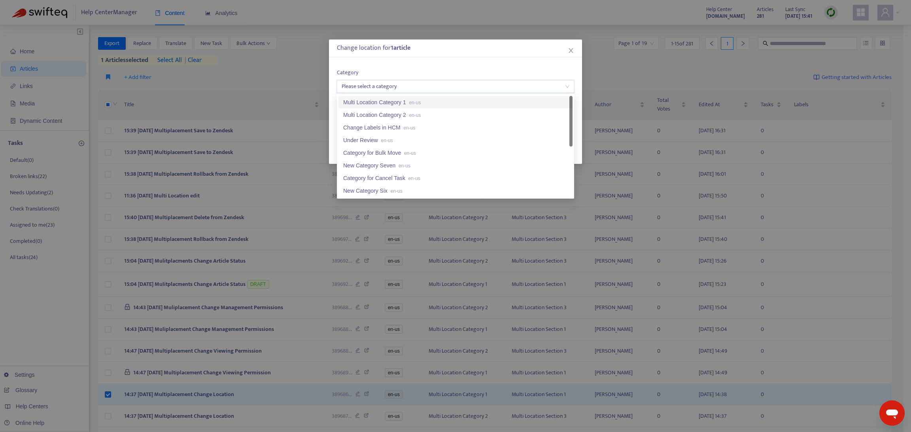
click at [400, 84] on input "search" at bounding box center [455, 87] width 228 height 12
click at [283, 74] on div "Change location for 1 article Category Please select a category Section Please …" at bounding box center [455, 216] width 911 height 432
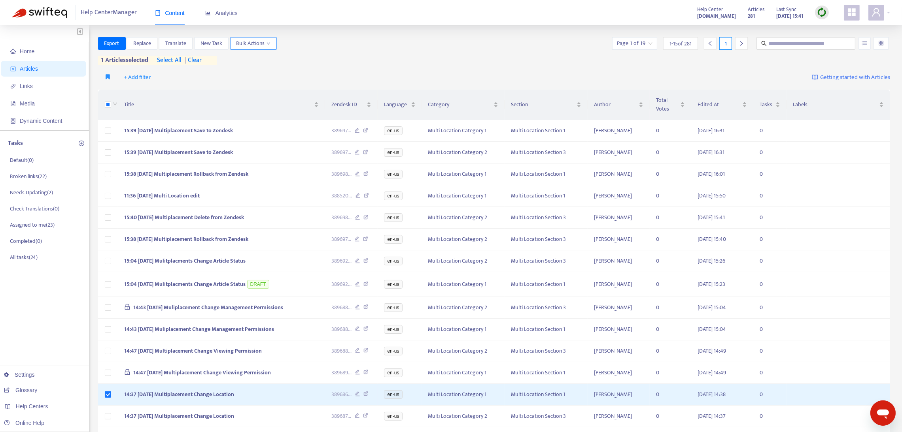
click at [270, 43] on icon "down" at bounding box center [267, 43] width 3 height 2
click at [269, 97] on span "Change Location" at bounding box center [257, 96] width 39 height 9
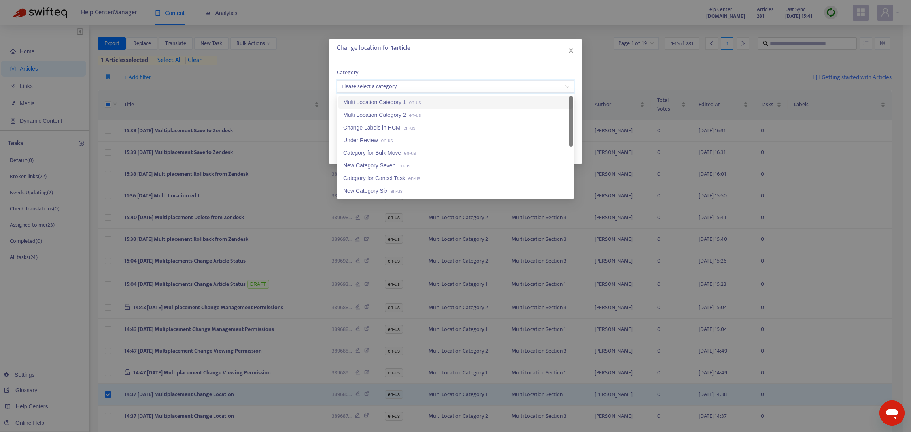
click at [374, 81] on input "search" at bounding box center [455, 87] width 228 height 12
click at [375, 100] on div "Multi Location Category 1 en-us" at bounding box center [455, 102] width 225 height 9
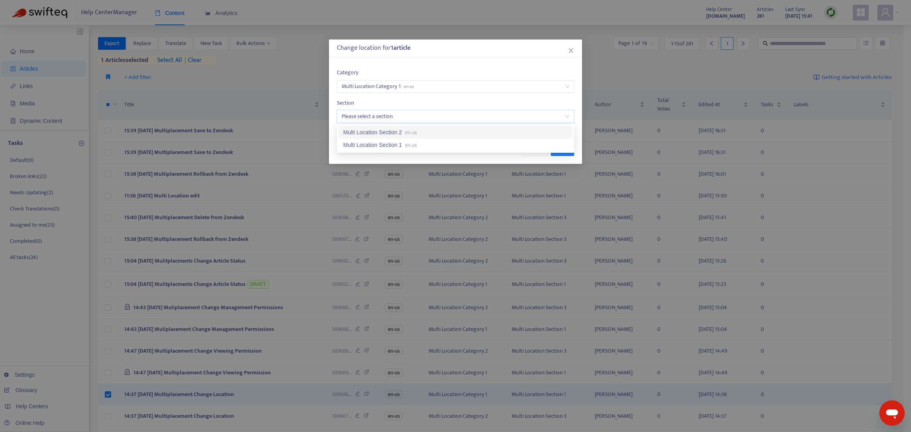
click at [377, 115] on input "search" at bounding box center [455, 117] width 228 height 12
click at [387, 135] on div "Multi Location Section 2 en-us" at bounding box center [455, 132] width 225 height 9
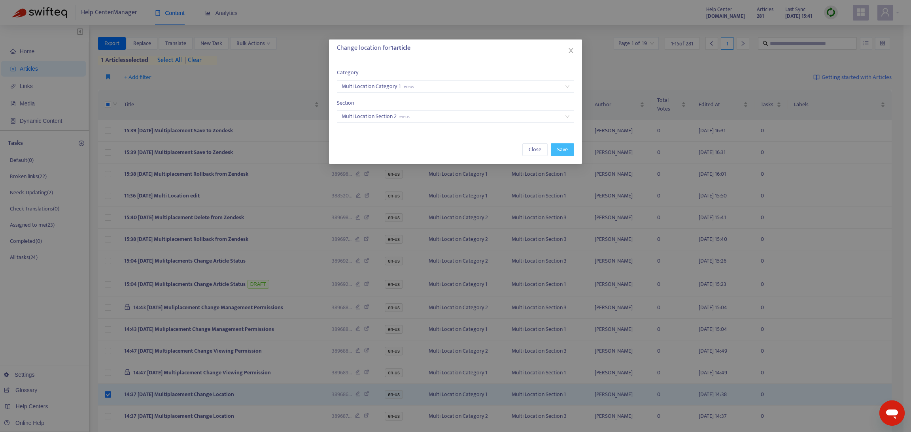
click at [566, 153] on span "Save" at bounding box center [562, 149] width 11 height 9
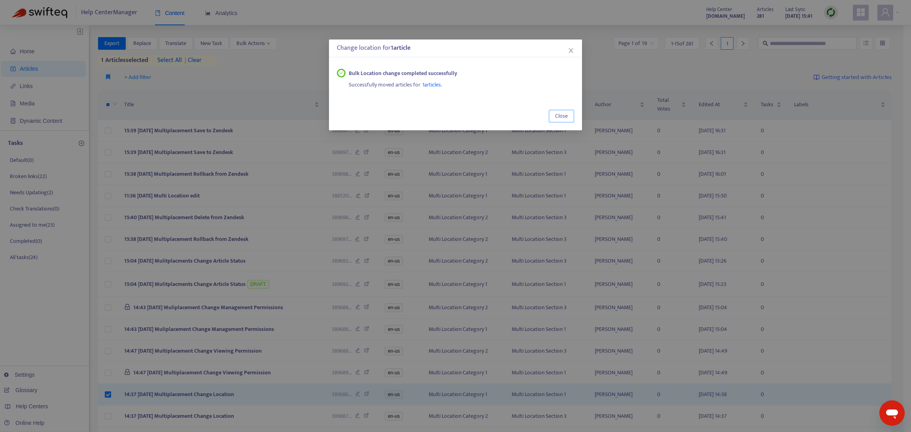
click at [557, 117] on span "Close" at bounding box center [561, 116] width 13 height 9
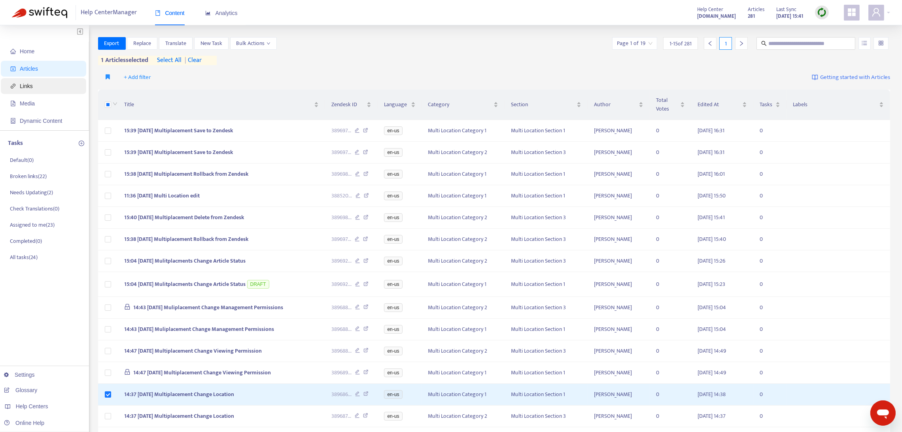
click at [22, 81] on span "Links" at bounding box center [45, 86] width 70 height 16
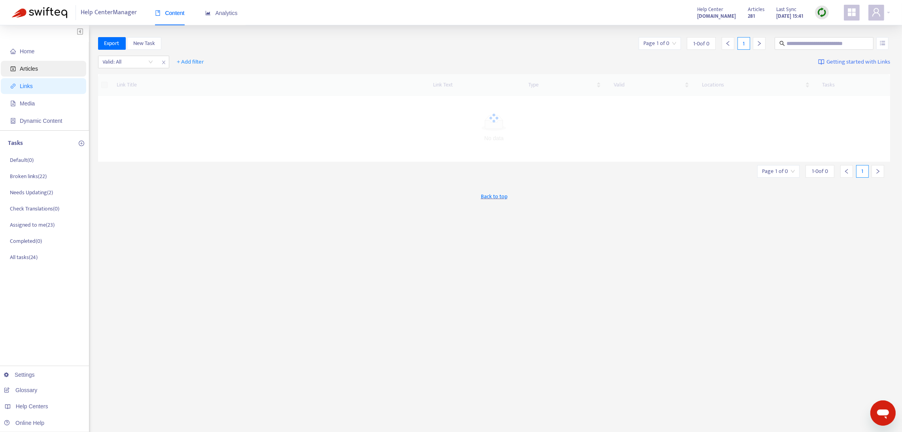
click at [25, 69] on span "Articles" at bounding box center [29, 69] width 18 height 6
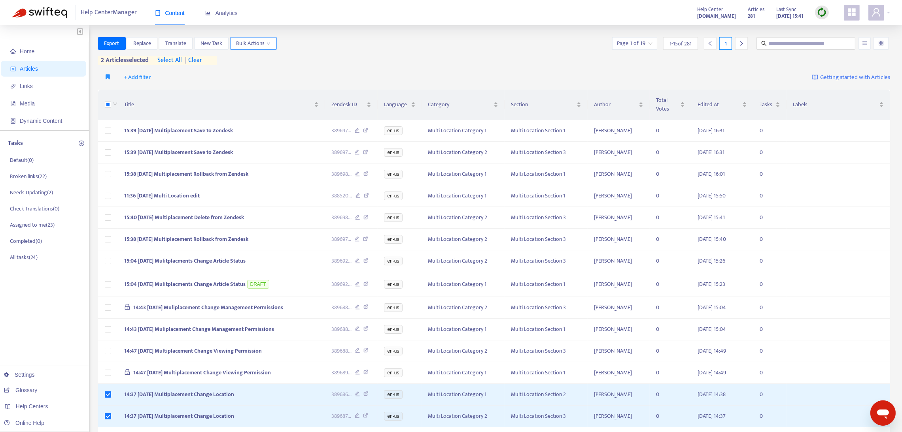
click at [268, 42] on icon "down" at bounding box center [268, 44] width 4 height 4
click at [271, 94] on span "Change Location" at bounding box center [257, 96] width 39 height 9
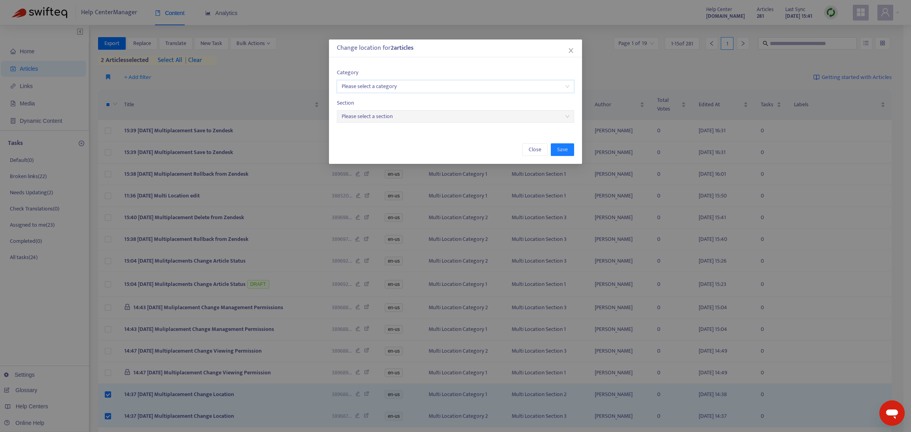
click at [378, 84] on input "search" at bounding box center [455, 87] width 228 height 12
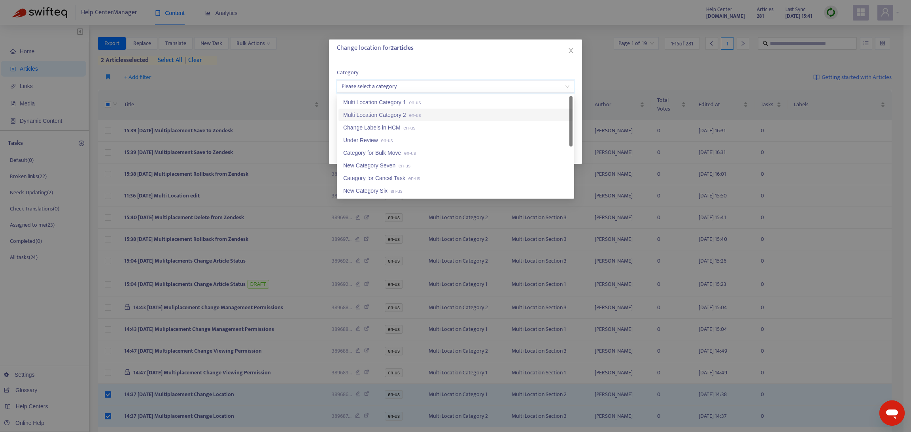
click at [392, 117] on div "Multi Location Category 2 en-us" at bounding box center [455, 115] width 225 height 9
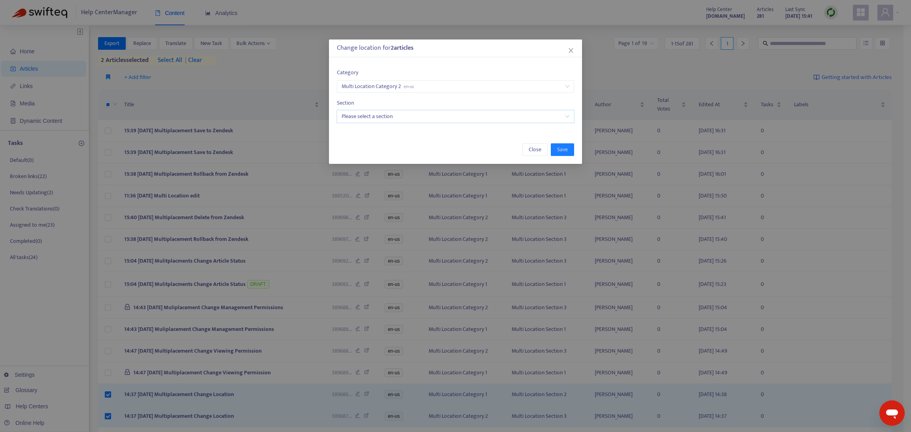
click at [392, 117] on input "search" at bounding box center [455, 117] width 228 height 12
click at [392, 131] on div "Multi Location Section 4 en-us" at bounding box center [455, 132] width 225 height 9
click at [560, 149] on span "Save" at bounding box center [562, 149] width 11 height 9
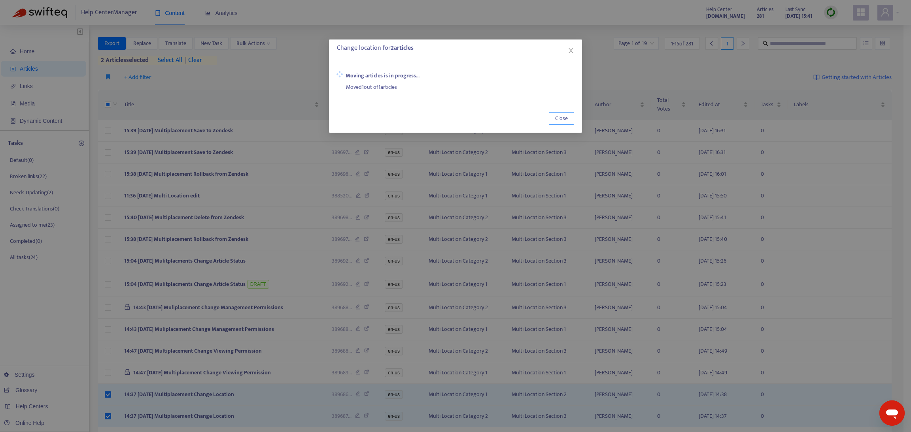
click at [557, 121] on span "Close" at bounding box center [561, 118] width 13 height 9
